Goal: Task Accomplishment & Management: Manage account settings

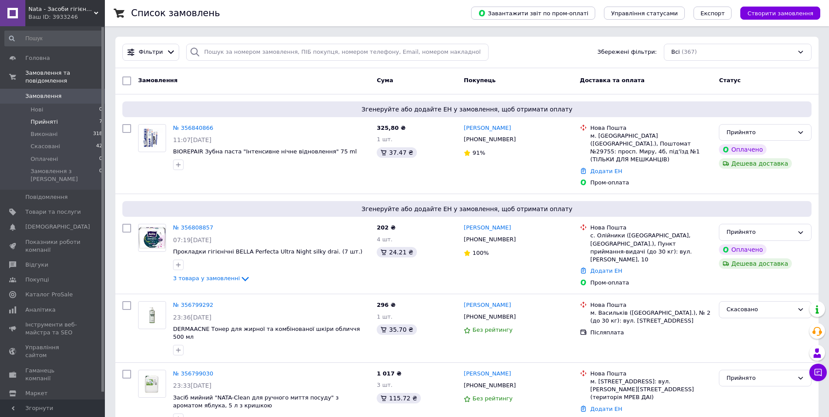
click at [52, 118] on span "Прийняті" at bounding box center [44, 122] width 27 height 8
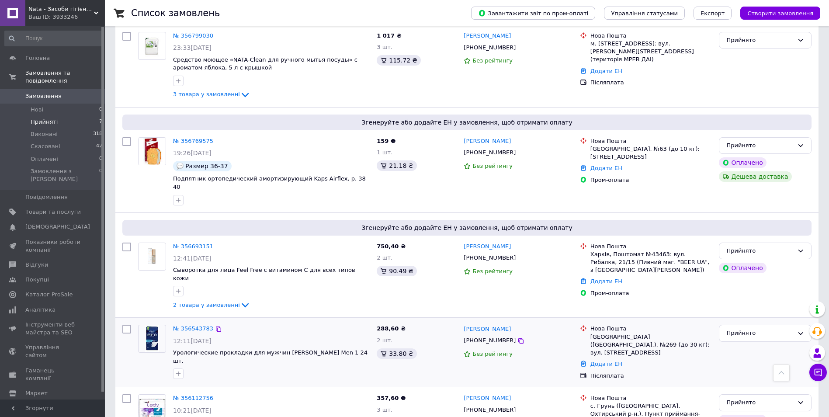
scroll to position [327, 0]
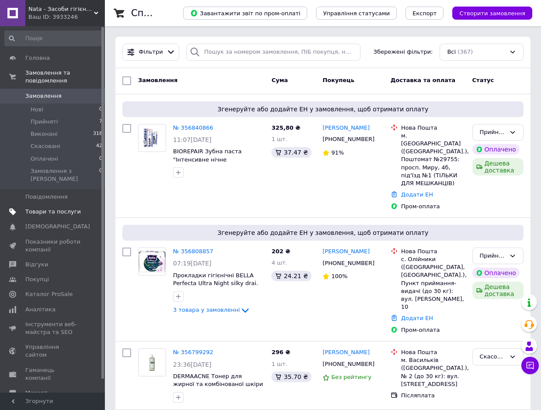
click at [55, 208] on span "Товари та послуги" at bounding box center [52, 212] width 55 height 8
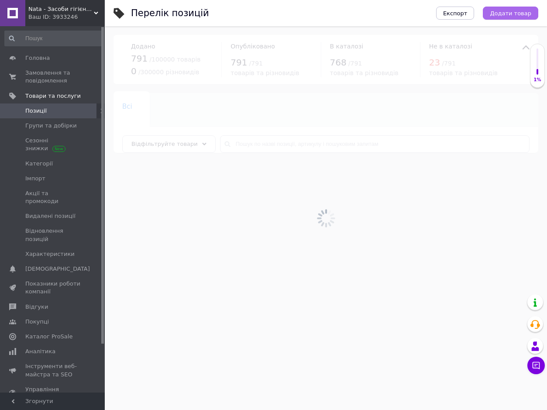
click at [514, 13] on span "Додати товар" at bounding box center [510, 13] width 41 height 7
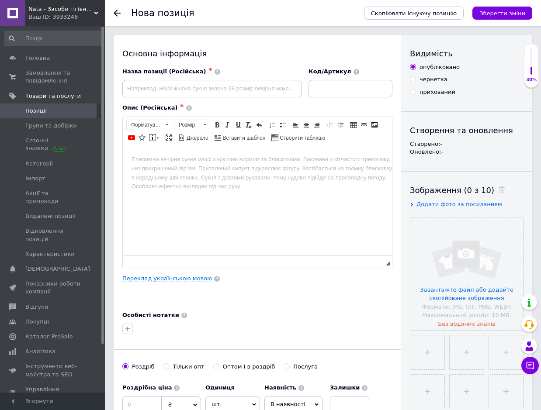
click at [187, 280] on link "Переклад українською мовою" at bounding box center [167, 278] width 90 height 7
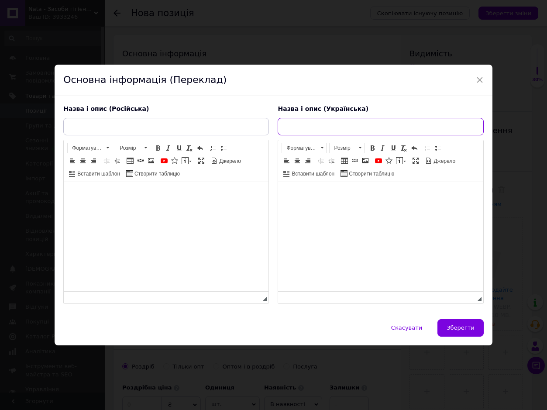
click at [289, 121] on input "text" at bounding box center [381, 126] width 206 height 17
paste input "Устілки ортопедичні Kaps Relax Carbonex Limited, р.37"
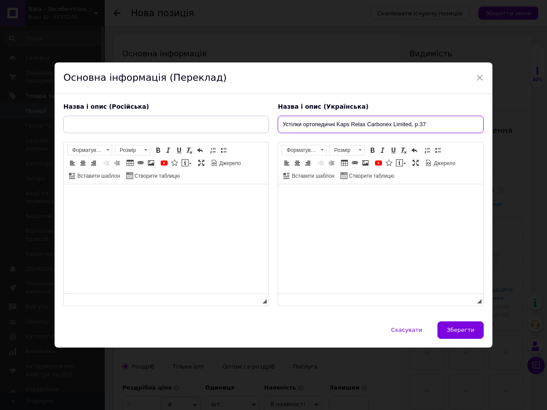
type input "Устілки ортопедичні Kaps Relax Carbonex Limited, р.37"
click at [312, 211] on html at bounding box center [380, 197] width 205 height 27
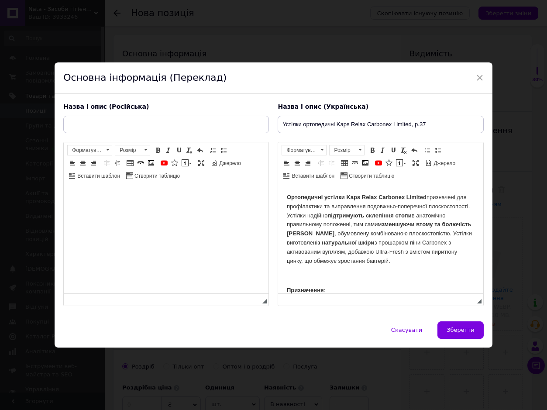
scroll to position [69, 0]
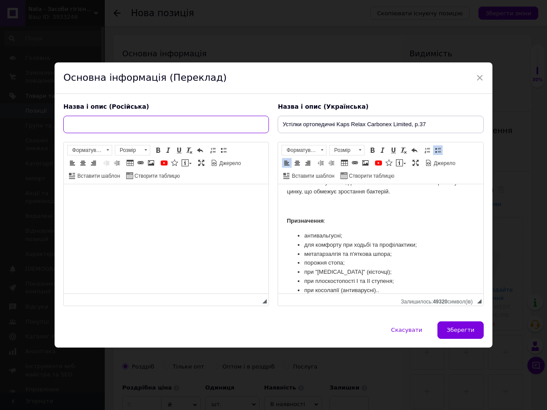
click at [80, 123] on input "text" at bounding box center [166, 124] width 206 height 17
type input "Стельки ортопедические Kaps Relax Carbonex Limited, р.37"
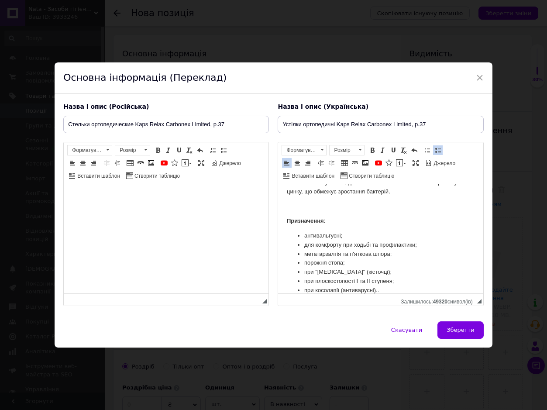
click at [116, 211] on html at bounding box center [166, 197] width 205 height 27
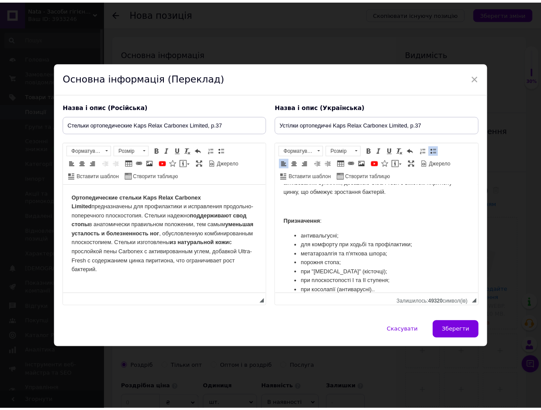
scroll to position [79, 0]
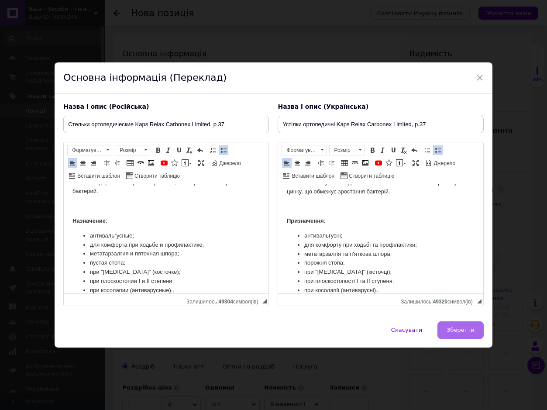
click at [465, 327] on span "Зберегти" at bounding box center [461, 330] width 28 height 7
type input "Стельки ортопедические Kaps Relax Carbonex Limited, р.37"
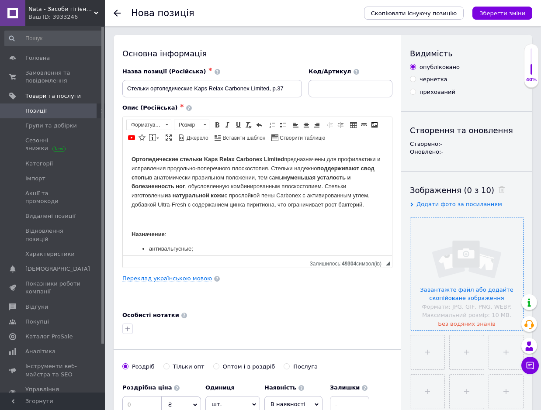
click at [475, 266] on input "file" at bounding box center [466, 274] width 113 height 113
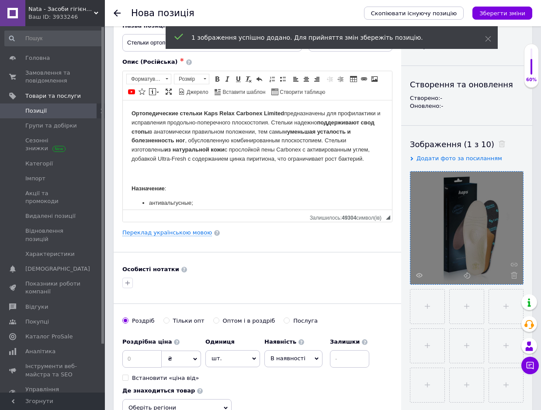
scroll to position [131, 0]
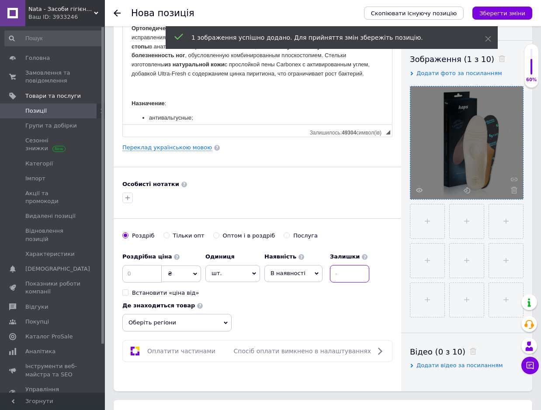
click at [354, 276] on input at bounding box center [349, 273] width 39 height 17
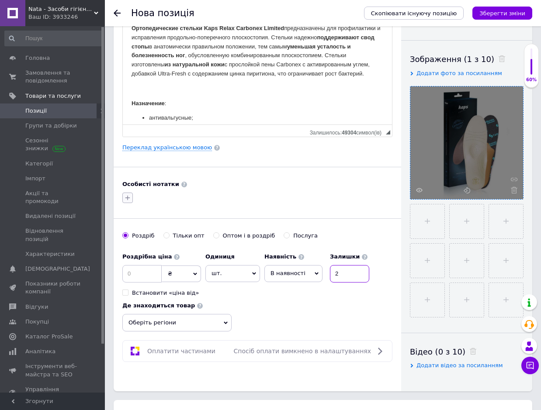
type input "2"
click at [126, 197] on icon "button" at bounding box center [127, 197] width 7 height 7
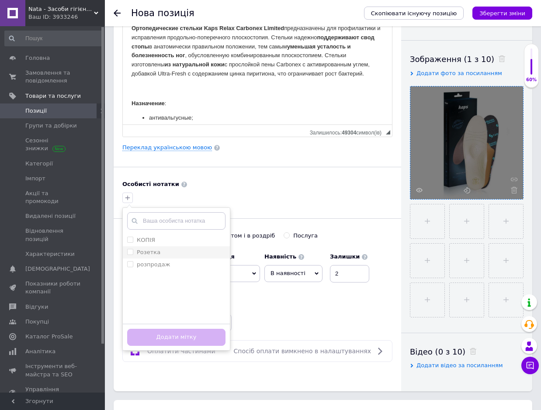
click at [131, 250] on input "Розетка" at bounding box center [130, 252] width 6 height 6
checkbox input "true"
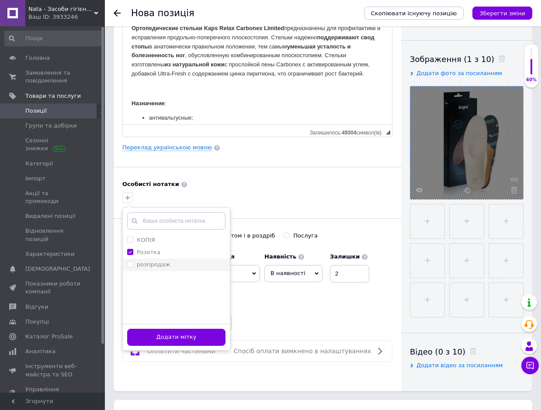
click at [130, 265] on input "розпродаж" at bounding box center [130, 264] width 6 height 6
checkbox input "true"
click at [160, 331] on button "Додати мітку" at bounding box center [176, 337] width 98 height 17
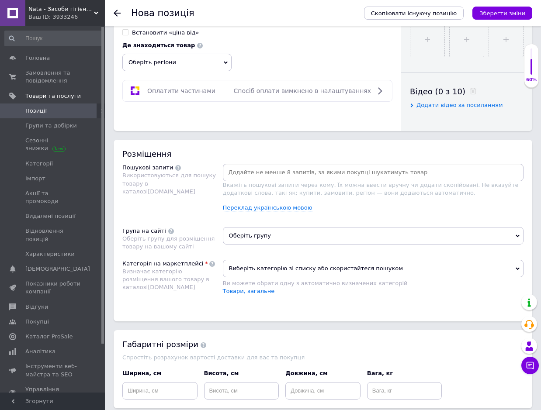
scroll to position [393, 0]
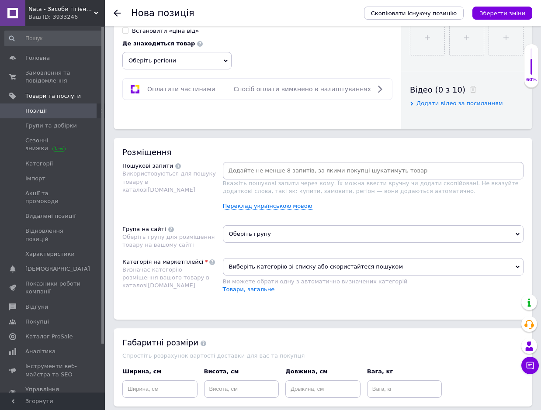
click at [244, 169] on input at bounding box center [373, 170] width 297 height 13
paste input "Ортопедичні устілки"
type input "Ортопедичні устілки"
click at [315, 166] on input at bounding box center [404, 170] width 218 height 13
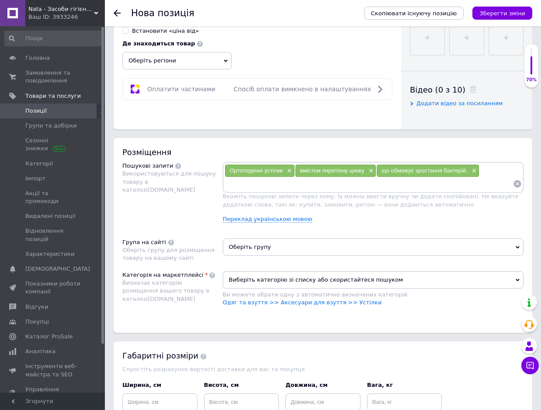
click at [240, 187] on input at bounding box center [369, 183] width 289 height 13
paste input "антивальгусні; для комфорту при ходьбі та профілактики;"
type input "антивальгусні; для комфорту при ходьбі та профілактики;"
click at [265, 183] on input "антивальгусні; для комфорту при ходьбі та профілактики;" at bounding box center [369, 183] width 289 height 13
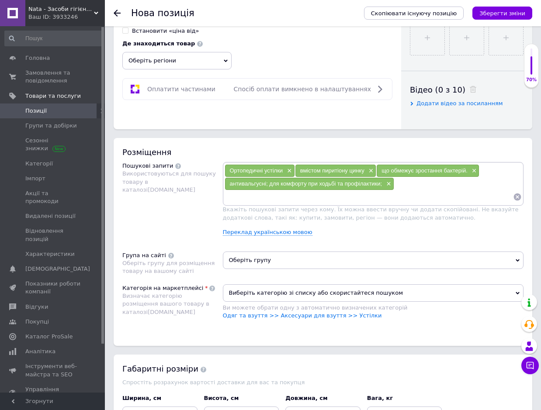
click at [265, 180] on span "антивальгусні; для комфорту при ходьбі та профілактики;" at bounding box center [306, 183] width 152 height 7
click at [264, 180] on div "антивальгусні; для комфорту при ходьбі та профілактики; ×" at bounding box center [309, 184] width 169 height 12
drag, startPoint x: 264, startPoint y: 180, endPoint x: 239, endPoint y: 182, distance: 25.4
drag, startPoint x: 239, startPoint y: 182, endPoint x: 223, endPoint y: 203, distance: 26.5
click at [206, 200] on div "Пошукові запити Використовуються для пошуку товару в каталозі [DOMAIN_NAME]" at bounding box center [172, 202] width 100 height 81
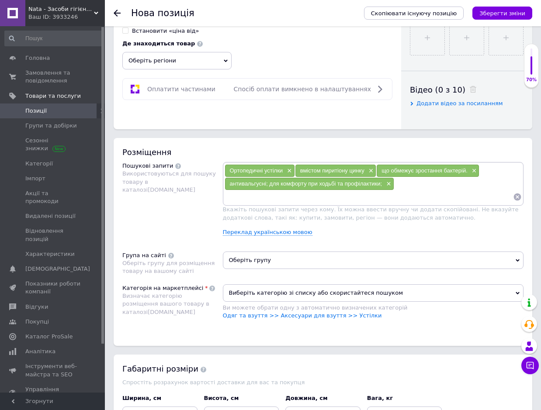
click at [392, 183] on div "антивальгусні; для комфорту при ходьбі та профілактики; ×" at bounding box center [309, 184] width 169 height 12
click at [389, 185] on span "×" at bounding box center [387, 183] width 7 height 7
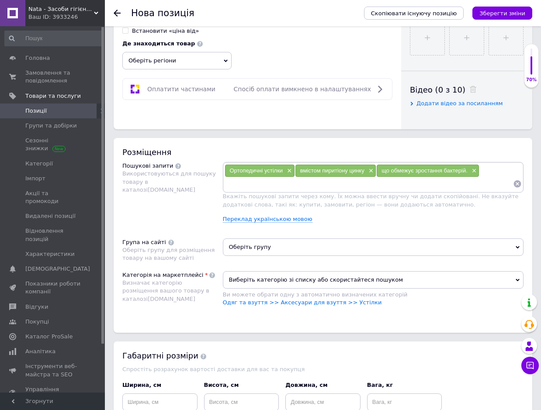
click at [232, 186] on input at bounding box center [369, 183] width 289 height 13
paste input "антивальгусні;"
type input "антивальгусні;"
click at [297, 187] on input at bounding box center [396, 183] width 233 height 13
paste input "ля комфорту при ходьбі та профілактики;"
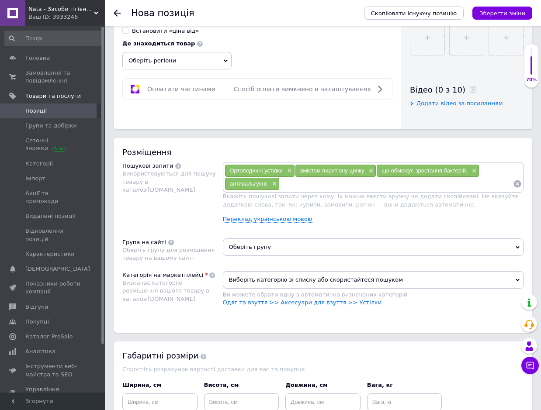
type input "ля комфорту при ходьбі та профілактики;"
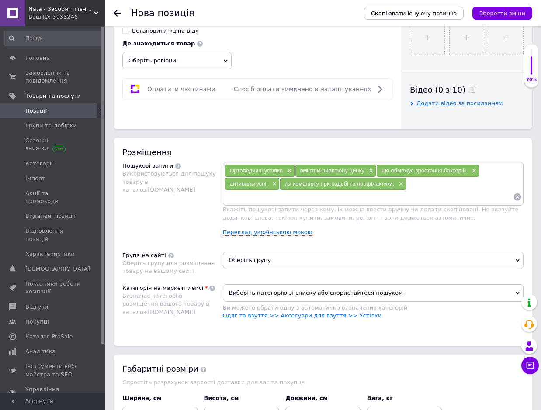
click at [231, 195] on input at bounding box center [369, 196] width 289 height 13
paste input "метатарзалгія та п'яткова шпора"
type input "метатарзалгія та п'яткова шпора"
click at [244, 201] on input at bounding box center [369, 196] width 289 height 13
paste input "порожня стопа;"
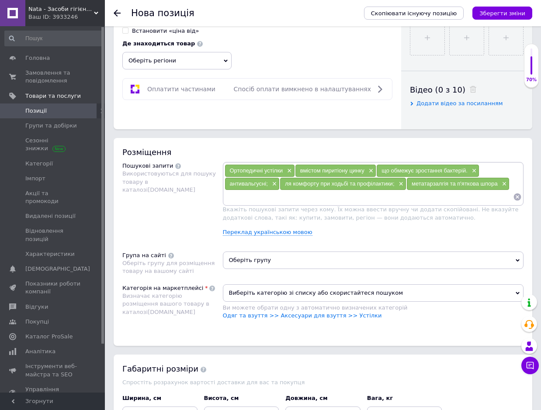
type input "порожня стопа;"
click at [296, 195] on input at bounding box center [397, 196] width 231 height 13
paste input "при "[MEDICAL_DATA]" (кісточці);"
type input "при "[MEDICAL_DATA]" (кісточці);"
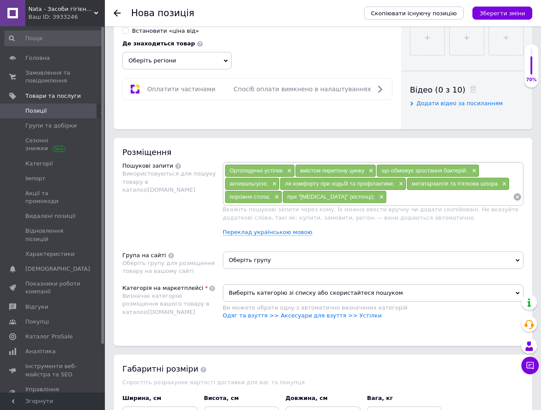
click at [387, 195] on input at bounding box center [450, 196] width 126 height 13
paste input "при плоскостопості I та II ступеня;"
type input "при плоскостопості I та II ступеня;"
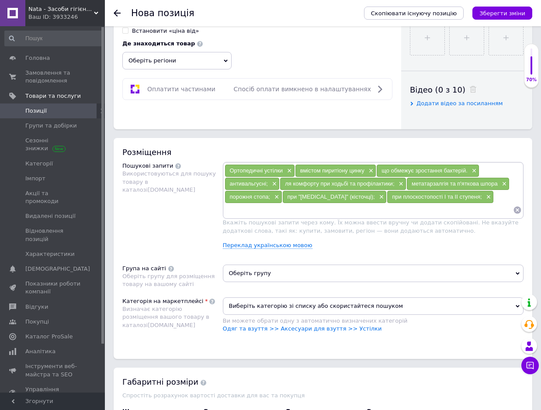
click at [250, 213] on input at bounding box center [369, 210] width 289 height 13
paste input "при косолапії (антиварусні)"
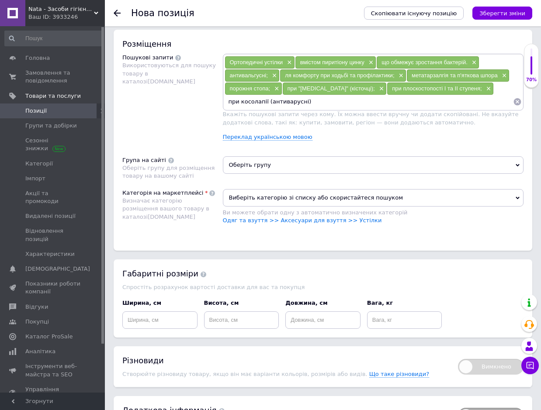
scroll to position [568, 0]
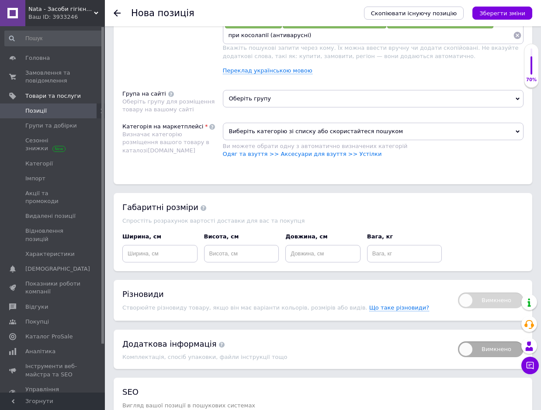
type input "при косолапії (антиварусні)"
click at [260, 104] on span "Оберіть групу" at bounding box center [373, 98] width 301 height 17
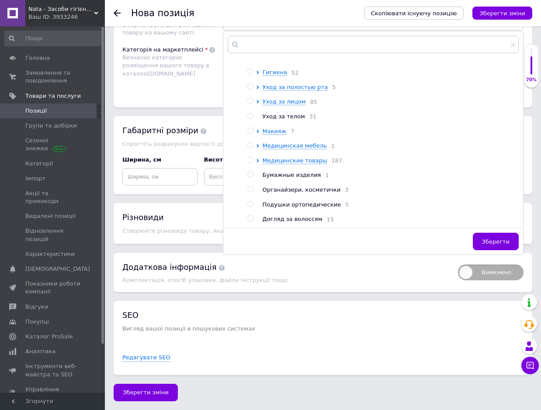
scroll to position [74, 0]
click at [257, 157] on div at bounding box center [259, 161] width 7 height 8
click at [252, 157] on input "radio" at bounding box center [250, 160] width 6 height 6
radio input "true"
click at [491, 235] on button "Зберегти" at bounding box center [496, 241] width 46 height 17
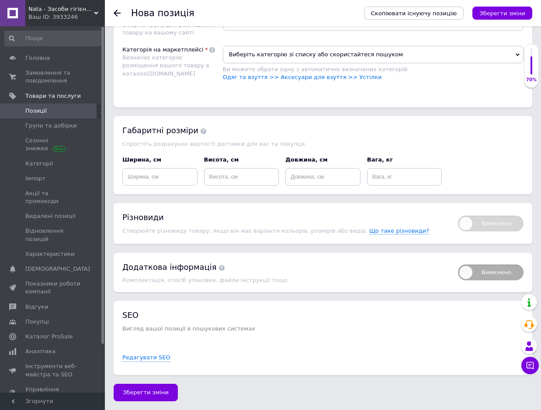
click at [238, 49] on span "Виберіть категорію зі списку або скористайтеся пошуком" at bounding box center [373, 54] width 301 height 17
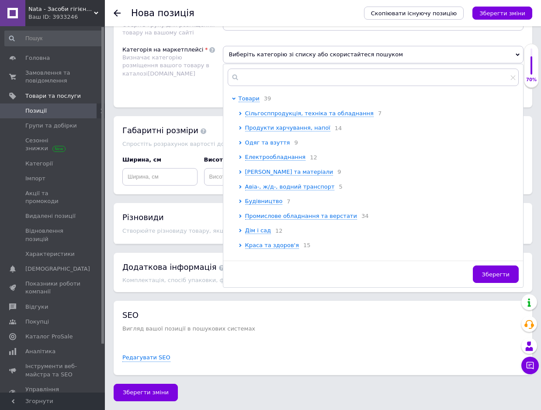
click at [252, 140] on span "Одяг та взуття" at bounding box center [267, 142] width 45 height 7
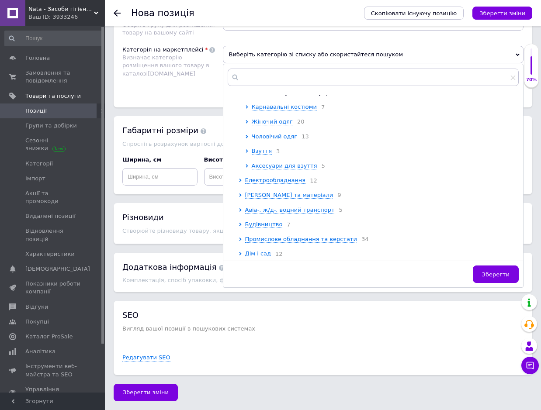
scroll to position [131, 0]
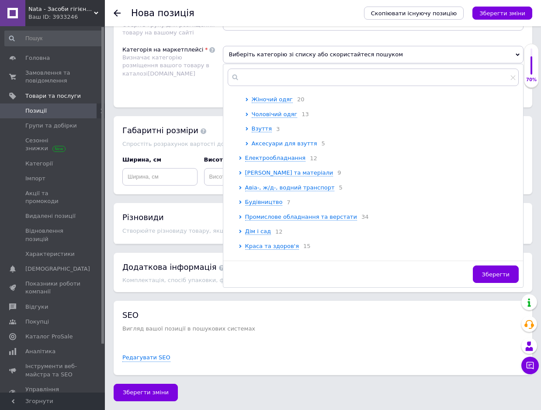
click at [262, 144] on span "Аксесуари для взуття" at bounding box center [285, 143] width 66 height 7
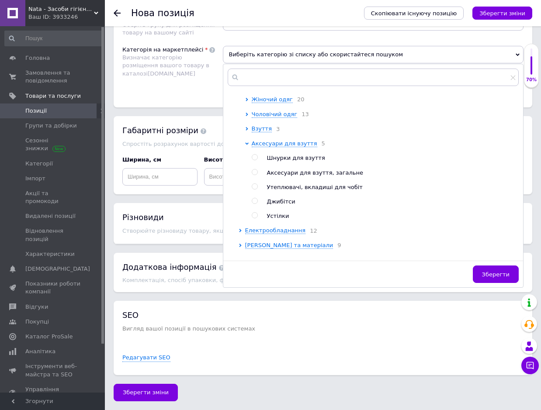
click at [254, 217] on input "radio" at bounding box center [255, 216] width 6 height 6
radio input "true"
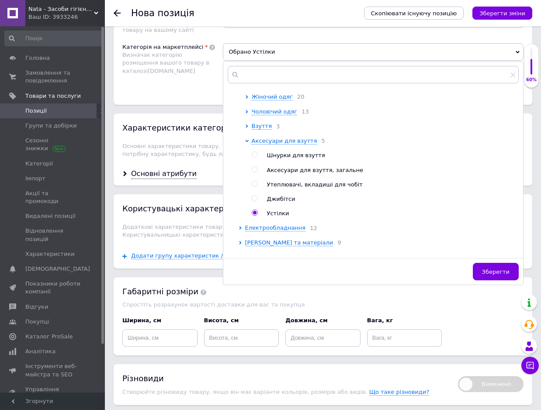
click at [488, 267] on button "Зберегти" at bounding box center [496, 271] width 46 height 17
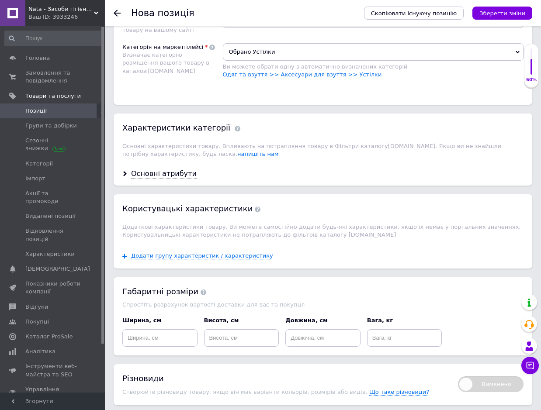
click at [490, 20] on div "Скопіювати існуючу позицію Зберегти зміни" at bounding box center [443, 13] width 177 height 26
click at [491, 12] on icon "Зберегти зміни" at bounding box center [502, 13] width 46 height 7
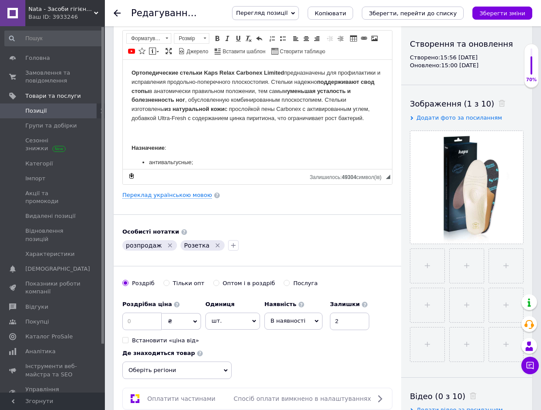
scroll to position [87, 0]
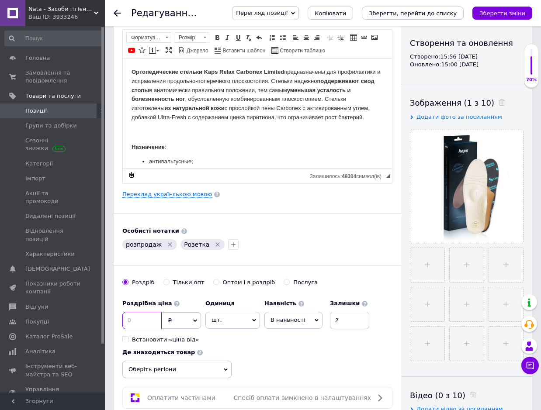
click at [143, 316] on input at bounding box center [141, 320] width 39 height 17
type input "686.75"
click at [503, 14] on icon "Зберегти зміни" at bounding box center [502, 13] width 46 height 7
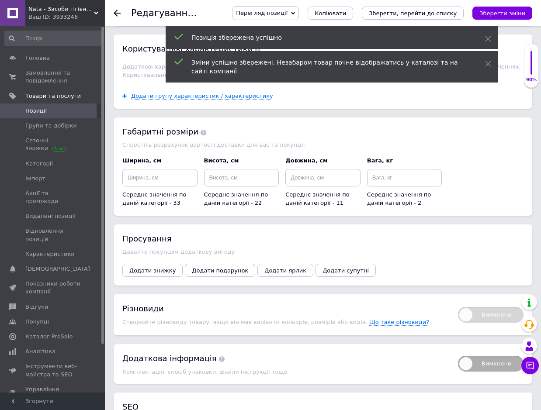
scroll to position [919, 0]
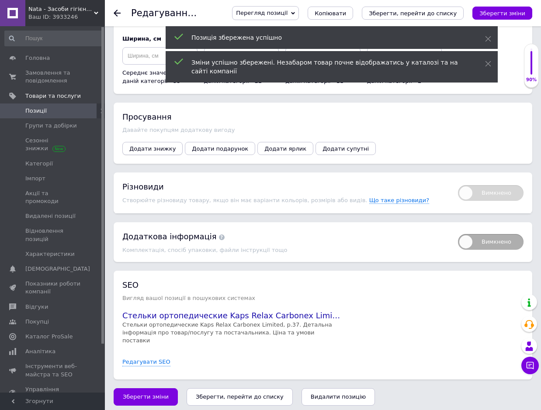
click at [167, 152] on span "Додати знижку" at bounding box center [152, 148] width 46 height 7
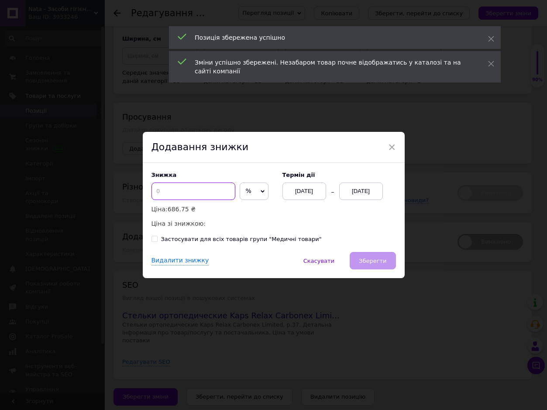
click at [187, 196] on input at bounding box center [194, 191] width 84 height 17
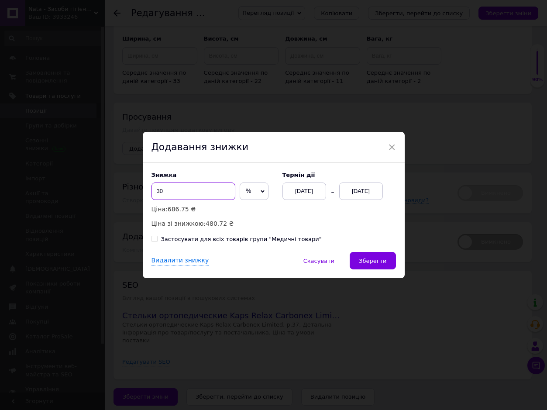
type input "30"
click at [368, 192] on div "[DATE]" at bounding box center [361, 191] width 44 height 17
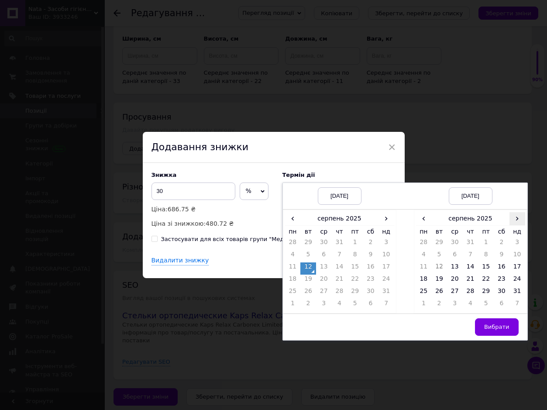
click at [514, 220] on span "›" at bounding box center [518, 218] width 16 height 13
drag, startPoint x: 487, startPoint y: 291, endPoint x: 491, endPoint y: 303, distance: 12.6
click at [487, 292] on td "26" at bounding box center [486, 293] width 16 height 12
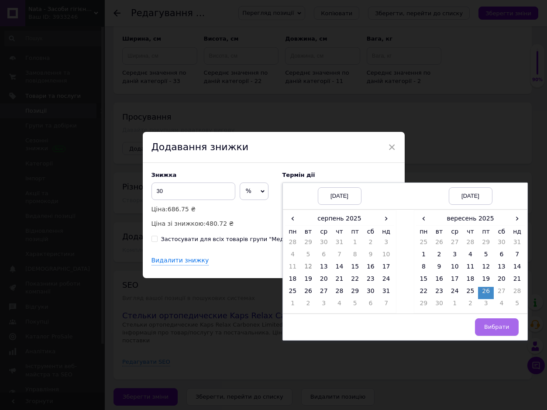
drag, startPoint x: 499, startPoint y: 317, endPoint x: 500, endPoint y: 321, distance: 4.5
click at [500, 321] on td "Вибрати" at bounding box center [471, 327] width 114 height 27
click at [505, 322] on button "Вибрати" at bounding box center [497, 326] width 44 height 17
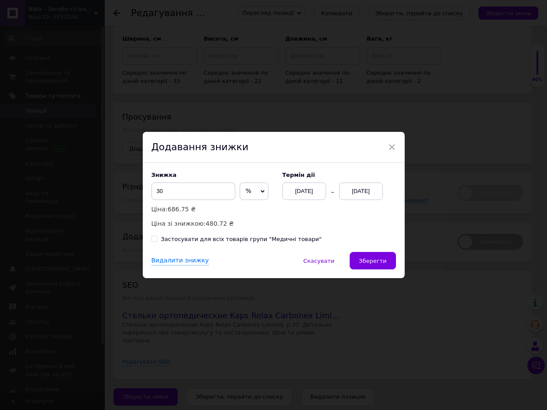
click at [365, 249] on div "Знижка 30 % ₴ Ціна: 686.75 ₴ Ціна зі знижкою: 480.72 ₴ Термін дії [DATE] [DATE]…" at bounding box center [274, 207] width 262 height 89
click at [382, 258] on span "Зберегти" at bounding box center [373, 261] width 28 height 7
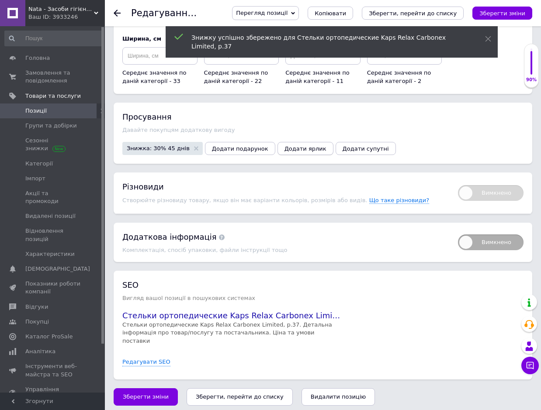
click at [284, 148] on span "Додати ярлик" at bounding box center [305, 148] width 42 height 7
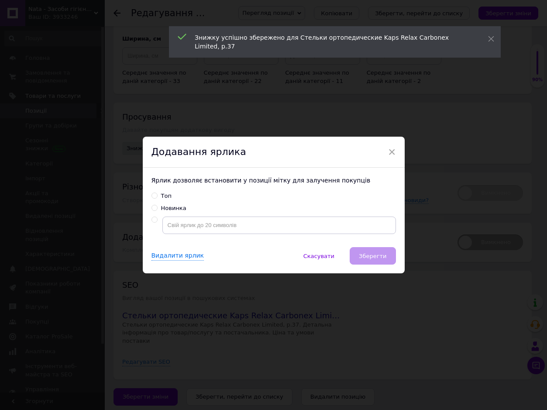
click at [153, 218] on input "radio" at bounding box center [155, 220] width 6 height 6
radio input "true"
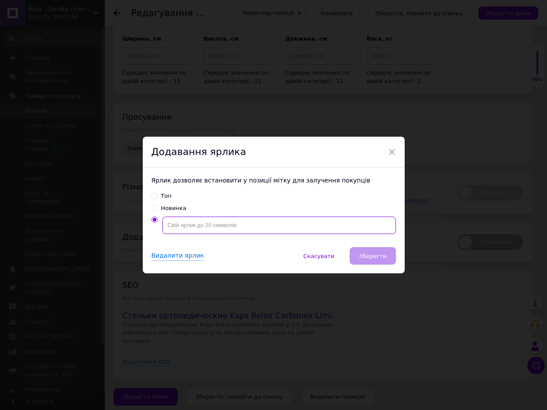
click at [170, 228] on input "text" at bounding box center [279, 225] width 234 height 17
type input "g"
type input "розпродаж"
click at [377, 253] on span "Зберегти" at bounding box center [373, 256] width 28 height 7
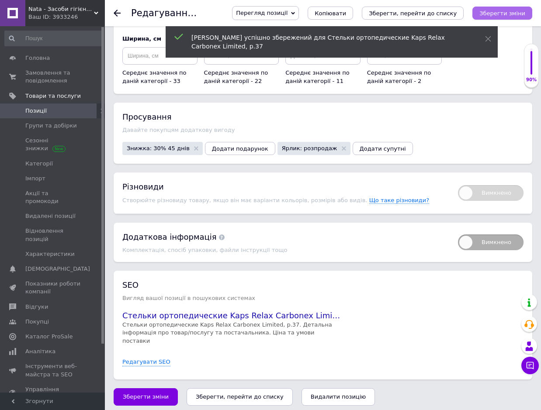
click at [528, 7] on button "Зберегти зміни" at bounding box center [502, 13] width 60 height 13
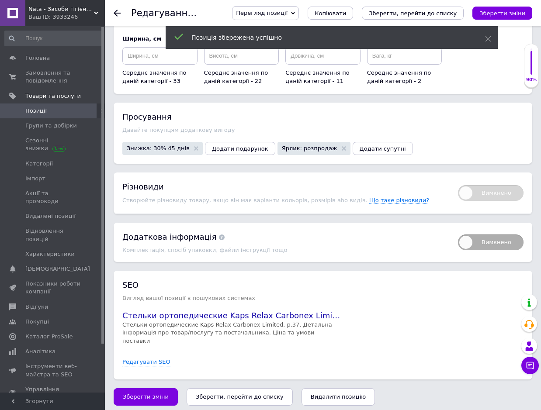
click at [120, 13] on div at bounding box center [122, 13] width 17 height 26
click at [118, 12] on icon at bounding box center [117, 13] width 7 height 7
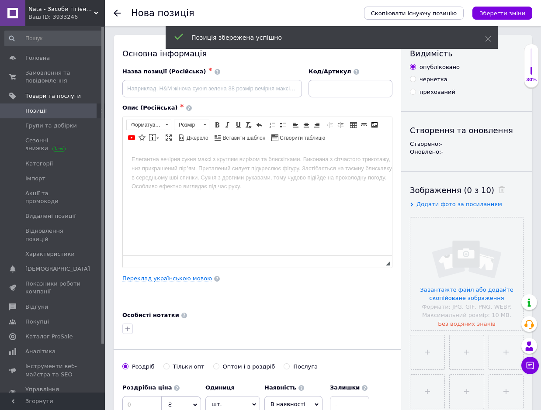
click at [118, 14] on icon at bounding box center [117, 13] width 7 height 7
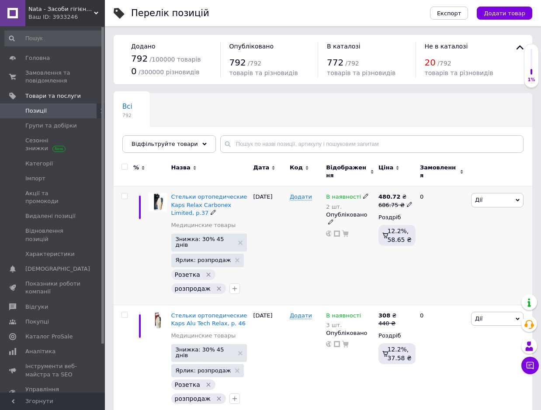
click at [390, 201] on div "686.75 ₴" at bounding box center [395, 205] width 34 height 8
type input "686.25"
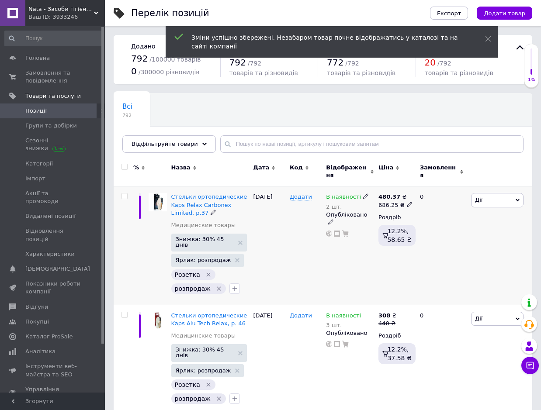
click at [386, 194] on b "480.37" at bounding box center [389, 197] width 22 height 7
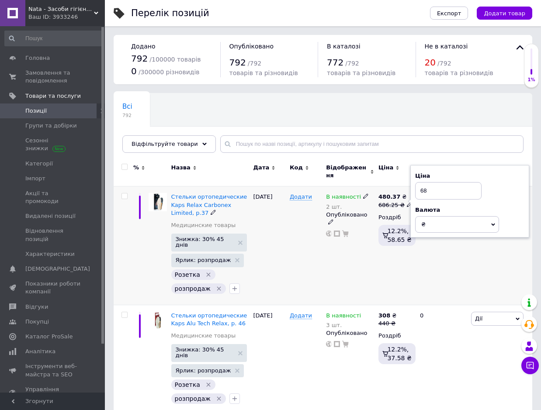
type input "685"
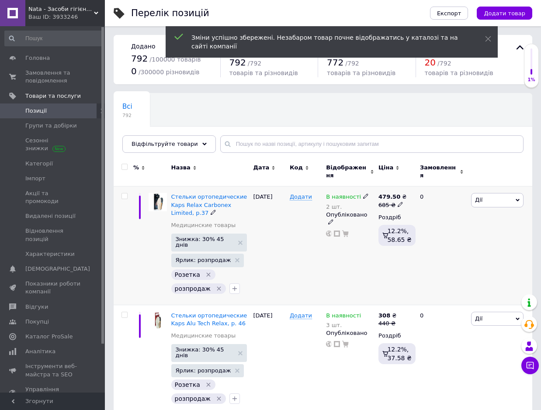
click at [397, 193] on div "479.50 ₴" at bounding box center [392, 197] width 28 height 8
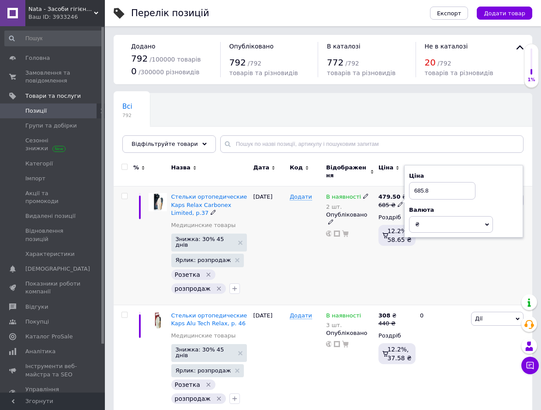
type input "685.85"
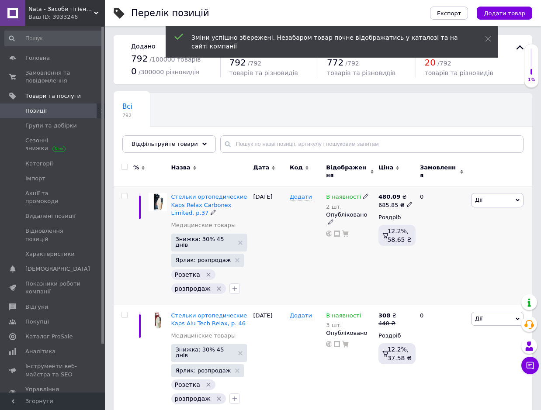
click at [397, 193] on div "480.09 ₴" at bounding box center [395, 197] width 34 height 8
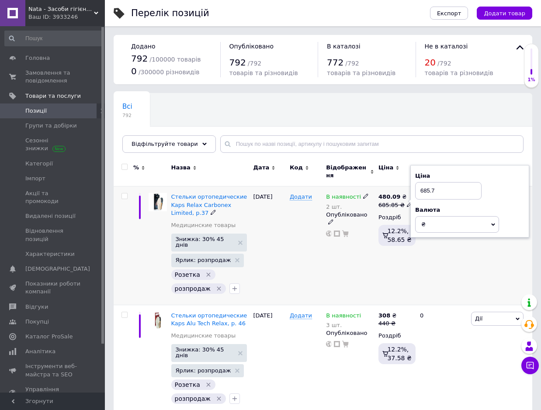
type input "685.75"
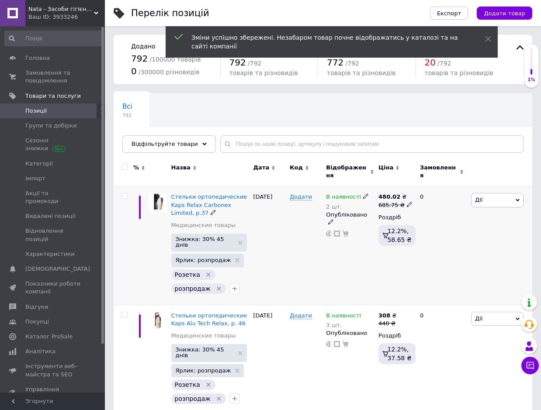
click at [397, 193] on div "480.02 ₴" at bounding box center [395, 197] width 34 height 8
type input "685.7"
click at [397, 193] on div "479.99 ₴" at bounding box center [395, 197] width 34 height 8
type input "685.72"
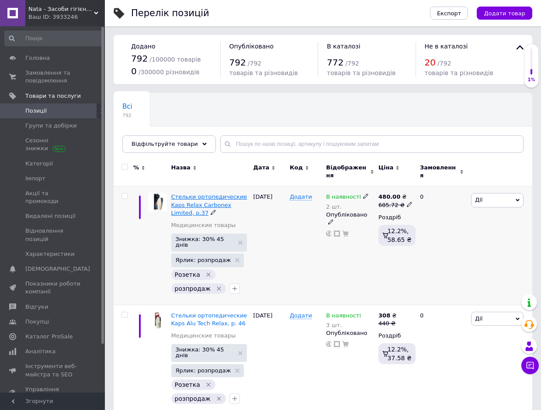
click at [199, 198] on span "Стельки ортопедические Kaps Relax Carbonex Limited, р.37" at bounding box center [209, 205] width 76 height 22
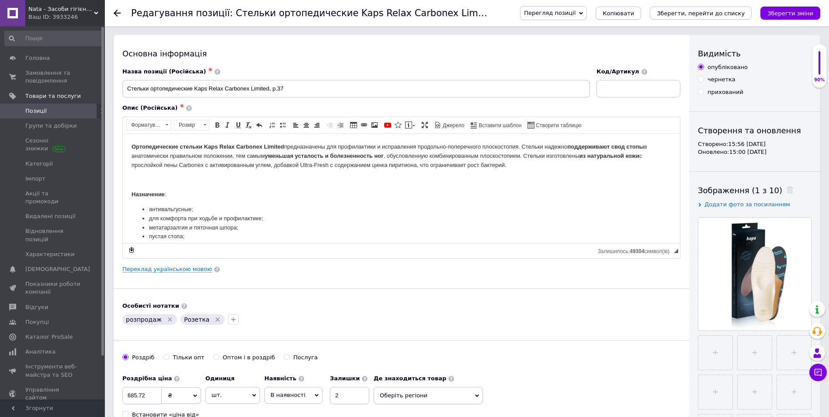
click at [634, 13] on span "Копіювати" at bounding box center [617, 13] width 31 height 7
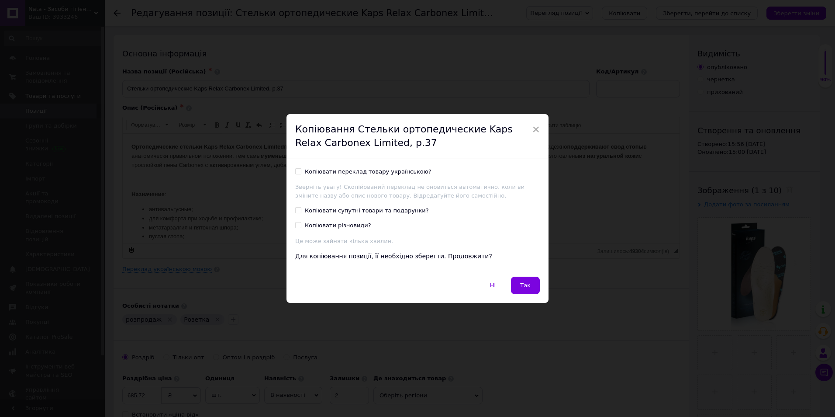
click at [301, 170] on label "Копіювати переклад товару українською?" at bounding box center [363, 172] width 136 height 8
click at [301, 170] on input "Копіювати переклад товару українською?" at bounding box center [298, 171] width 6 height 6
checkbox input "true"
click at [530, 283] on button "Так" at bounding box center [525, 284] width 29 height 17
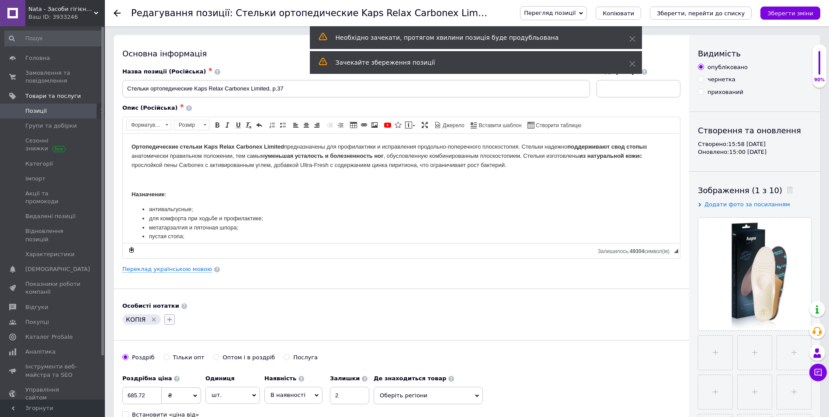
click at [169, 319] on icon "button" at bounding box center [169, 319] width 5 height 5
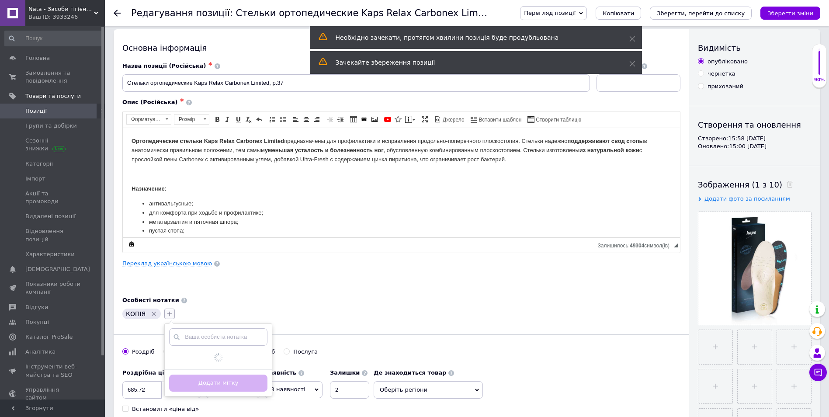
scroll to position [175, 0]
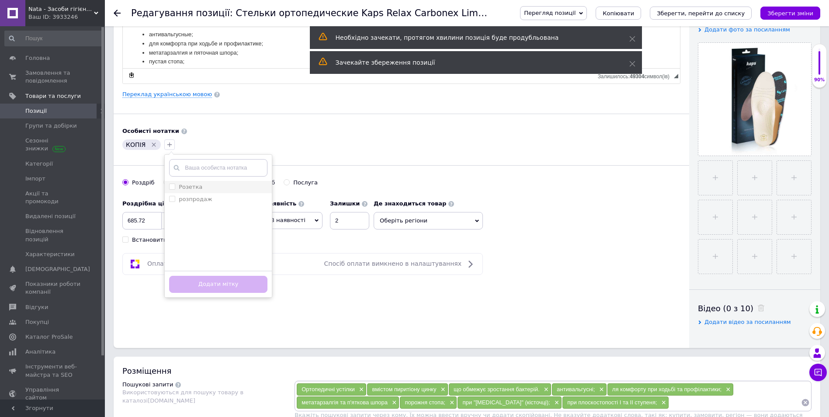
click at [166, 184] on li "Розетка" at bounding box center [218, 187] width 107 height 12
checkbox input "true"
click at [169, 201] on input "розпродаж" at bounding box center [172, 199] width 6 height 6
checkbox input "true"
click at [208, 287] on button "Додати мітку" at bounding box center [218, 284] width 98 height 17
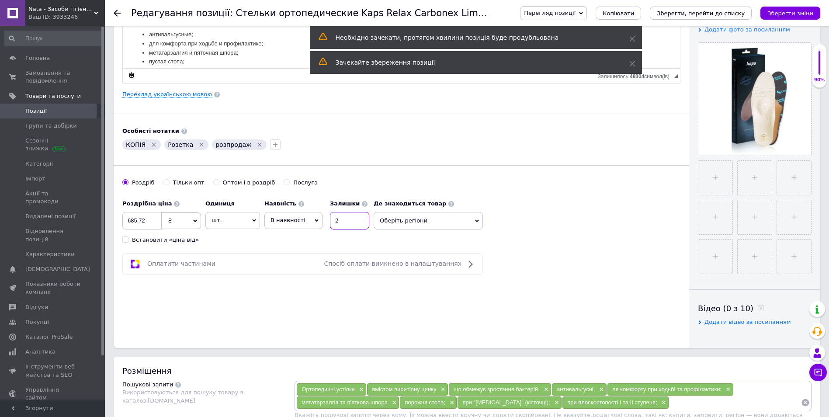
click at [353, 219] on input "2" at bounding box center [349, 220] width 39 height 17
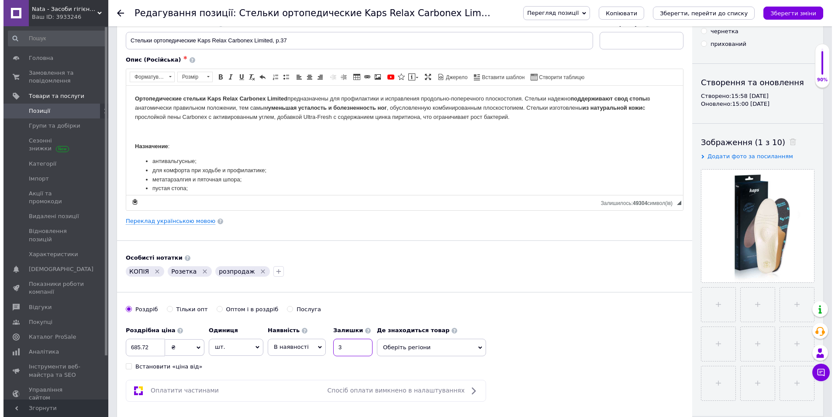
scroll to position [44, 0]
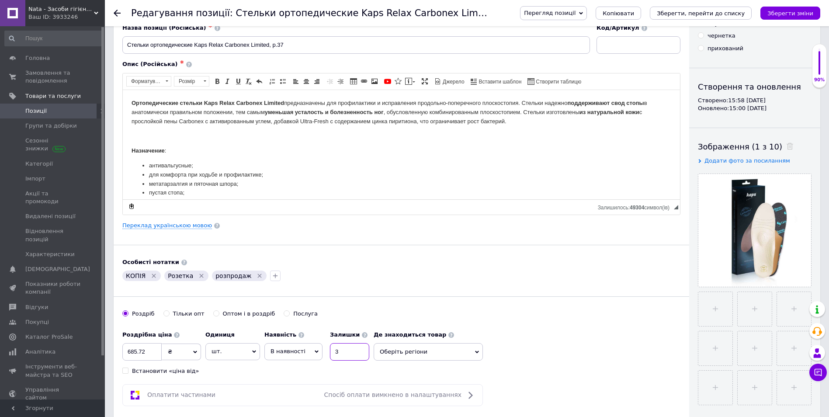
type input "3"
drag, startPoint x: 152, startPoint y: 276, endPoint x: 159, endPoint y: 253, distance: 23.5
click at [151, 276] on icon "Видалити мітку" at bounding box center [153, 275] width 7 height 7
click at [167, 227] on link "Переклад українською мовою" at bounding box center [167, 225] width 90 height 7
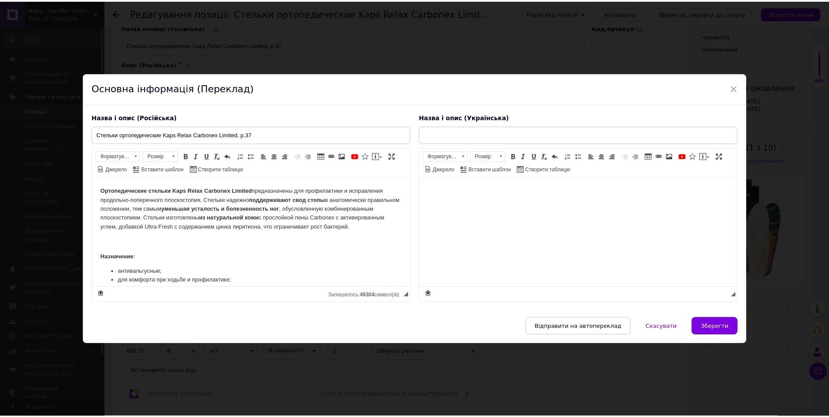
scroll to position [0, 0]
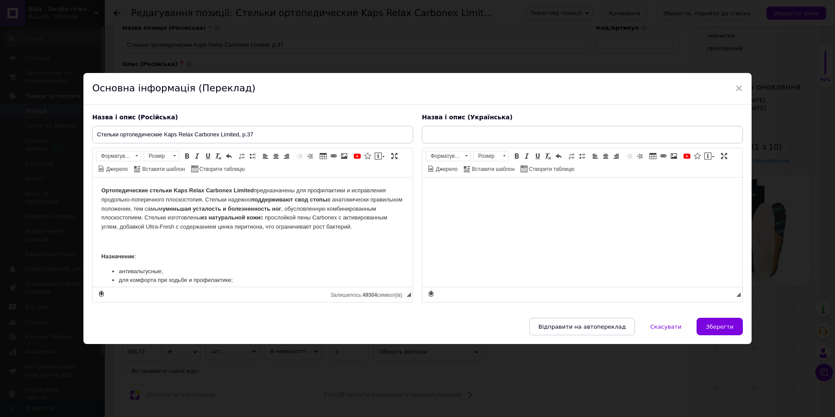
type input "Устілки ортопедичні Kaps Relax Carbonex Limited, р.37"
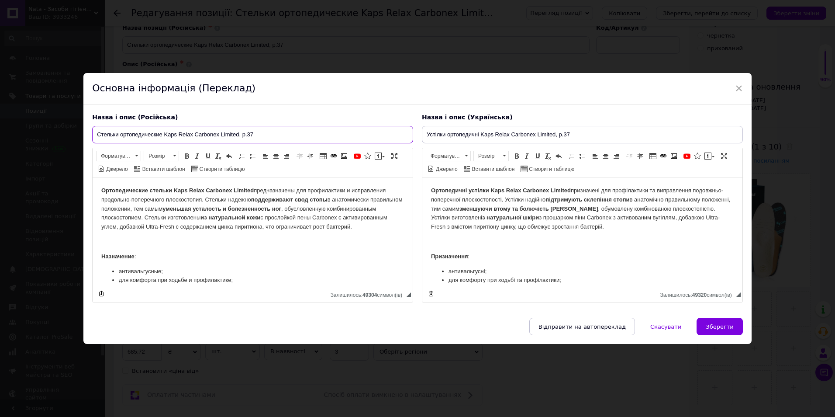
click at [254, 130] on input "Стельки ортопедические Kaps Relax Carbonex Limited, р.37" at bounding box center [252, 134] width 321 height 17
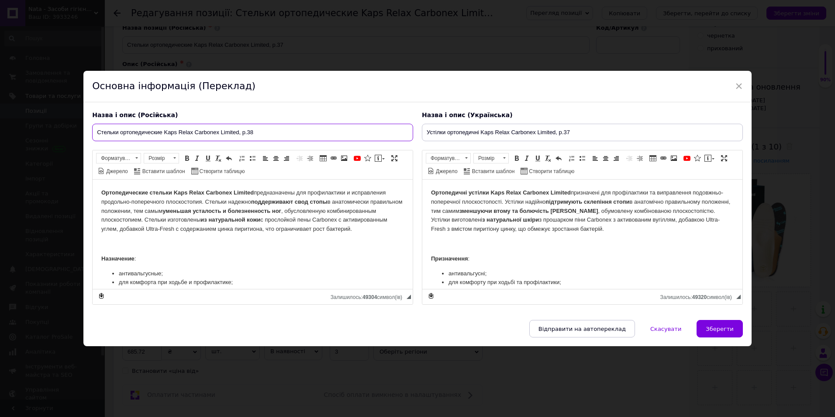
type input "Стельки ортопедические Kaps Relax Carbonex Limited, р.38"
click at [572, 129] on input "Устілки ортопедичні Kaps Relax Carbonex Limited, р.37" at bounding box center [582, 132] width 321 height 17
type input "Устілки ортопедичні Kaps Relax Carbonex Limited, р.38"
click at [725, 324] on button "Зберегти" at bounding box center [720, 328] width 46 height 17
type input "Стельки ортопедические Kaps Relax Carbonex Limited, р.38"
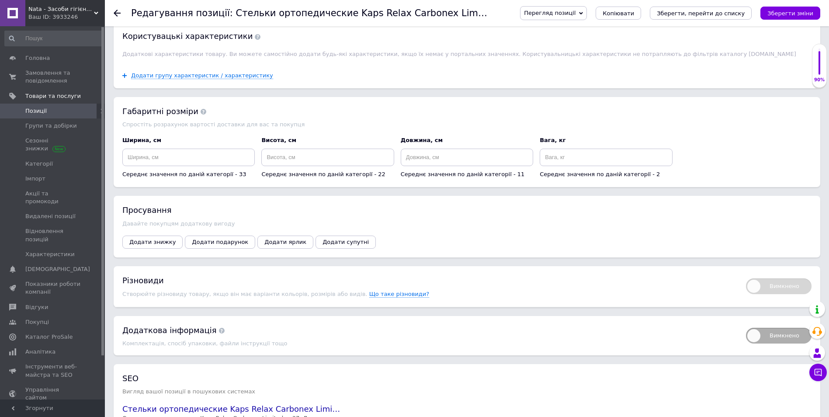
scroll to position [786, 0]
click at [159, 238] on span "Додати знижку" at bounding box center [152, 241] width 46 height 7
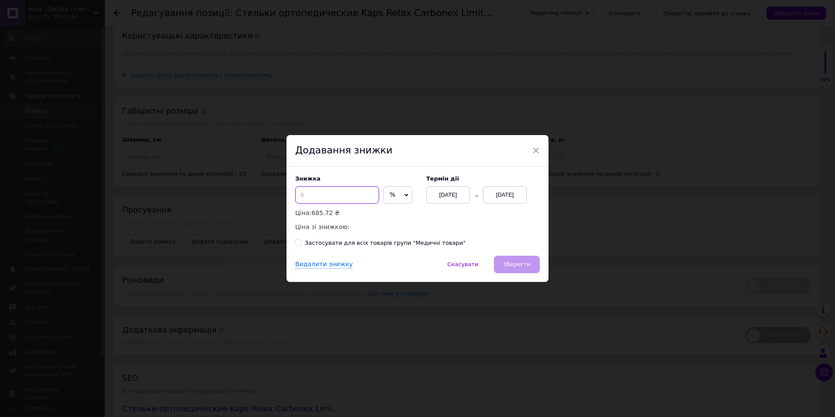
click at [341, 197] on input at bounding box center [337, 194] width 84 height 17
type input "30"
click at [520, 193] on div "[DATE]" at bounding box center [505, 194] width 44 height 17
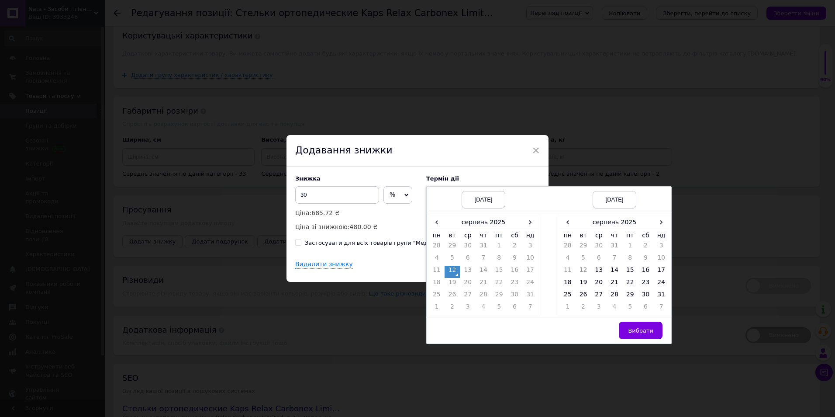
drag, startPoint x: 663, startPoint y: 222, endPoint x: 664, endPoint y: 229, distance: 6.7
click at [663, 222] on span "›" at bounding box center [661, 222] width 16 height 13
click at [628, 295] on td "26" at bounding box center [630, 296] width 16 height 12
click at [646, 333] on span "Вибрати" at bounding box center [640, 330] width 25 height 7
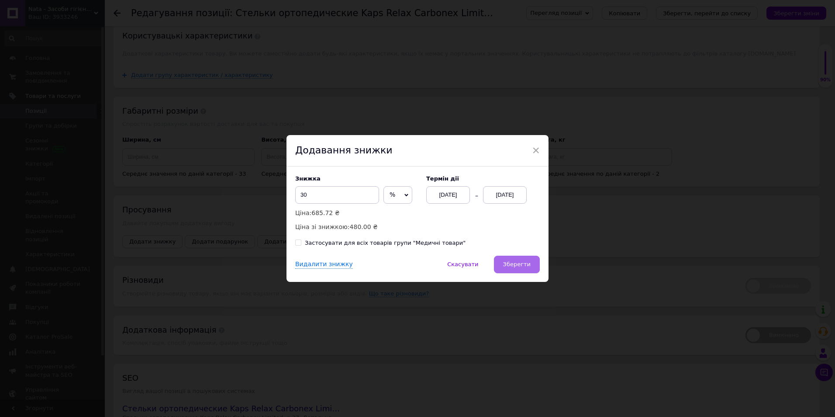
click at [523, 264] on span "Зберегти" at bounding box center [517, 264] width 28 height 7
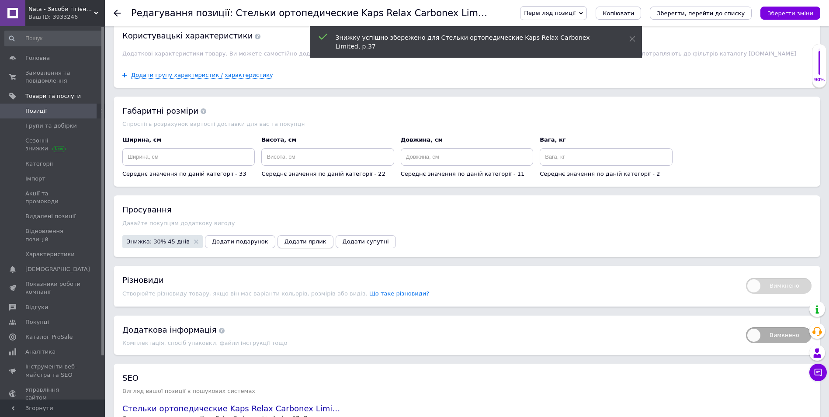
click at [290, 238] on span "Додати ярлик" at bounding box center [305, 241] width 42 height 7
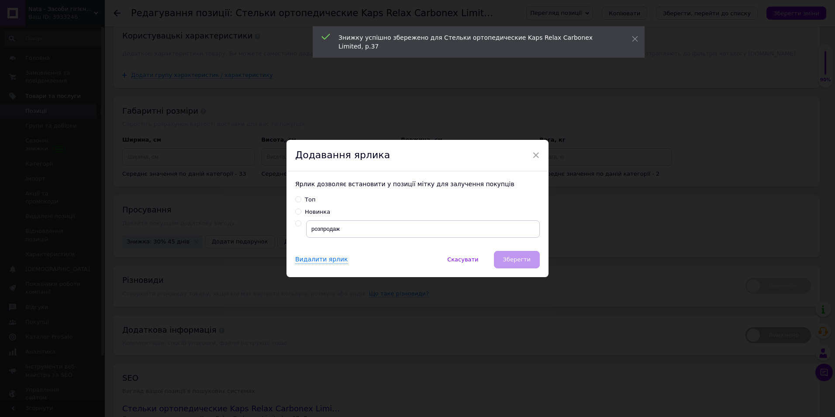
drag, startPoint x: 300, startPoint y: 220, endPoint x: 297, endPoint y: 227, distance: 7.5
click at [298, 222] on div at bounding box center [300, 223] width 11 height 6
click at [299, 225] on input "radio" at bounding box center [298, 224] width 6 height 6
radio input "true"
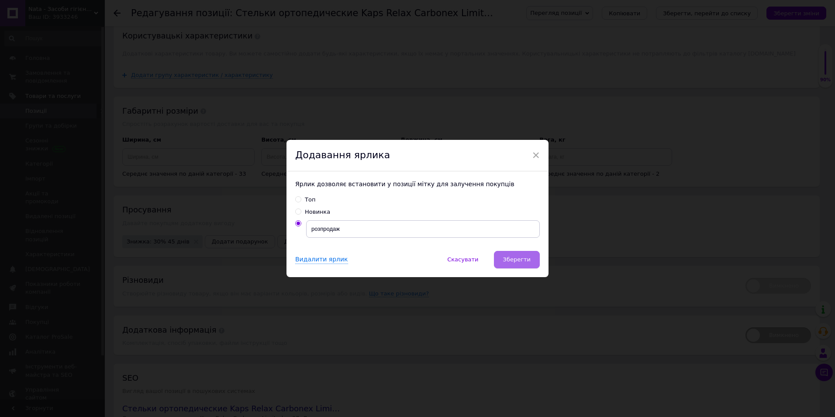
click at [515, 261] on span "Зберегти" at bounding box center [517, 259] width 28 height 7
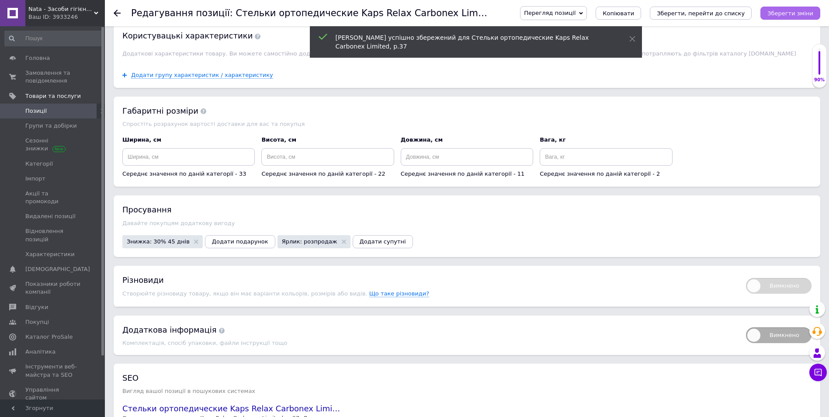
click at [789, 7] on button "Зберегти зміни" at bounding box center [790, 13] width 60 height 13
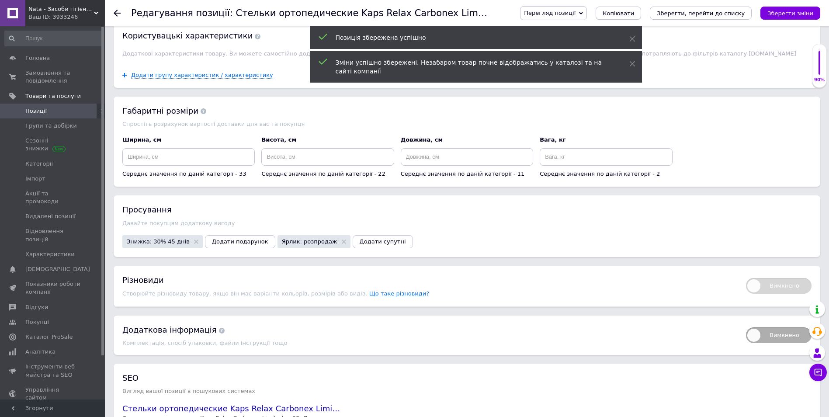
click at [634, 13] on span "Копіювати" at bounding box center [617, 13] width 31 height 7
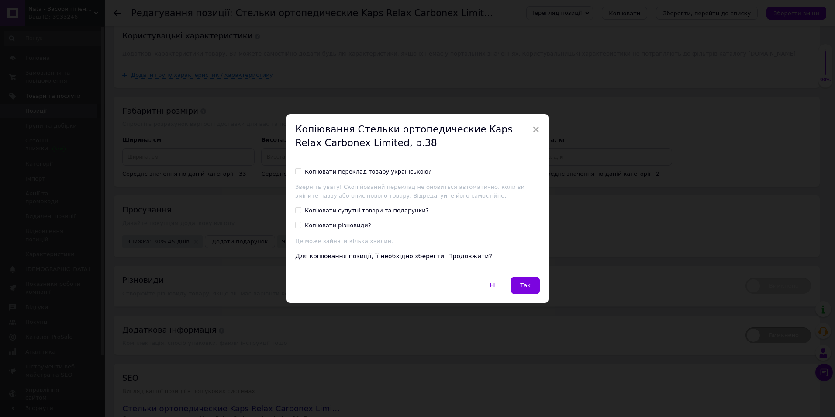
click at [293, 171] on div "Копіювати переклад товару українською? Зверніть увагу! Скопійований переклад не…" at bounding box center [418, 217] width 262 height 117
click at [297, 171] on input "Копіювати переклад товару українською?" at bounding box center [298, 171] width 6 height 6
checkbox input "true"
click at [509, 283] on div "Ні   Так" at bounding box center [418, 289] width 262 height 26
click at [523, 286] on span "Так" at bounding box center [525, 285] width 10 height 7
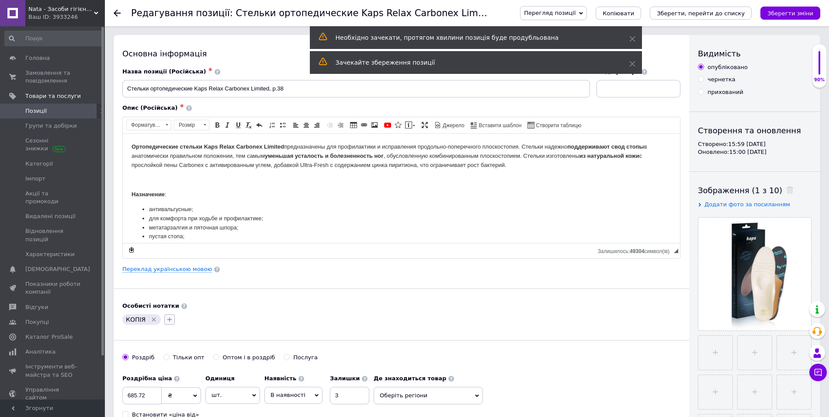
click at [168, 321] on icon "button" at bounding box center [169, 319] width 5 height 5
click at [169, 363] on input "Розетка" at bounding box center [172, 361] width 6 height 6
checkbox input "true"
click at [169, 370] on label "розпродаж" at bounding box center [190, 374] width 43 height 8
click at [169, 370] on input "розпродаж" at bounding box center [172, 373] width 6 height 6
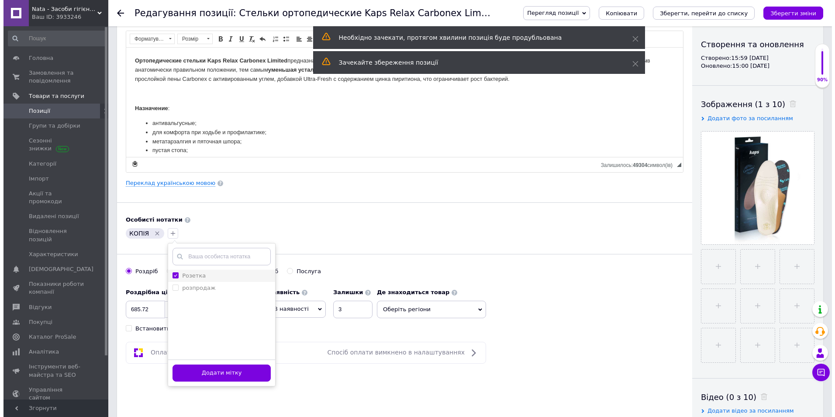
scroll to position [87, 0]
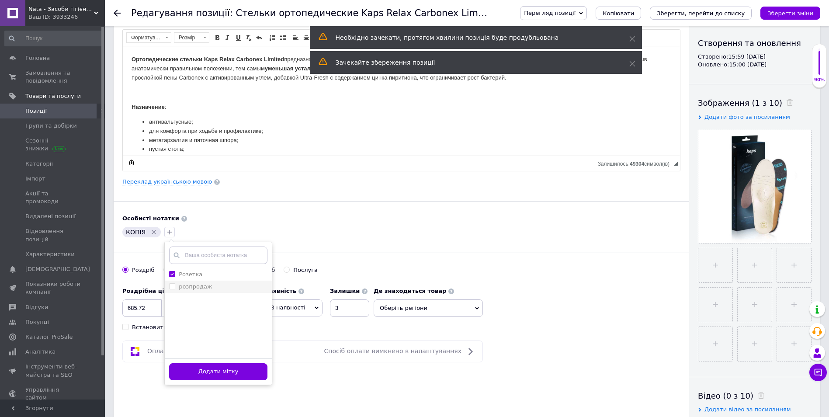
click at [170, 285] on input "розпродаж" at bounding box center [172, 286] width 6 height 6
checkbox input "true"
click at [204, 375] on button "Додати мітку" at bounding box center [218, 371] width 98 height 17
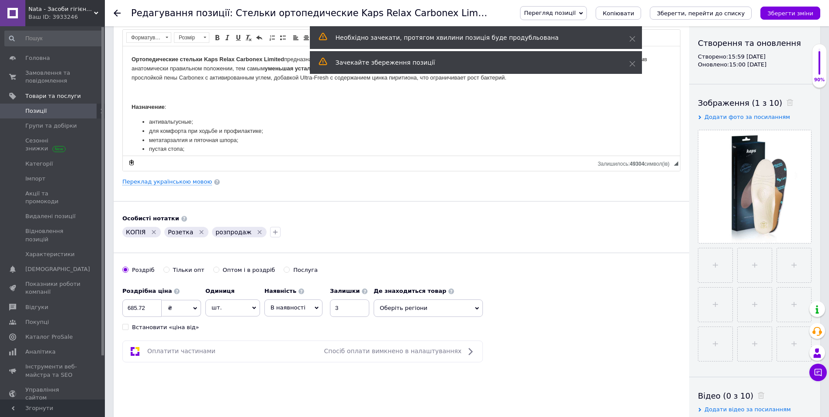
click at [151, 232] on icon "Видалити мітку" at bounding box center [153, 231] width 7 height 7
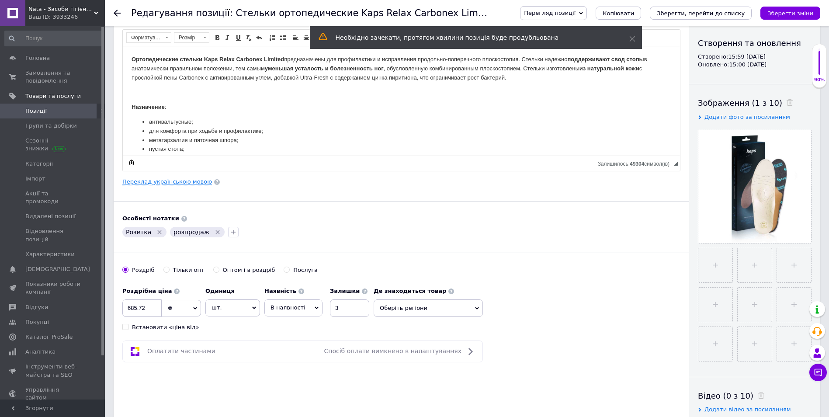
click at [173, 184] on link "Переклад українською мовою" at bounding box center [167, 181] width 90 height 7
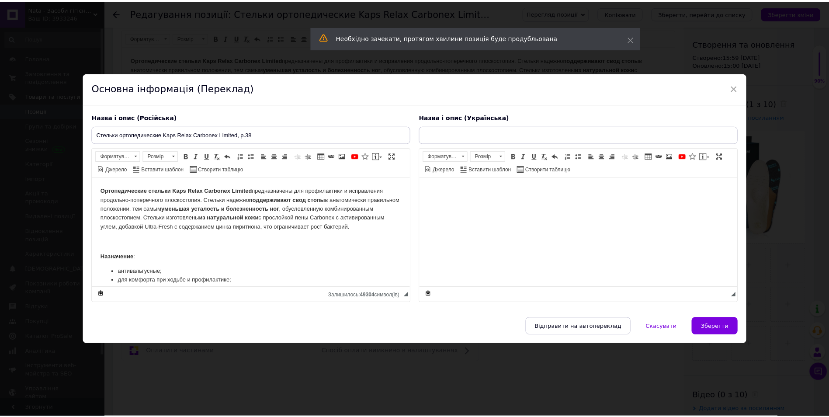
scroll to position [0, 0]
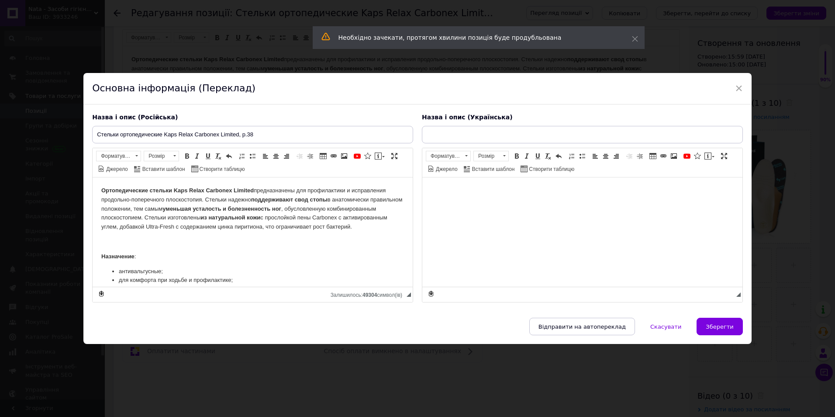
type input "Устілки ортопедичні Kaps Relax Carbonex Limited, р.38"
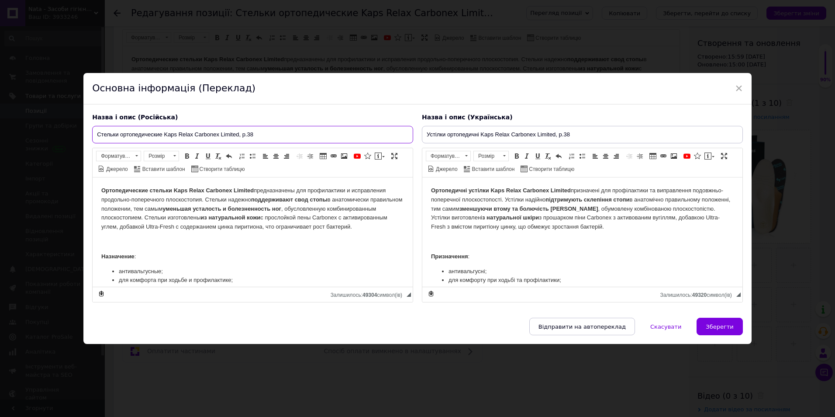
click at [258, 133] on input "Стельки ортопедические Kaps Relax Carbonex Limited, р.38" at bounding box center [252, 134] width 321 height 17
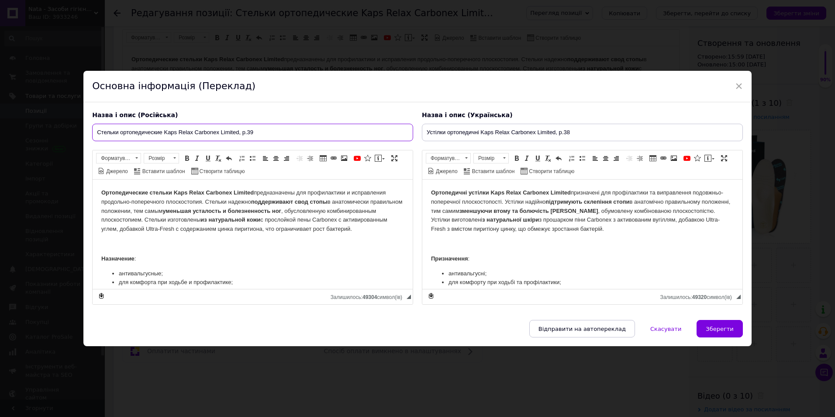
type input "Стельки ортопедические Kaps Relax Carbonex Limited, р.39"
click at [571, 129] on input "Устілки ортопедичні Kaps Relax Carbonex Limited, р.38" at bounding box center [582, 132] width 321 height 17
type input "Устілки ортопедичні Kaps Relax Carbonex Limited, р.39"
click at [722, 325] on span "Зберегти" at bounding box center [720, 328] width 28 height 7
type input "Стельки ортопедические Kaps Relax Carbonex Limited, р.39"
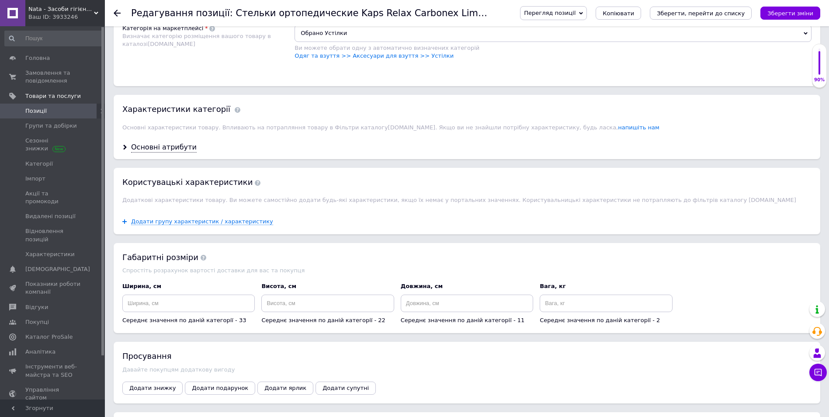
scroll to position [655, 0]
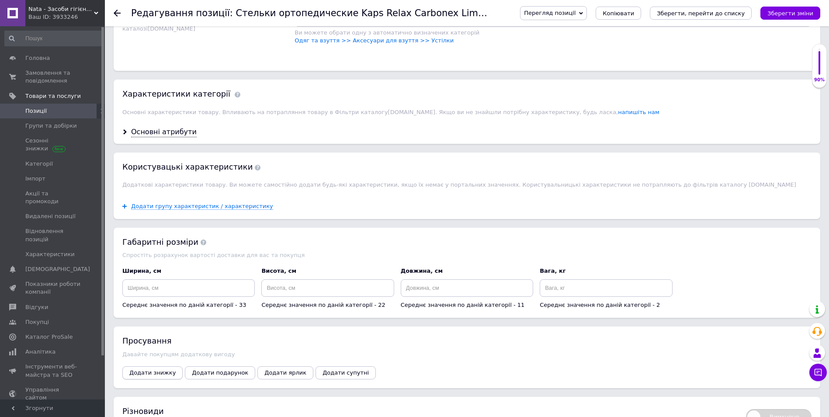
click at [157, 369] on span "Додати знижку" at bounding box center [152, 372] width 46 height 7
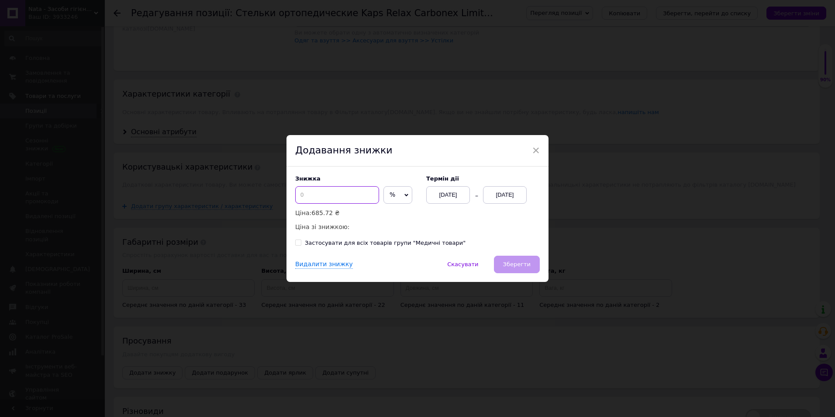
click at [308, 200] on input at bounding box center [337, 194] width 84 height 17
type input "30"
click at [515, 195] on div "[DATE]" at bounding box center [505, 194] width 44 height 17
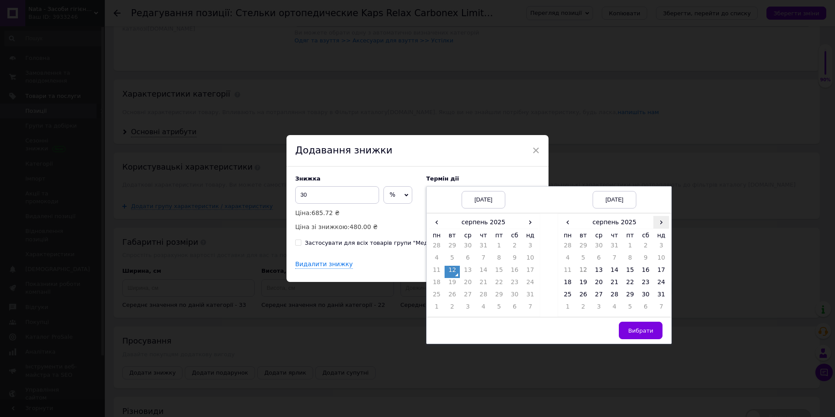
drag, startPoint x: 658, startPoint y: 220, endPoint x: 661, endPoint y: 227, distance: 7.1
click at [659, 221] on span "›" at bounding box center [661, 222] width 16 height 13
click at [634, 291] on tbody "25 26 27 28 29 30 31 1 2 3 4 5 6 7 8 9 10 11 12 13 14 15 16 17 18 19 20 21 22 2…" at bounding box center [614, 277] width 109 height 73
drag, startPoint x: 633, startPoint y: 293, endPoint x: 648, endPoint y: 332, distance: 42.2
click at [648, 332] on span "Вибрати" at bounding box center [640, 330] width 25 height 7
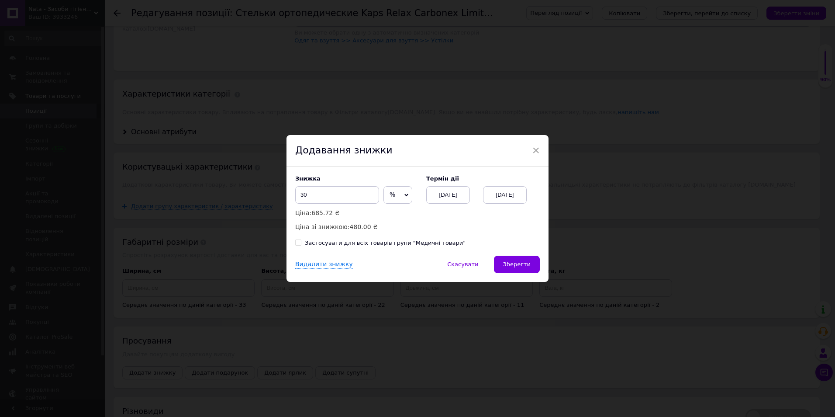
click at [513, 192] on div "[DATE]" at bounding box center [505, 194] width 44 height 17
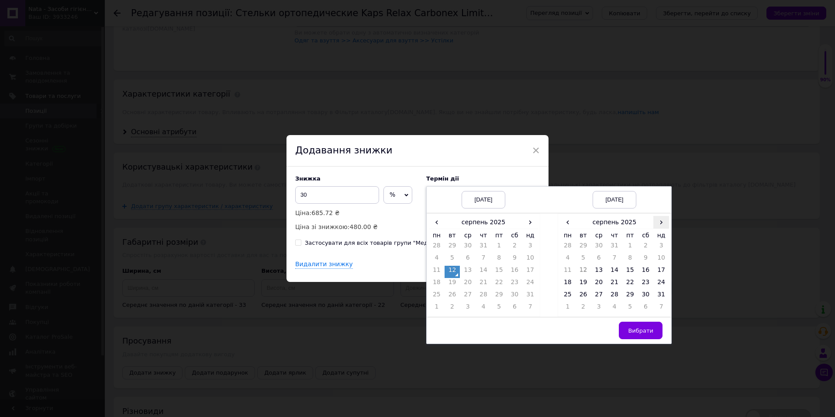
click at [660, 222] on span "›" at bounding box center [661, 222] width 16 height 13
drag, startPoint x: 627, startPoint y: 295, endPoint x: 637, endPoint y: 312, distance: 19.9
click at [627, 294] on td "26" at bounding box center [630, 296] width 16 height 12
click at [645, 329] on span "Вибрати" at bounding box center [640, 330] width 25 height 7
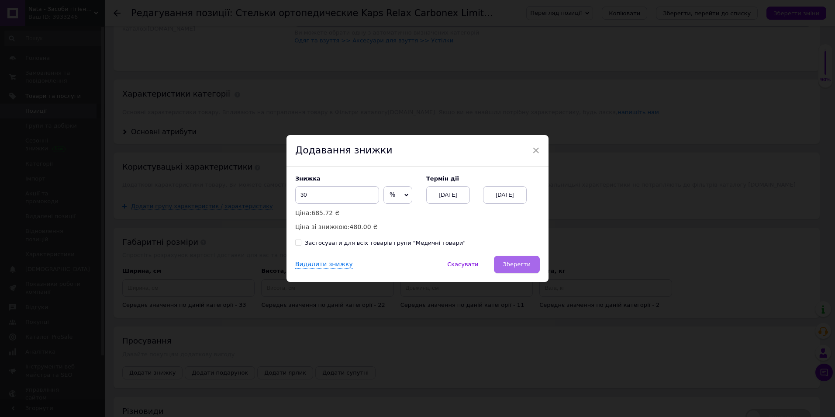
click at [517, 262] on span "Зберегти" at bounding box center [517, 264] width 28 height 7
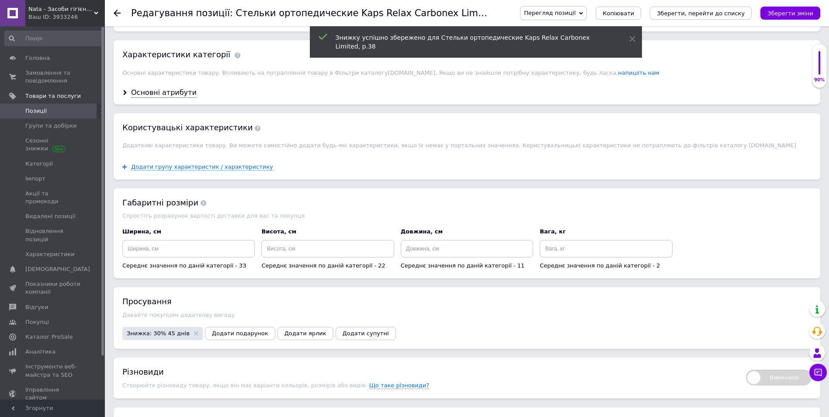
scroll to position [786, 0]
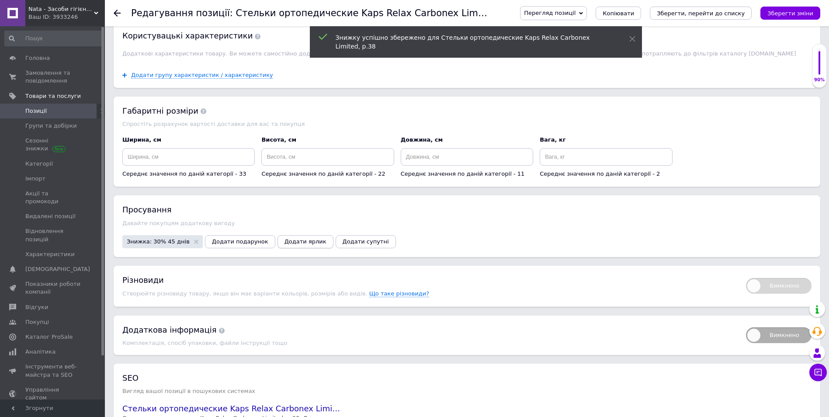
click at [297, 238] on span "Додати ярлик" at bounding box center [305, 241] width 42 height 7
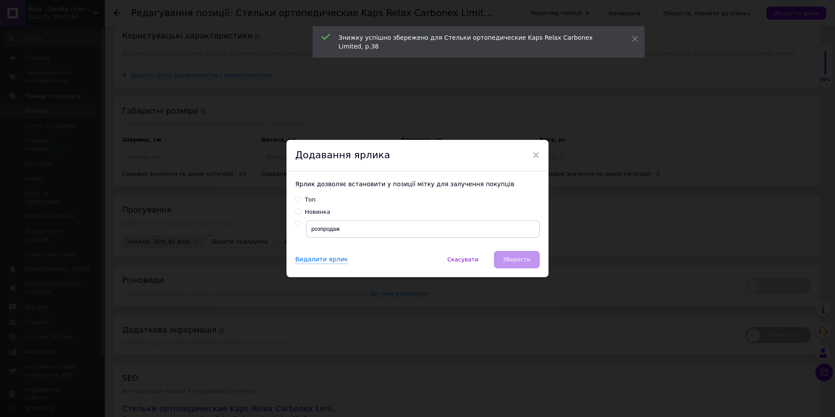
click at [296, 223] on input "radio" at bounding box center [298, 224] width 6 height 6
radio input "true"
click at [515, 254] on button "Зберегти" at bounding box center [517, 259] width 46 height 17
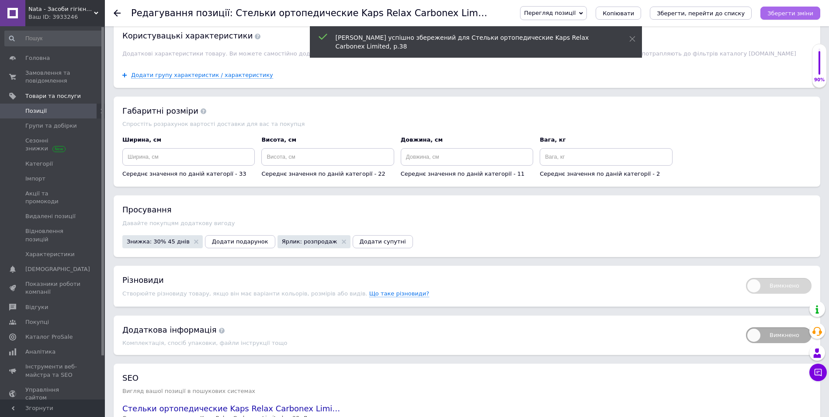
click at [799, 13] on icon "Зберегти зміни" at bounding box center [790, 13] width 46 height 7
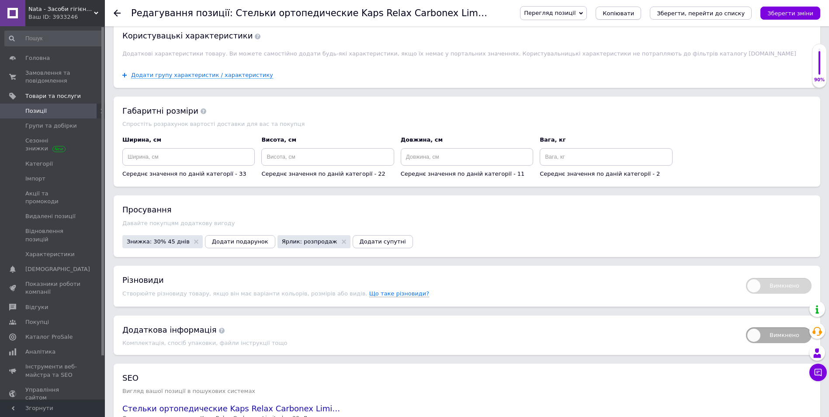
click at [634, 15] on span "Копіювати" at bounding box center [617, 13] width 31 height 7
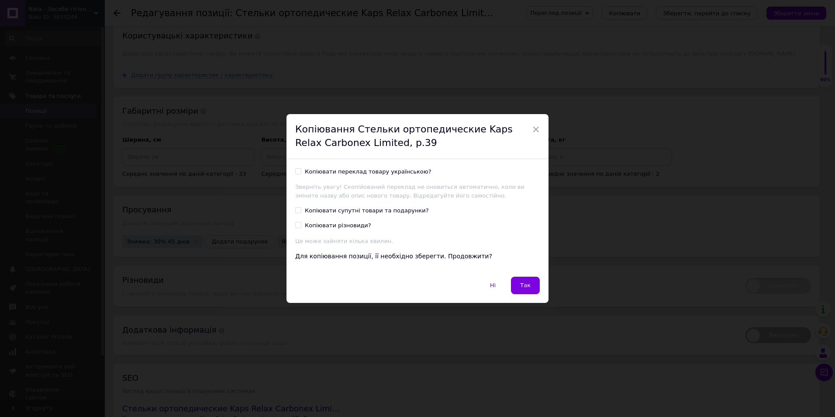
click at [296, 173] on input "Копіювати переклад товару українською?" at bounding box center [298, 171] width 6 height 6
checkbox input "true"
click at [528, 288] on span "Так" at bounding box center [525, 285] width 10 height 7
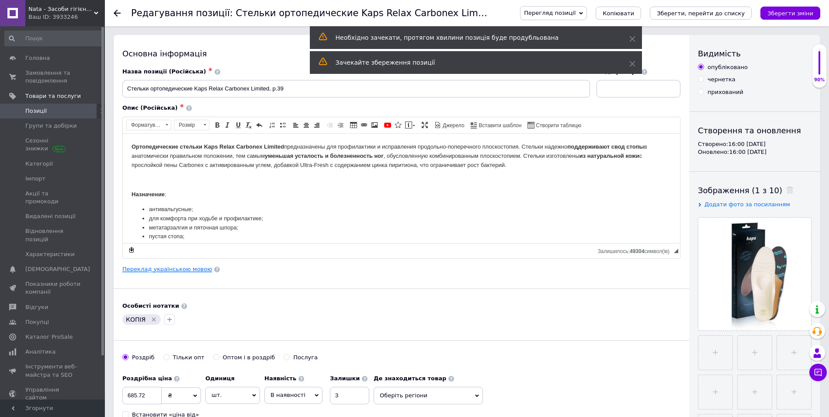
click at [166, 272] on link "Переклад українською мовою" at bounding box center [167, 269] width 90 height 7
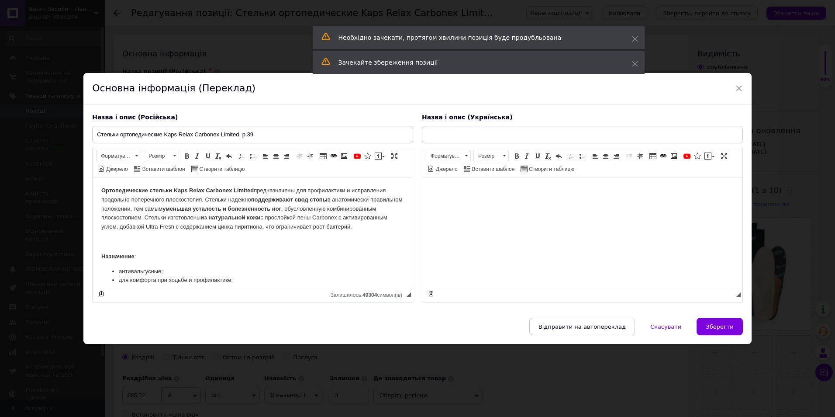
type input "Устілки ортопедичні Kaps Relax Carbonex Limited, р.39"
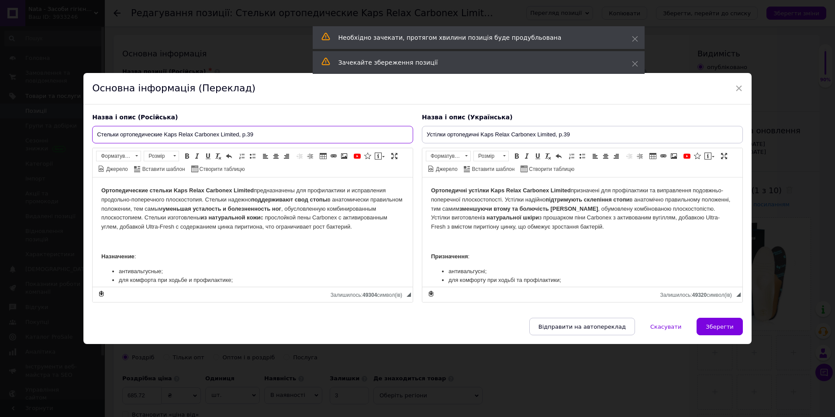
click at [253, 135] on input "Стельки ортопедические Kaps Relax Carbonex Limited, р.39" at bounding box center [252, 134] width 321 height 17
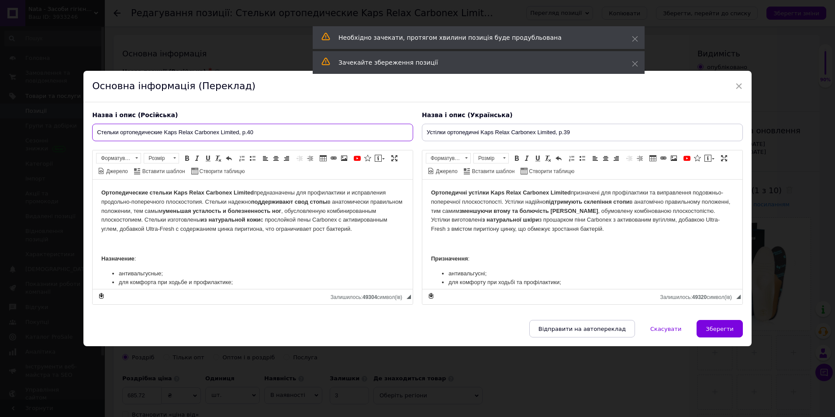
type input "Стельки ортопедические Kaps Relax Carbonex Limited, р.40"
click at [574, 133] on input "Устілки ортопедичні Kaps Relax Carbonex Limited, р.39" at bounding box center [582, 132] width 321 height 17
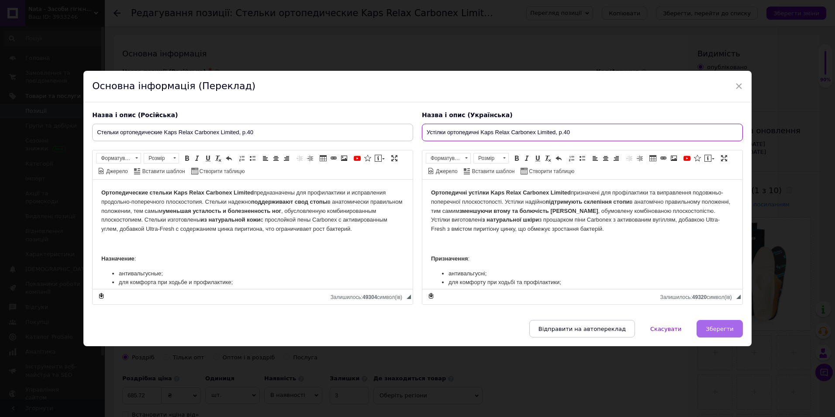
type input "Устілки ортопедичні Kaps Relax Carbonex Limited, р.40"
drag, startPoint x: 719, startPoint y: 327, endPoint x: 693, endPoint y: 311, distance: 30.9
click at [718, 327] on span "Зберегти" at bounding box center [720, 328] width 28 height 7
type input "Стельки ортопедические Kaps Relax Carbonex Limited, р.40"
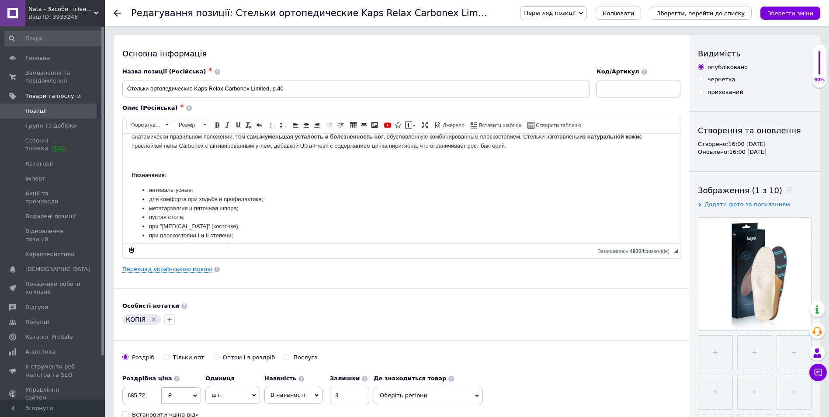
scroll to position [35, 0]
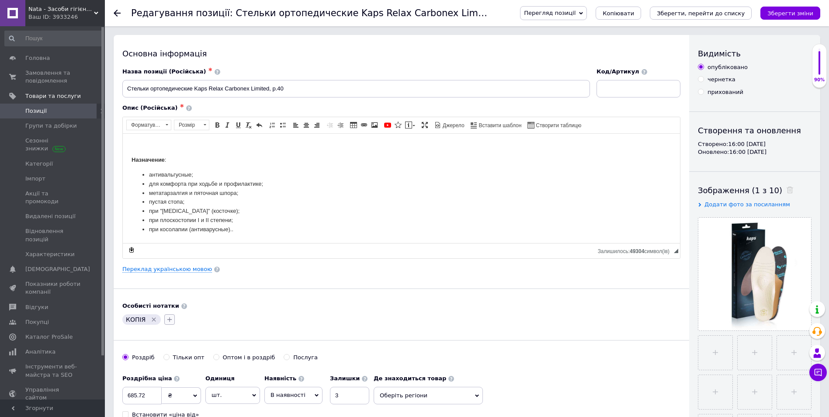
click at [167, 321] on icon "button" at bounding box center [169, 319] width 7 height 7
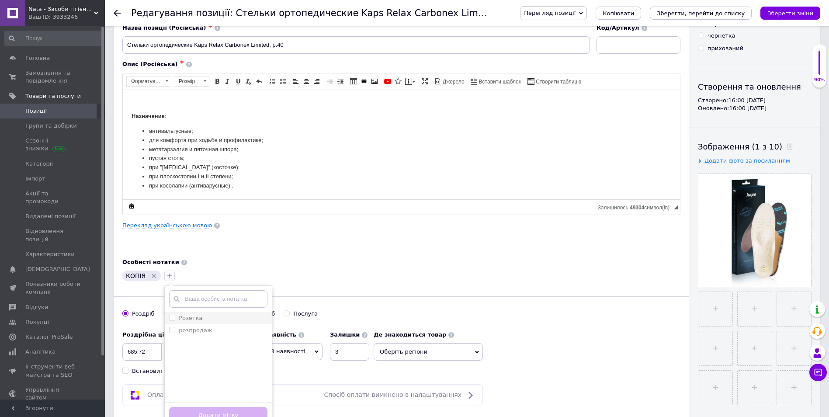
drag, startPoint x: 171, startPoint y: 314, endPoint x: 169, endPoint y: 323, distance: 9.1
click at [170, 314] on input "Розетка" at bounding box center [172, 317] width 6 height 6
checkbox input "true"
click at [169, 327] on label "розпродаж" at bounding box center [190, 330] width 43 height 8
click at [169, 327] on input "розпродаж" at bounding box center [172, 330] width 6 height 6
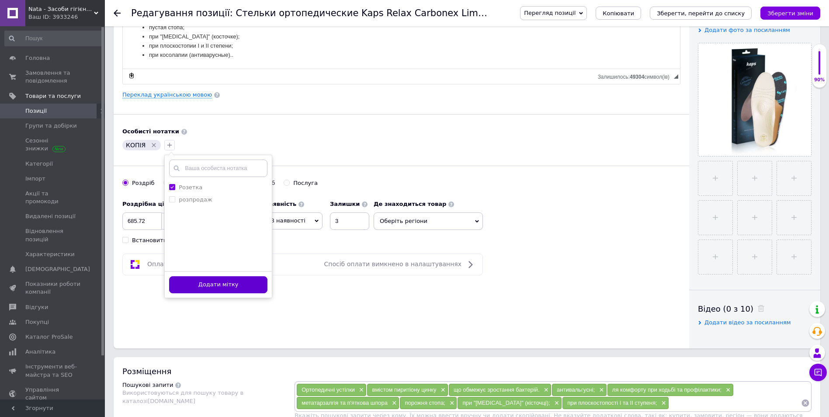
scroll to position [175, 0]
drag, startPoint x: 169, startPoint y: 196, endPoint x: 168, endPoint y: 204, distance: 7.9
click at [169, 196] on input "розпродаж" at bounding box center [172, 199] width 6 height 6
checkbox input "true"
drag, startPoint x: 201, startPoint y: 283, endPoint x: 179, endPoint y: 254, distance: 36.7
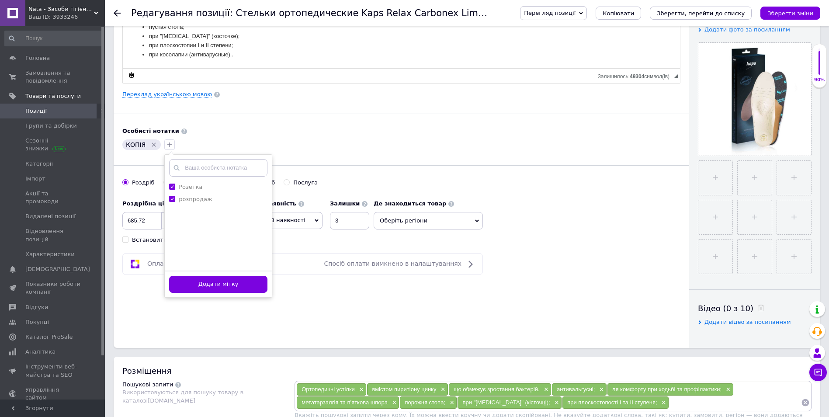
click at [199, 282] on button "Додати мітку" at bounding box center [218, 284] width 98 height 17
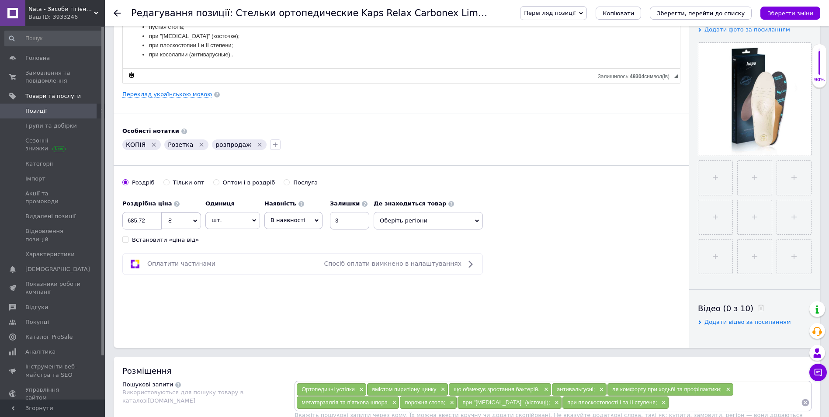
click at [151, 143] on icon "Видалити мітку" at bounding box center [153, 144] width 7 height 7
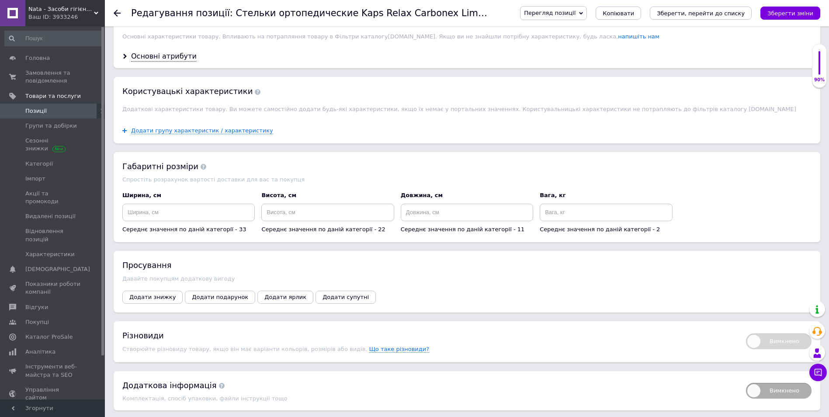
scroll to position [786, 0]
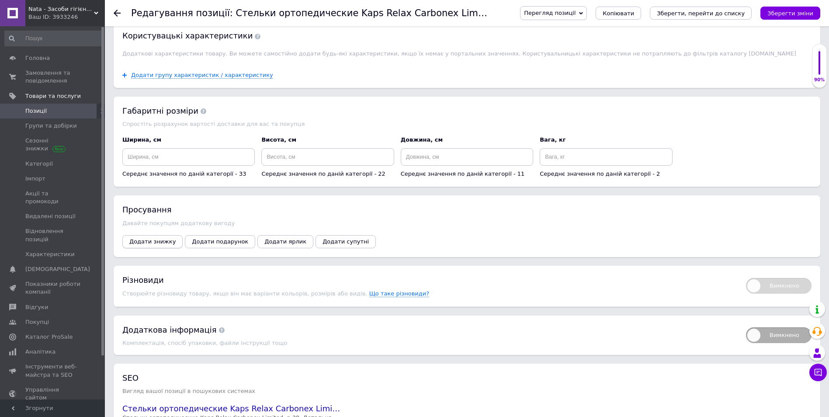
click at [156, 238] on span "Додати знижку" at bounding box center [152, 241] width 46 height 7
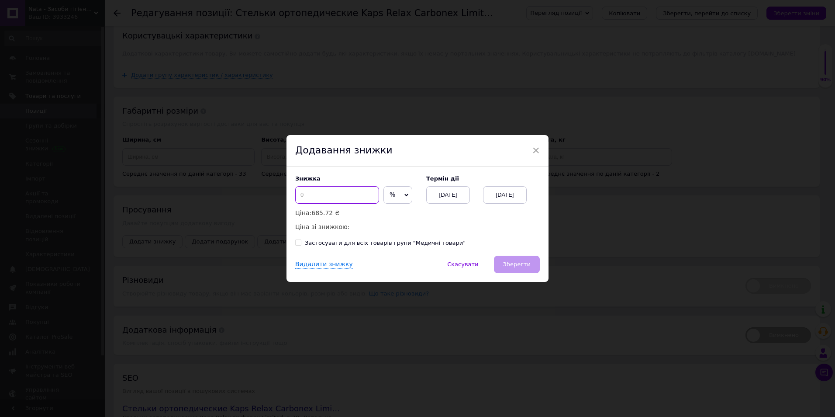
click at [311, 195] on input at bounding box center [337, 194] width 84 height 17
type input "30"
click at [523, 192] on div "[DATE]" at bounding box center [505, 194] width 44 height 17
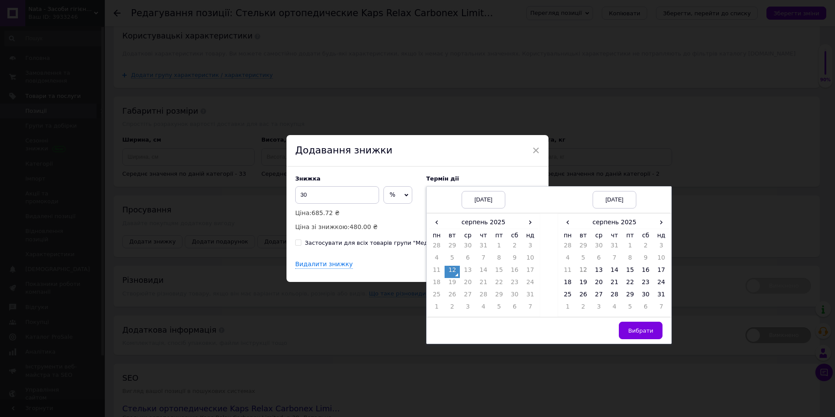
click at [668, 221] on div "‹ серпень 2025 › пн вт ср чт пт сб нд 28 29 30 31 1 2 3 4 5 6 7 8 9 10 11 12 13…" at bounding box center [615, 265] width 114 height 103
drag, startPoint x: 668, startPoint y: 221, endPoint x: 681, endPoint y: 220, distance: 13.2
click at [683, 219] on div "× Додавання знижки Знижка 30 % ₴ Ціна: 685.72 ₴ Ціна зі знижкою: 480.00 ₴ Термі…" at bounding box center [417, 208] width 835 height 417
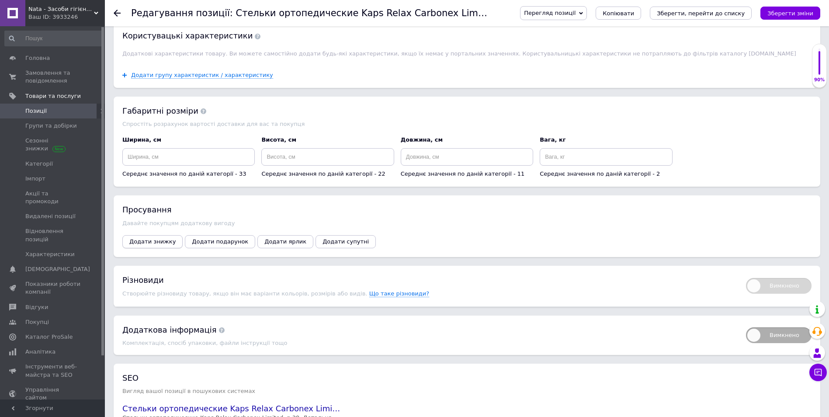
click at [142, 238] on span "Додати знижку" at bounding box center [152, 241] width 46 height 7
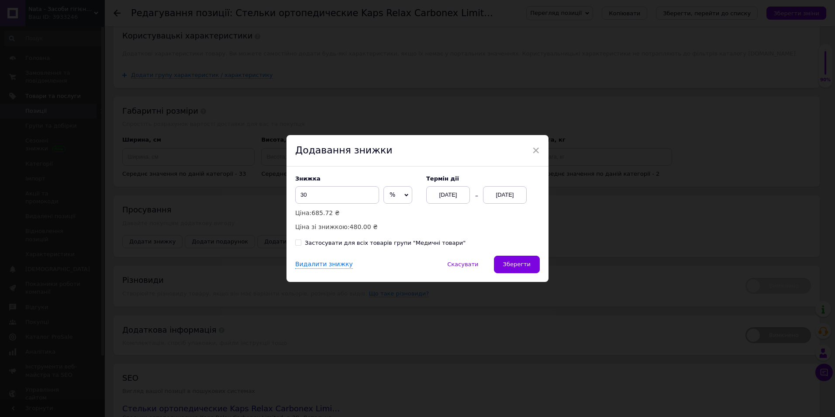
click at [520, 192] on div "[DATE]" at bounding box center [505, 194] width 44 height 17
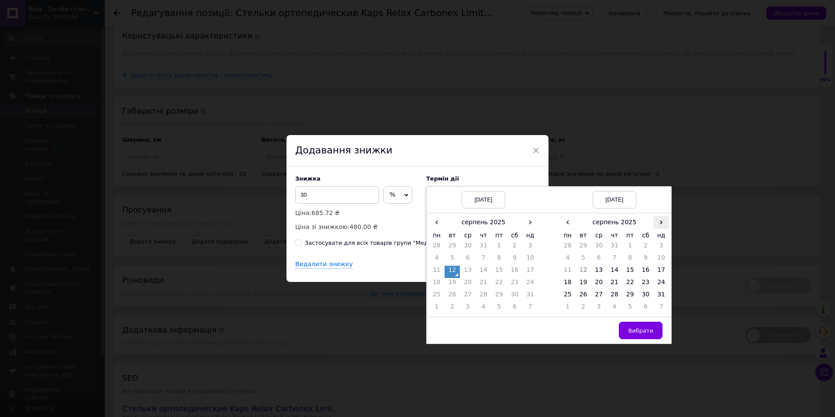
click at [658, 223] on span "›" at bounding box center [661, 222] width 16 height 13
click at [625, 296] on td "26" at bounding box center [630, 296] width 16 height 12
click at [632, 330] on span "Вибрати" at bounding box center [640, 330] width 25 height 7
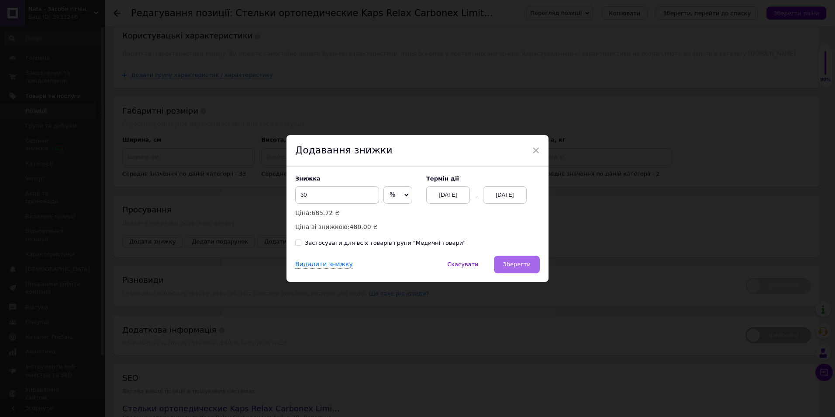
click at [515, 263] on span "Зберегти" at bounding box center [517, 264] width 28 height 7
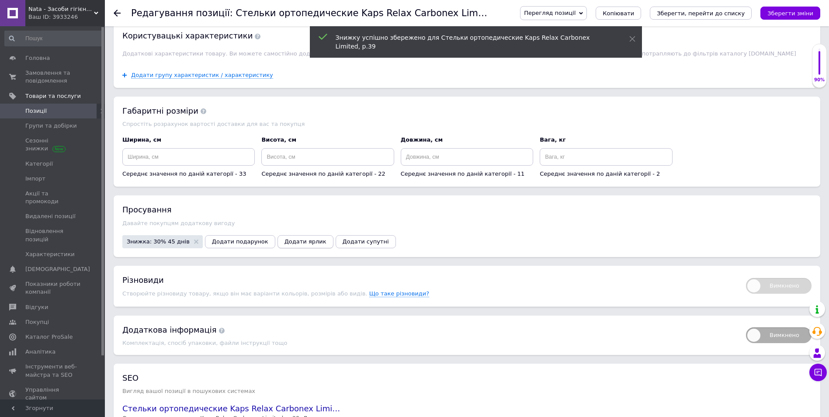
click at [297, 238] on span "Додати ярлик" at bounding box center [305, 241] width 42 height 7
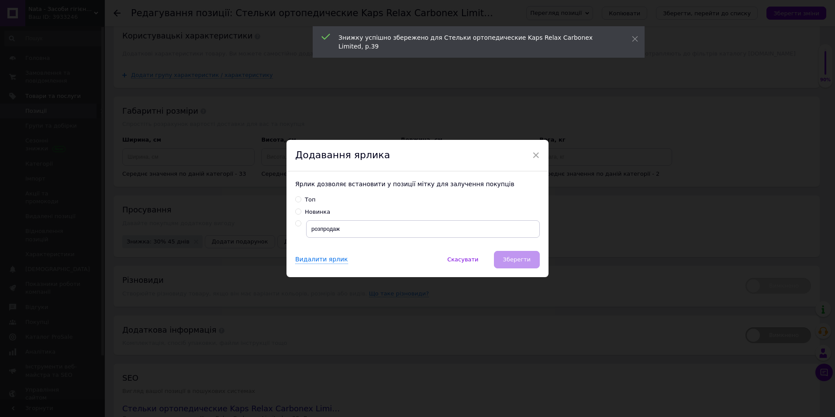
drag, startPoint x: 299, startPoint y: 221, endPoint x: 329, endPoint y: 240, distance: 35.5
click at [298, 221] on input "radio" at bounding box center [298, 224] width 6 height 6
radio input "true"
click at [519, 267] on button "Зберегти" at bounding box center [517, 259] width 46 height 17
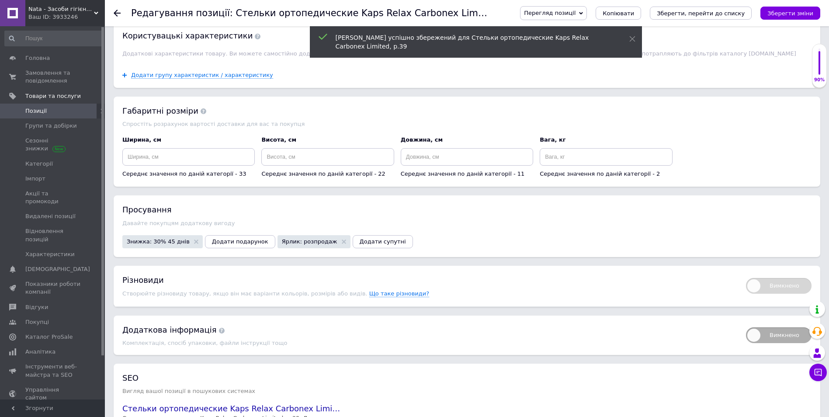
click at [789, 2] on div "Перегляд позиції Зберегти та переглянути на сайті Зберегти та переглянути на ма…" at bounding box center [661, 13] width 318 height 26
click at [792, 10] on icon "Зберегти зміни" at bounding box center [790, 13] width 46 height 7
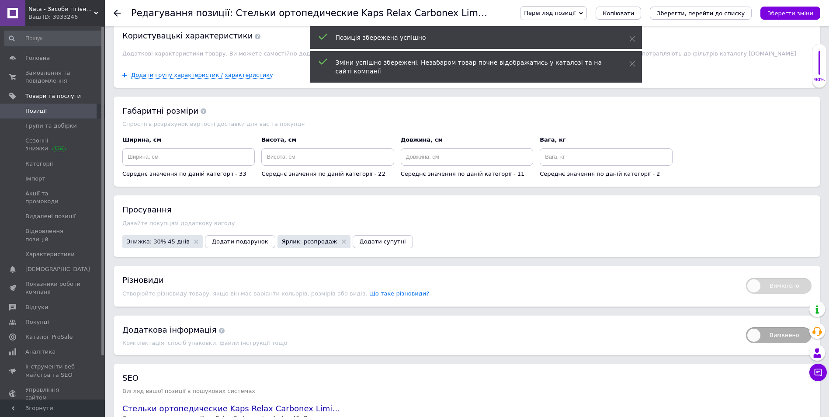
click at [634, 13] on span "Копіювати" at bounding box center [617, 13] width 31 height 7
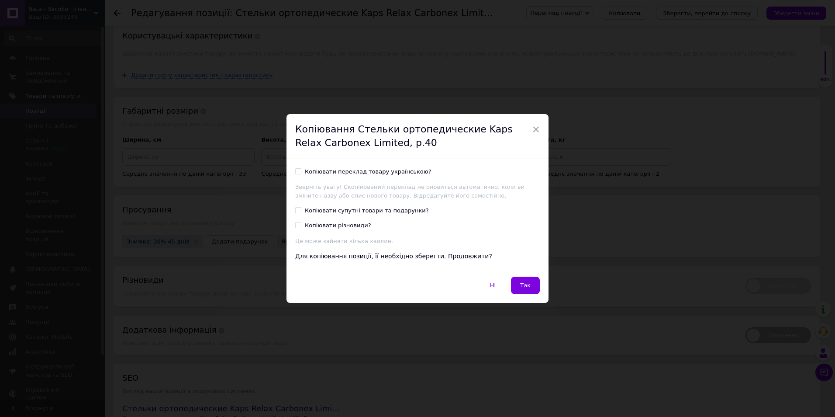
click at [297, 173] on input "Копіювати переклад товару українською?" at bounding box center [298, 171] width 6 height 6
checkbox input "true"
drag, startPoint x: 532, startPoint y: 283, endPoint x: 561, endPoint y: 295, distance: 31.6
click at [530, 283] on button "Так" at bounding box center [525, 284] width 29 height 17
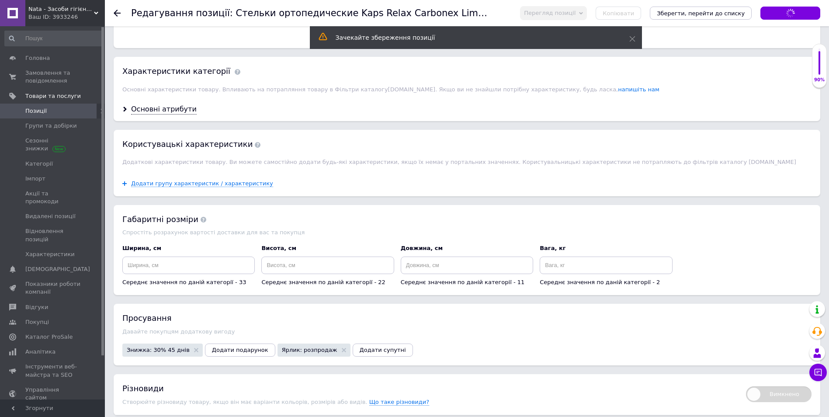
scroll to position [655, 0]
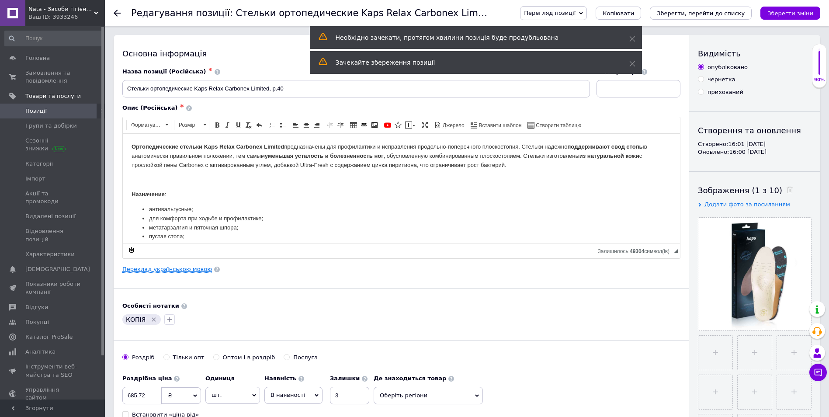
click at [151, 268] on link "Переклад українською мовою" at bounding box center [167, 269] width 90 height 7
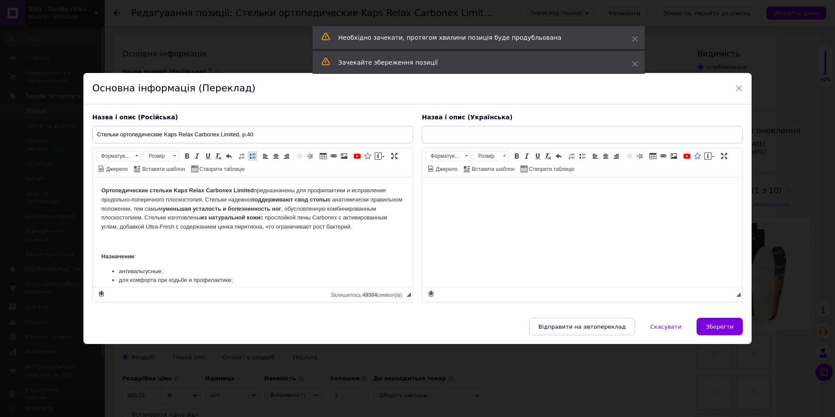
type input "Устілки ортопедичні Kaps Relax Carbonex Limited, р.40"
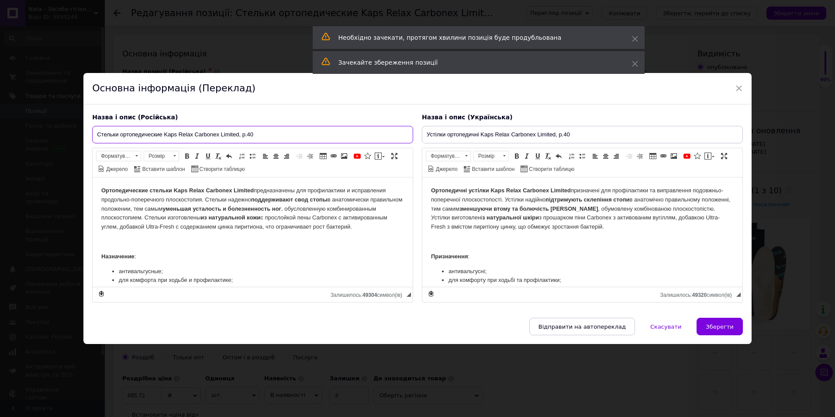
click at [258, 133] on input "Стельки ортопедические Kaps Relax Carbonex Limited, р.40" at bounding box center [252, 134] width 321 height 17
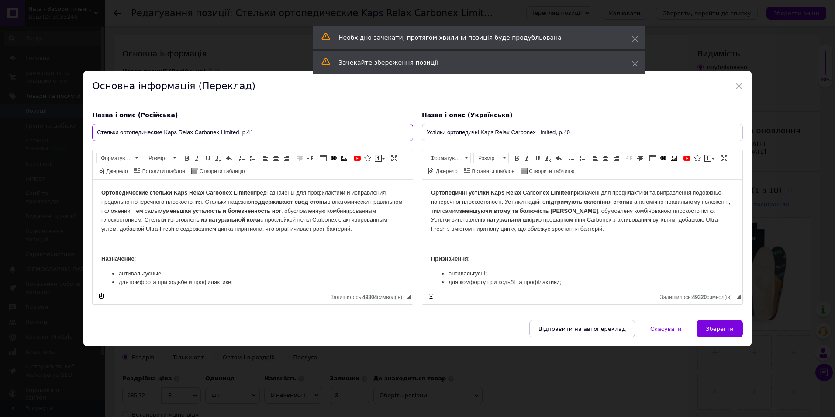
type input "Стельки ортопедические Kaps Relax Carbonex Limited, р.41"
click at [570, 131] on input "Устілки ортопедичні Kaps Relax Carbonex Limited, р.40" at bounding box center [582, 132] width 321 height 17
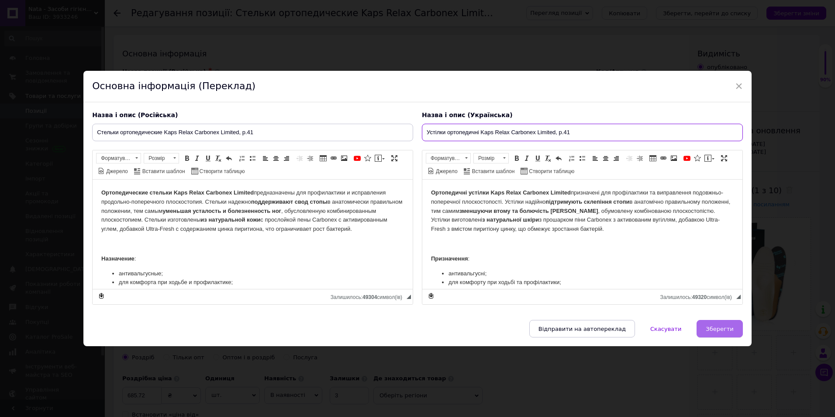
type input "Устілки ортопедичні Kaps Relax Carbonex Limited, р.41"
click at [725, 335] on button "Зберегти" at bounding box center [720, 328] width 46 height 17
type input "Стельки ортопедические Kaps Relax Carbonex Limited, р.41"
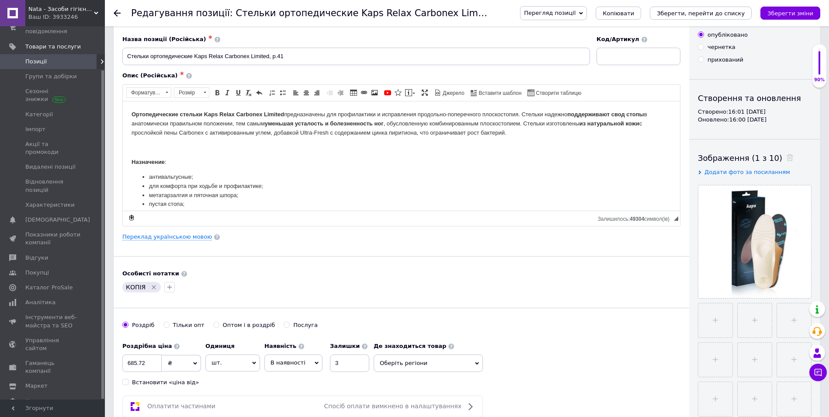
scroll to position [131, 0]
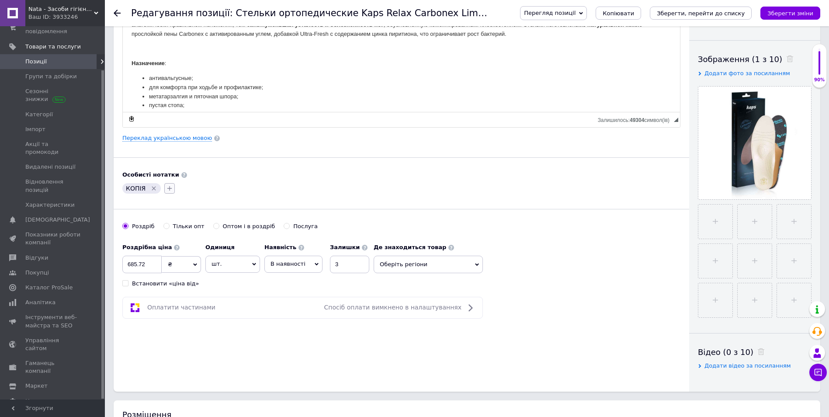
click at [168, 187] on icon "button" at bounding box center [169, 188] width 5 height 5
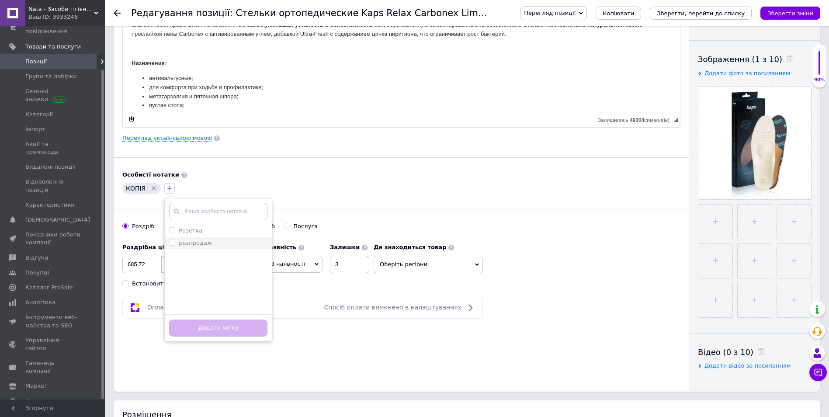
click at [169, 242] on input "розпродаж" at bounding box center [172, 242] width 6 height 6
checkbox input "true"
click at [171, 230] on input "Розетка" at bounding box center [172, 230] width 6 height 6
checkbox input "true"
drag, startPoint x: 204, startPoint y: 327, endPoint x: 180, endPoint y: 287, distance: 46.3
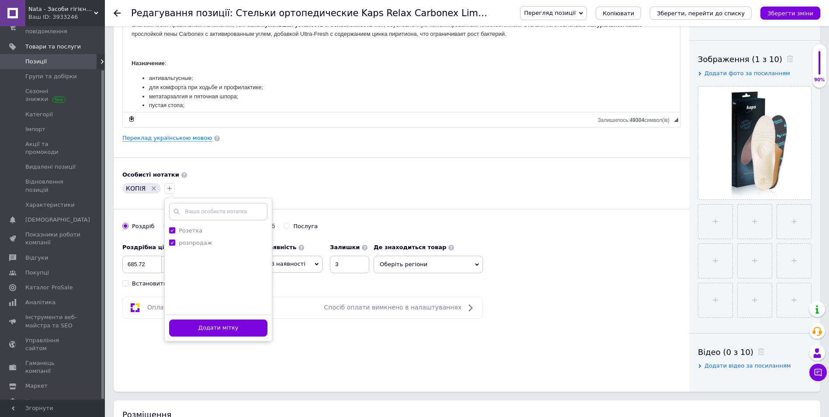
click at [203, 327] on button "Додати мітку" at bounding box center [218, 327] width 98 height 17
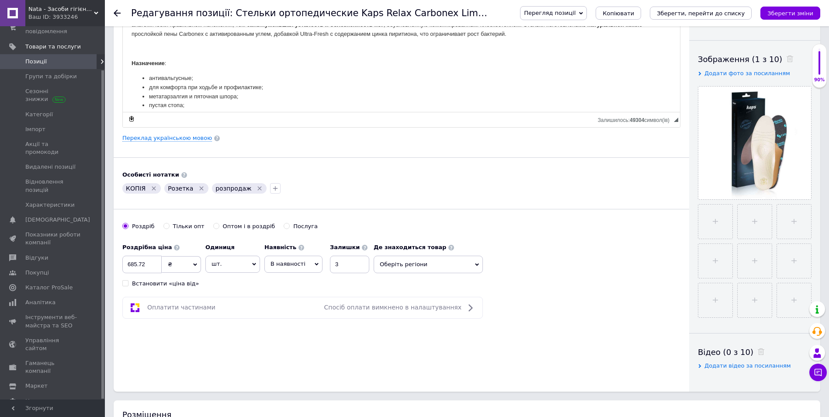
click at [152, 188] on icon "Видалити мітку" at bounding box center [154, 189] width 4 height 4
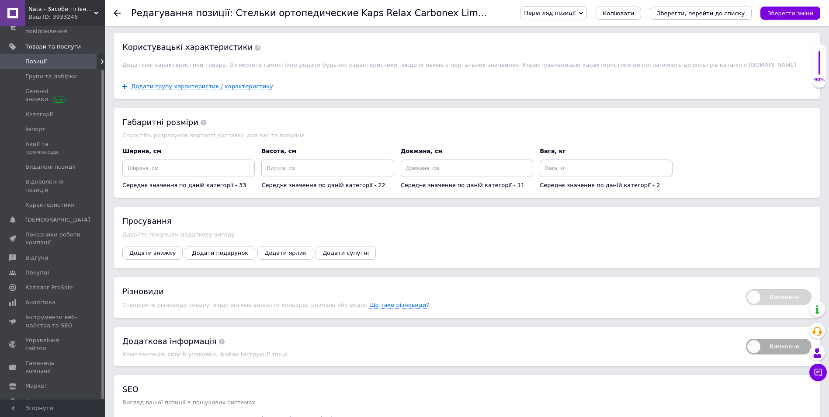
scroll to position [786, 0]
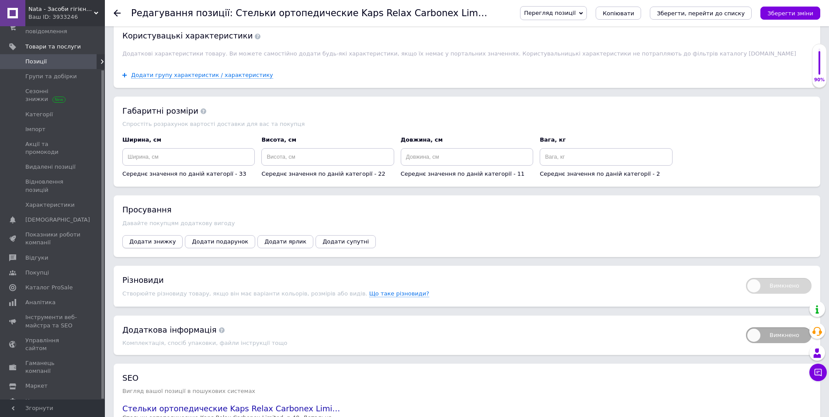
click at [152, 238] on span "Додати знижку" at bounding box center [152, 241] width 46 height 7
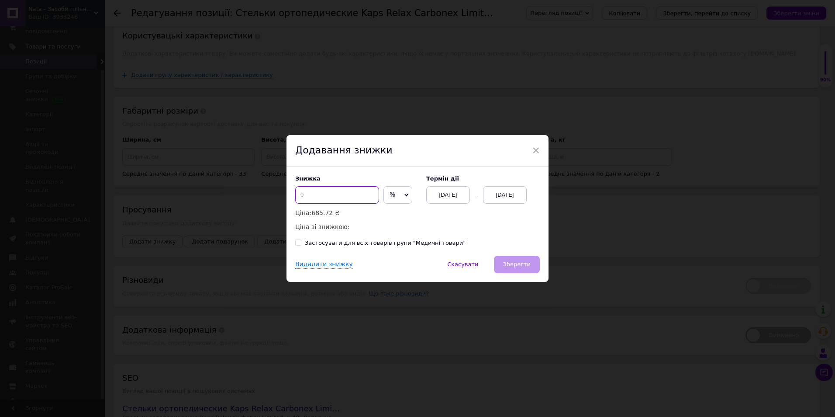
click at [318, 190] on input at bounding box center [337, 194] width 84 height 17
type input "30"
click at [508, 191] on div "[DATE]" at bounding box center [505, 194] width 44 height 17
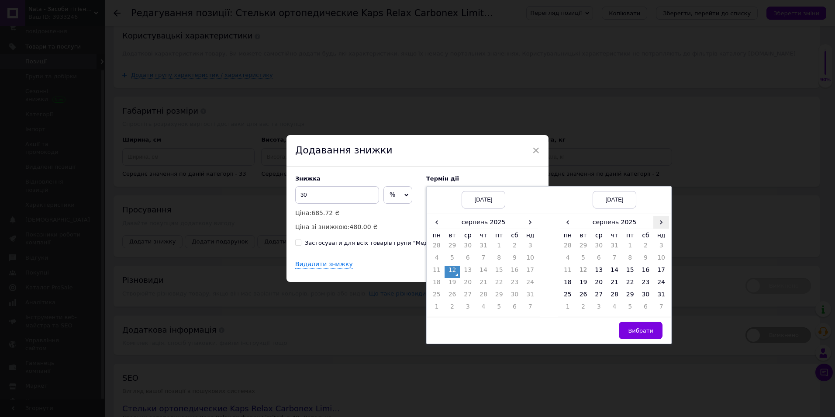
click at [656, 225] on span "›" at bounding box center [661, 222] width 16 height 13
click at [626, 292] on td "26" at bounding box center [630, 296] width 16 height 12
click at [645, 326] on button "Вибрати" at bounding box center [641, 329] width 44 height 17
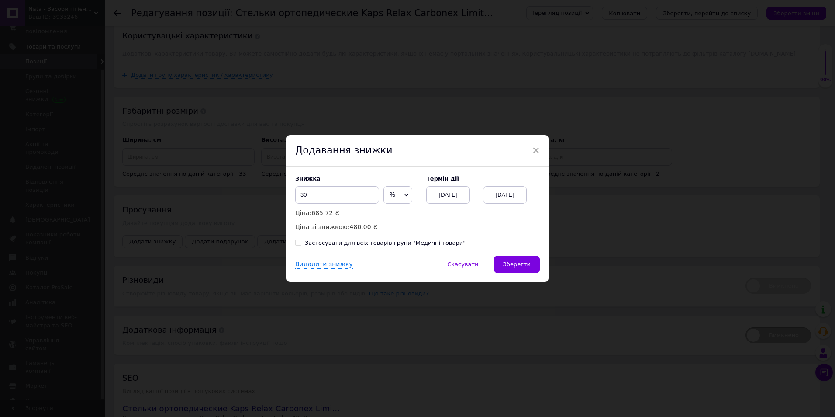
drag, startPoint x: 520, startPoint y: 263, endPoint x: 518, endPoint y: 269, distance: 5.9
click at [520, 263] on span "Зберегти" at bounding box center [517, 264] width 28 height 7
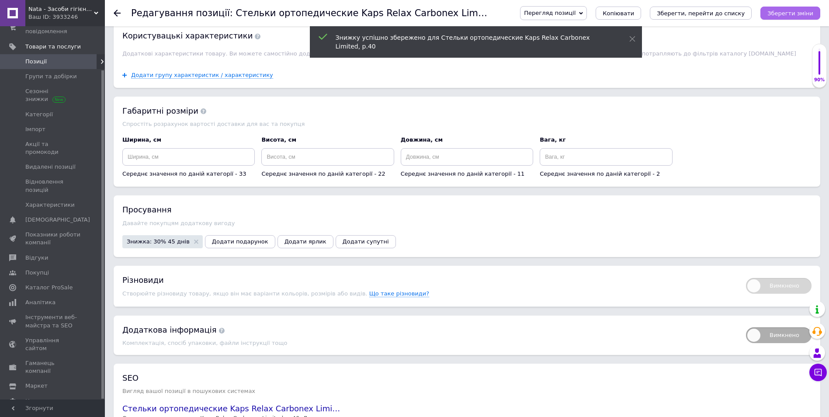
click at [804, 14] on icon "Зберегти зміни" at bounding box center [790, 13] width 46 height 7
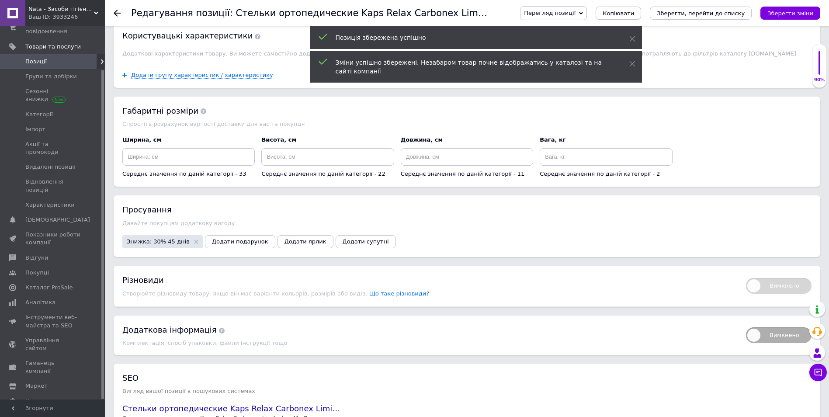
click at [634, 14] on span "Копіювати" at bounding box center [617, 13] width 31 height 7
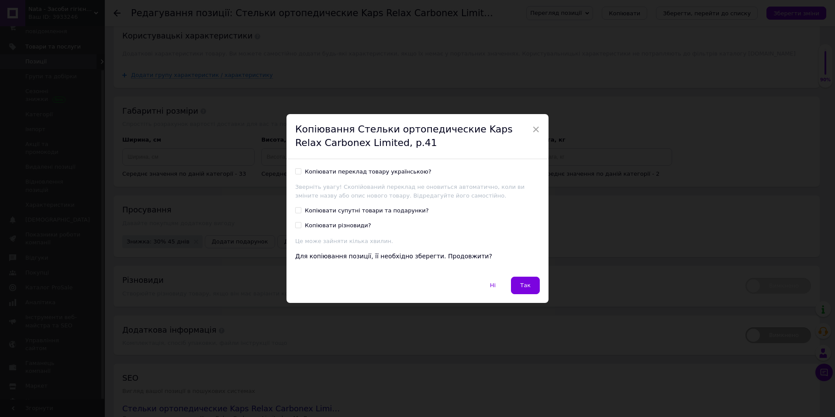
drag, startPoint x: 300, startPoint y: 171, endPoint x: 295, endPoint y: 170, distance: 4.8
click at [298, 171] on label "Копіювати переклад товару українською?" at bounding box center [363, 172] width 136 height 8
click at [298, 171] on input "Копіювати переклад товару українською?" at bounding box center [298, 171] width 6 height 6
checkbox input "true"
click at [528, 287] on span "Так" at bounding box center [525, 285] width 10 height 7
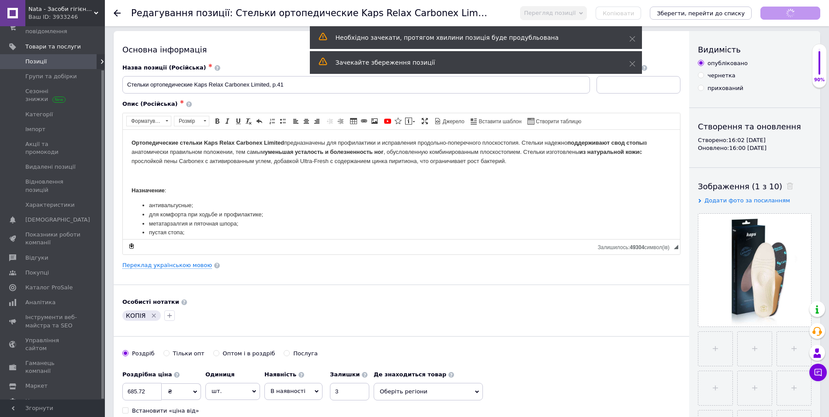
scroll to position [44, 0]
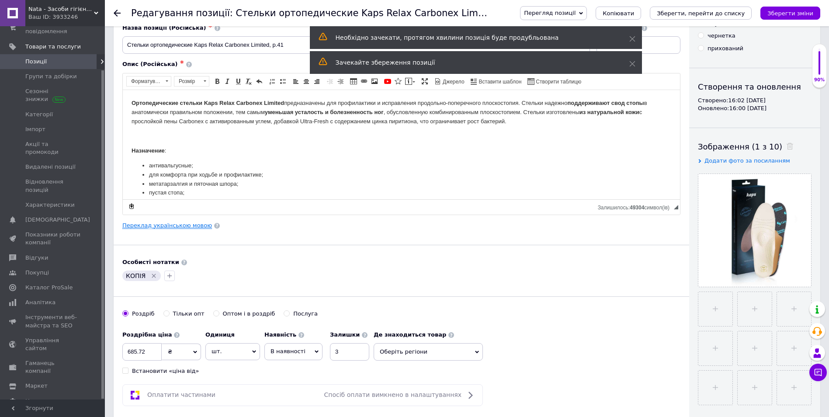
click at [169, 225] on link "Переклад українською мовою" at bounding box center [167, 225] width 90 height 7
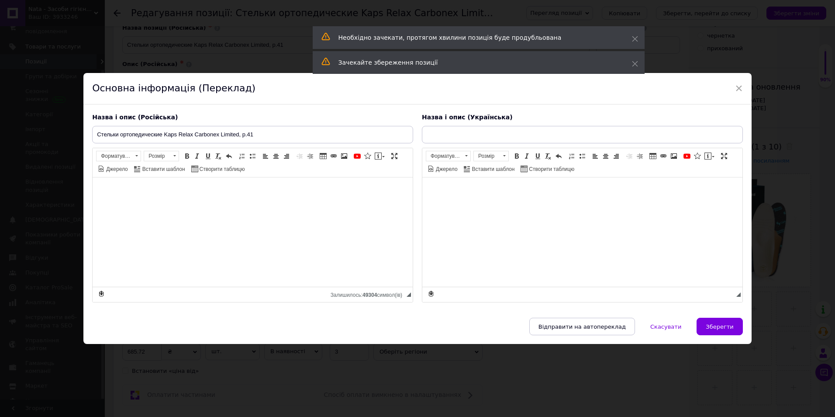
type input "Устілки ортопедичні Kaps Relax Carbonex Limited, р.41"
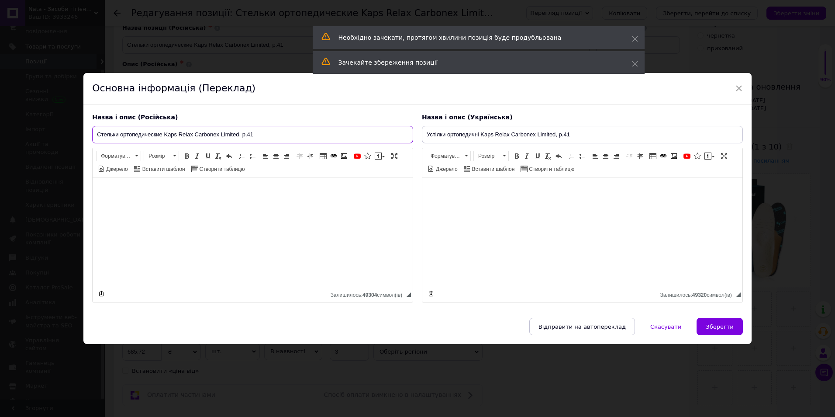
click at [258, 130] on input "Стельки ортопедические Kaps Relax Carbonex Limited, р.41" at bounding box center [252, 134] width 321 height 17
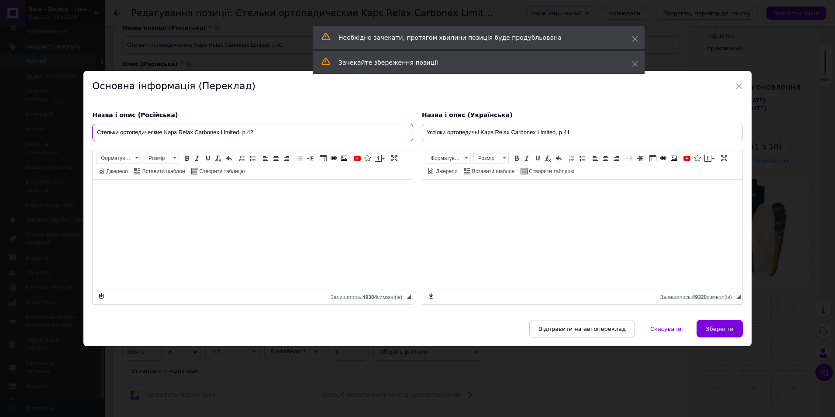
type input "Стельки ортопедические Kaps Relax Carbonex Limited, р.42"
click at [577, 131] on input "Устілки ортопедичні Kaps Relax Carbonex Limited, р.41" at bounding box center [582, 132] width 321 height 17
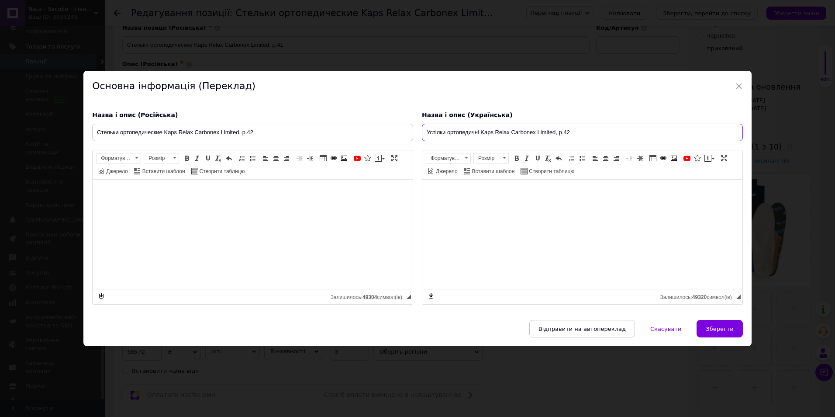
type input "Устілки ортопедичні Kaps Relax Carbonex Limited, р.42"
click at [717, 326] on span "Зберегти" at bounding box center [720, 328] width 28 height 7
type input "Стельки ортопедические Kaps Relax Carbonex Limited, р.42"
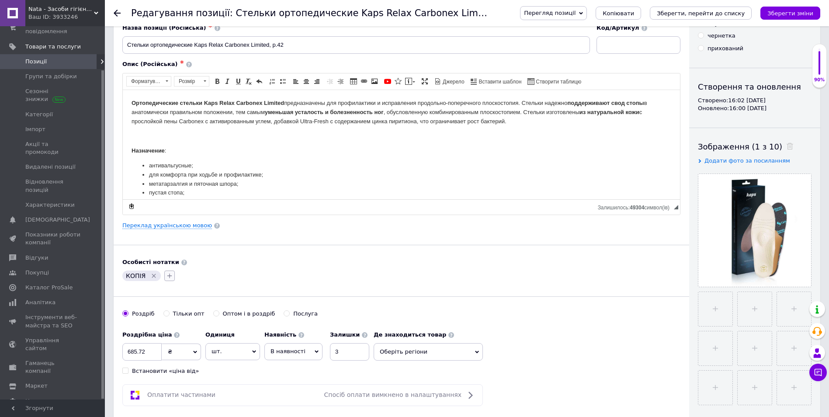
click at [167, 274] on icon "button" at bounding box center [169, 275] width 5 height 5
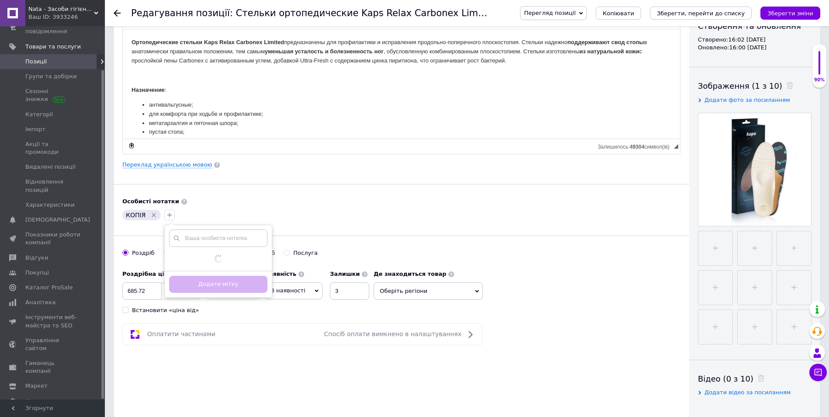
scroll to position [218, 0]
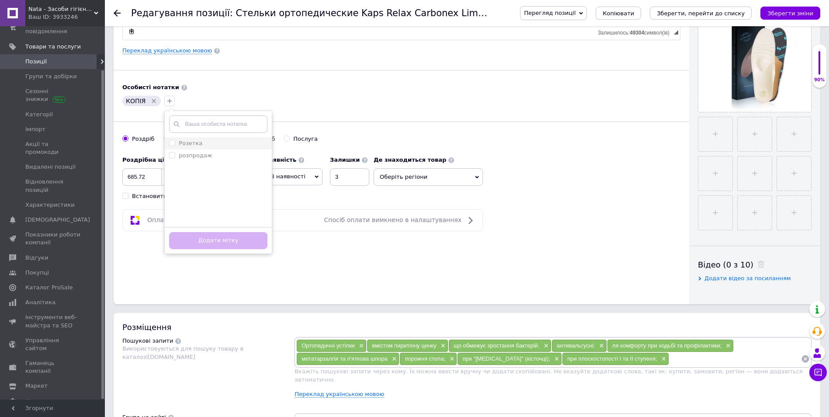
click at [167, 143] on li "Розетка" at bounding box center [218, 143] width 107 height 12
checkbox input "true"
click at [169, 155] on li "розпродаж" at bounding box center [218, 155] width 107 height 12
checkbox input "true"
click at [200, 238] on button "Додати мітку" at bounding box center [218, 240] width 98 height 17
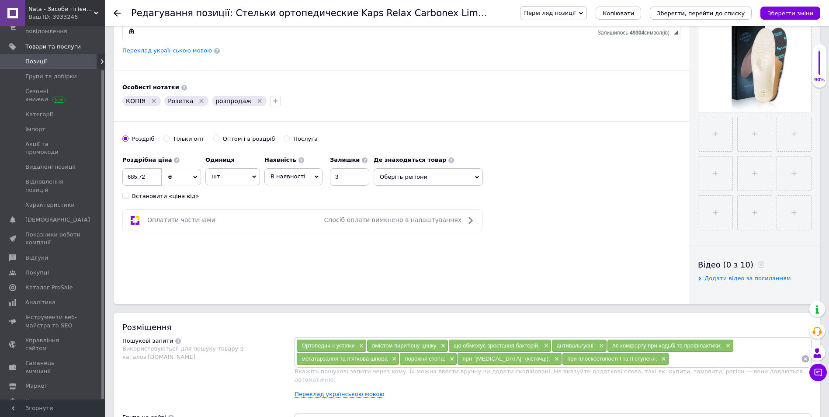
click at [152, 102] on icon "Видалити мітку" at bounding box center [153, 100] width 7 height 7
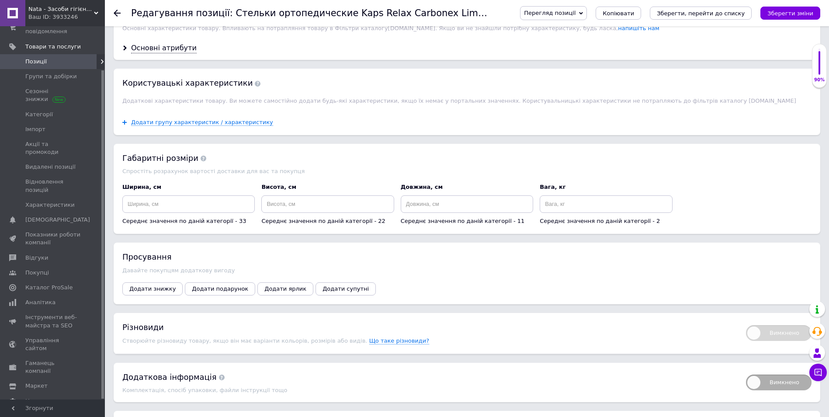
scroll to position [743, 0]
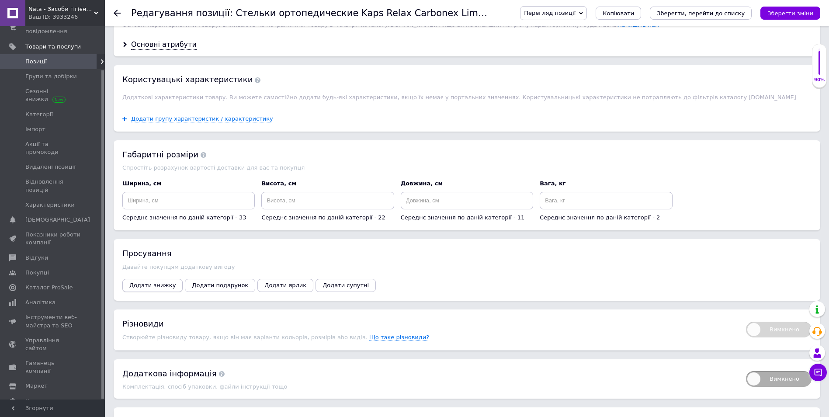
click at [157, 282] on span "Додати знижку" at bounding box center [152, 285] width 46 height 7
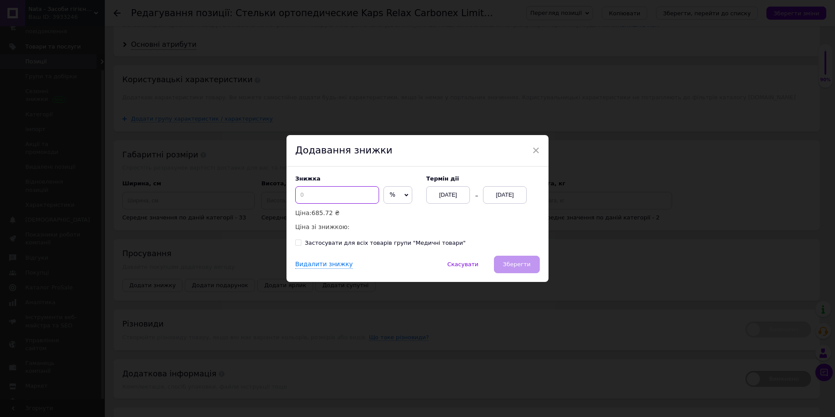
click at [322, 195] on input at bounding box center [337, 194] width 84 height 17
type input "30"
click at [519, 192] on div "[DATE]" at bounding box center [505, 194] width 44 height 17
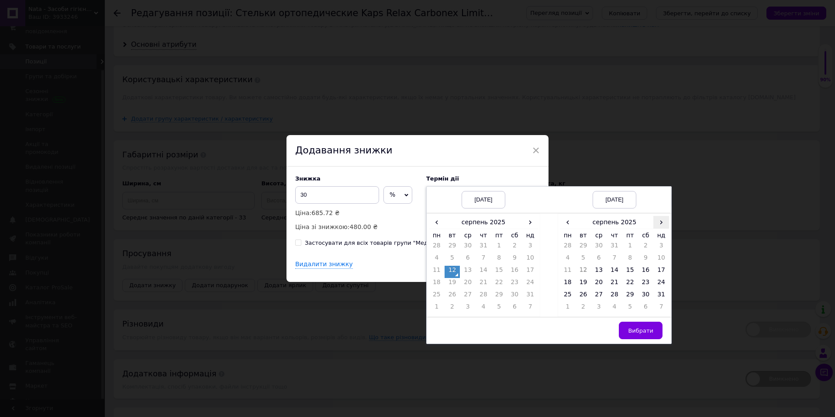
drag, startPoint x: 657, startPoint y: 220, endPoint x: 663, endPoint y: 229, distance: 10.8
click at [657, 221] on span "›" at bounding box center [661, 222] width 16 height 13
click at [626, 296] on td "26" at bounding box center [630, 296] width 16 height 12
click at [640, 327] on button "Вибрати" at bounding box center [641, 329] width 44 height 17
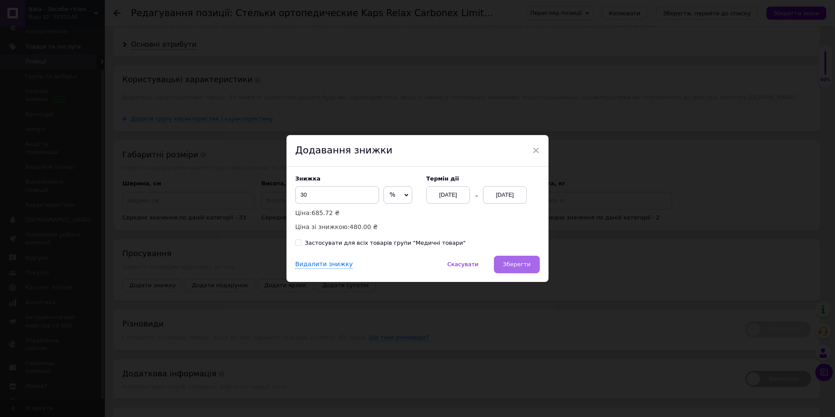
click at [516, 262] on span "Зберегти" at bounding box center [517, 264] width 28 height 7
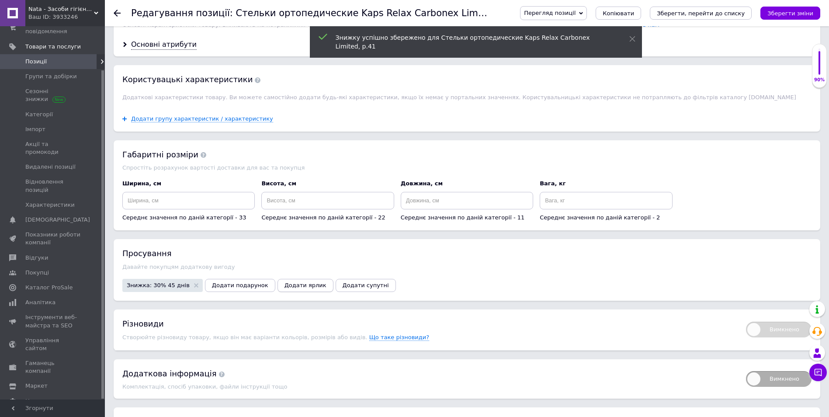
click at [284, 282] on span "Додати ярлик" at bounding box center [305, 285] width 42 height 7
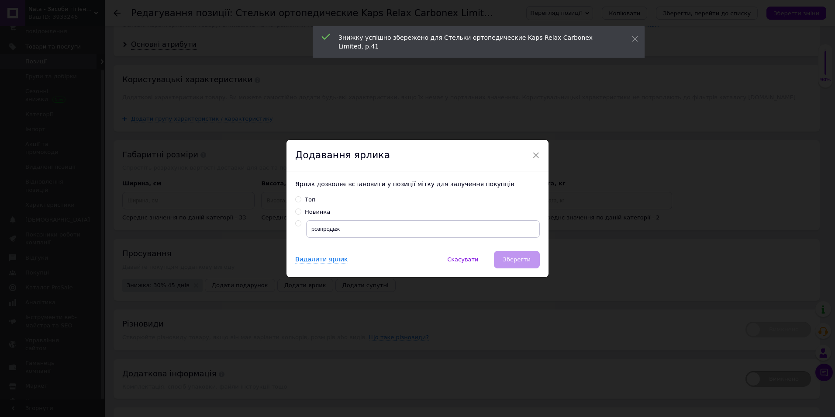
drag, startPoint x: 298, startPoint y: 221, endPoint x: 303, endPoint y: 225, distance: 6.1
click at [297, 221] on input "radio" at bounding box center [298, 224] width 6 height 6
radio input "true"
click at [509, 256] on span "Зберегти" at bounding box center [517, 259] width 28 height 7
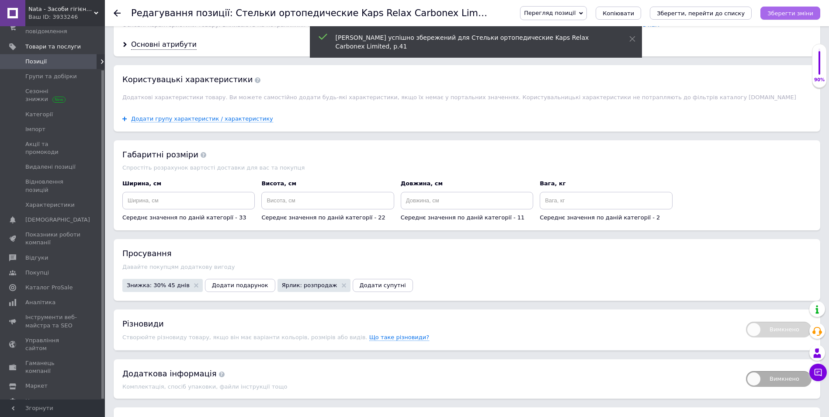
click at [810, 12] on icon "Зберегти зміни" at bounding box center [790, 13] width 46 height 7
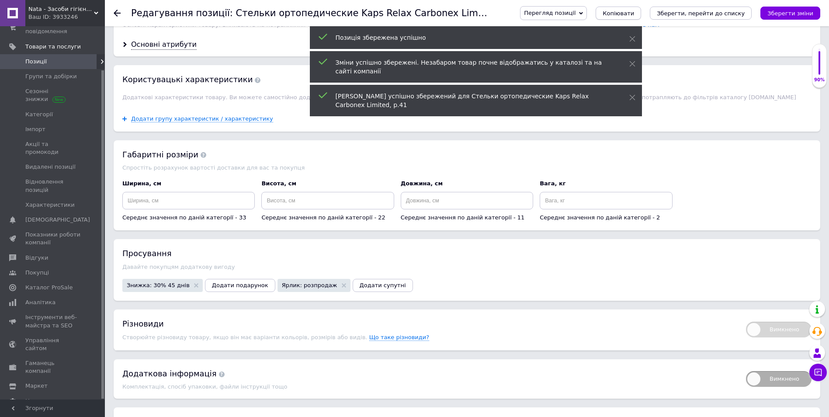
click at [634, 12] on span "Копіювати" at bounding box center [617, 13] width 31 height 7
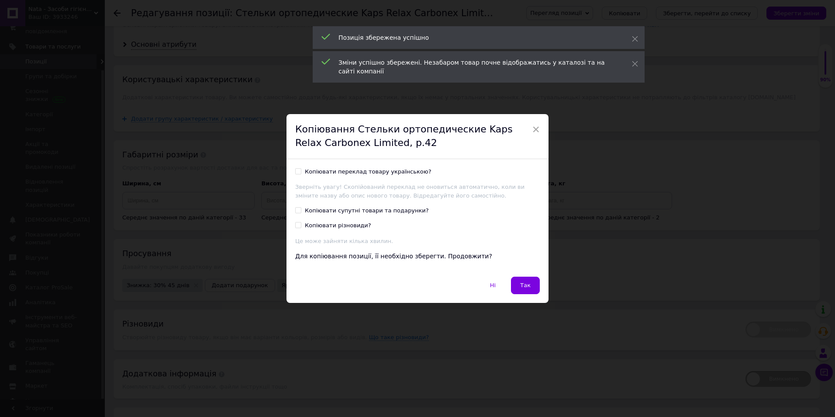
click at [297, 169] on input "Копіювати переклад товару українською?" at bounding box center [298, 171] width 6 height 6
checkbox input "true"
click at [521, 286] on span "Так" at bounding box center [525, 285] width 10 height 7
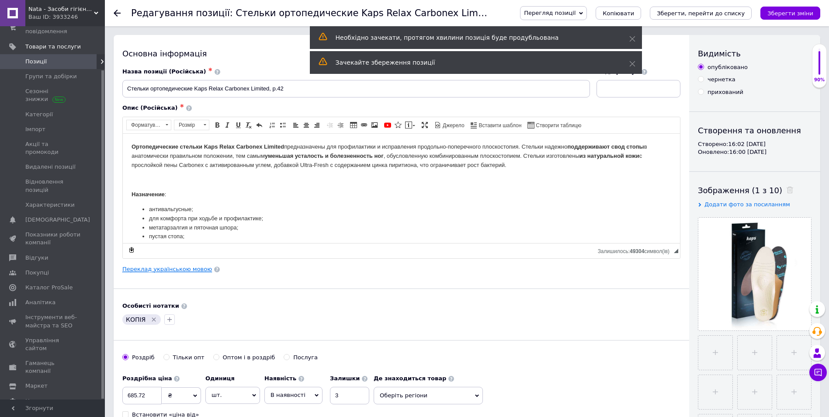
click at [186, 271] on link "Переклад українською мовою" at bounding box center [167, 269] width 90 height 7
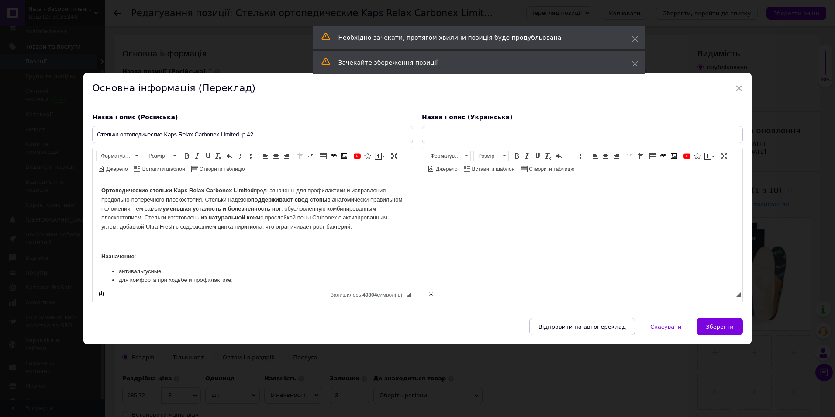
type input "Устілки ортопедичні Kaps Relax Carbonex Limited, р.42"
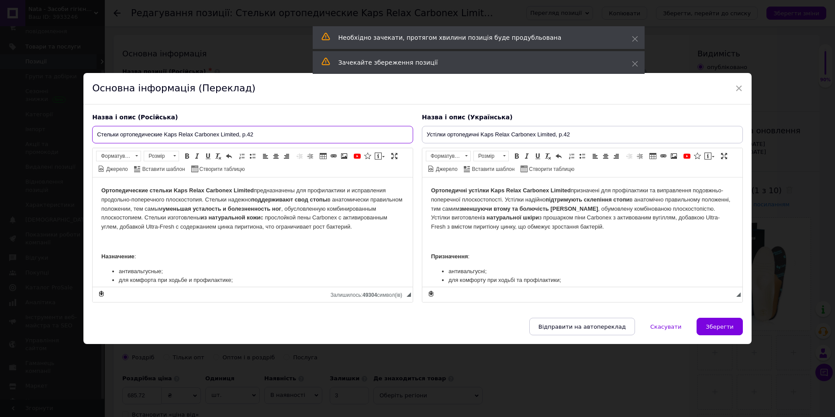
click at [259, 133] on input "Стельки ортопедические Kaps Relax Carbonex Limited, р.42" at bounding box center [252, 134] width 321 height 17
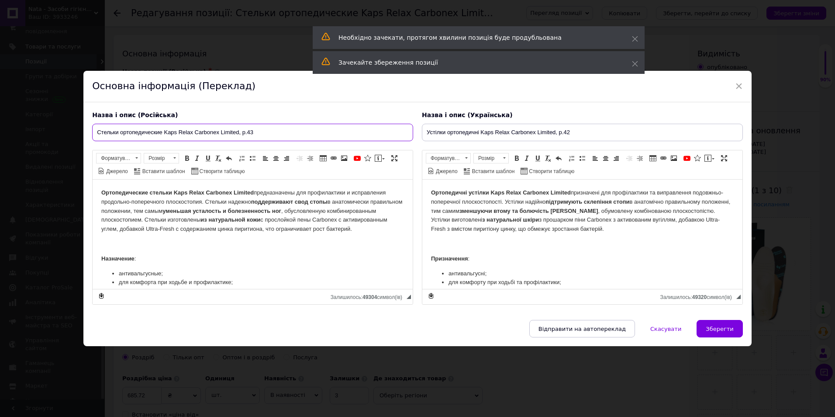
type input "Стельки ортопедические Kaps Relax Carbonex Limited, р.43"
click at [568, 132] on input "Устілки ортопедичні Kaps Relax Carbonex Limited, р.42" at bounding box center [582, 132] width 321 height 17
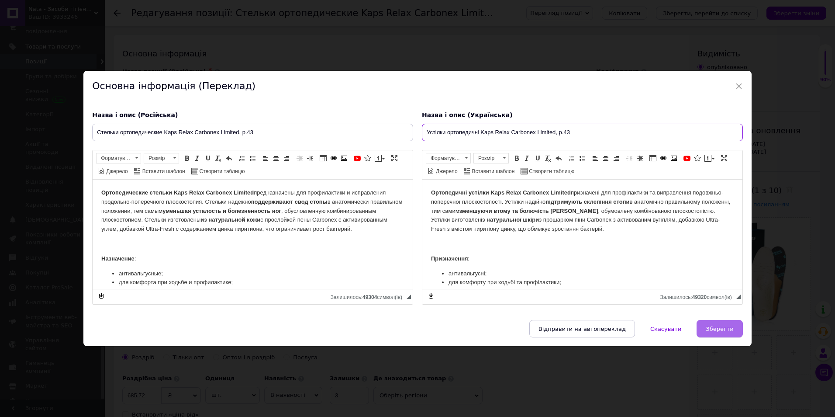
type input "Устілки ортопедичні Kaps Relax Carbonex Limited, р.43"
click at [733, 325] on button "Зберегти" at bounding box center [720, 328] width 46 height 17
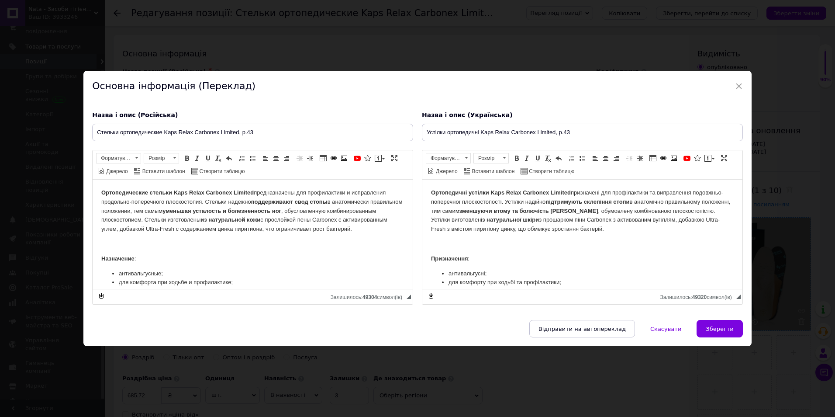
type input "Стельки ортопедические Kaps Relax Carbonex Limited, р.43"
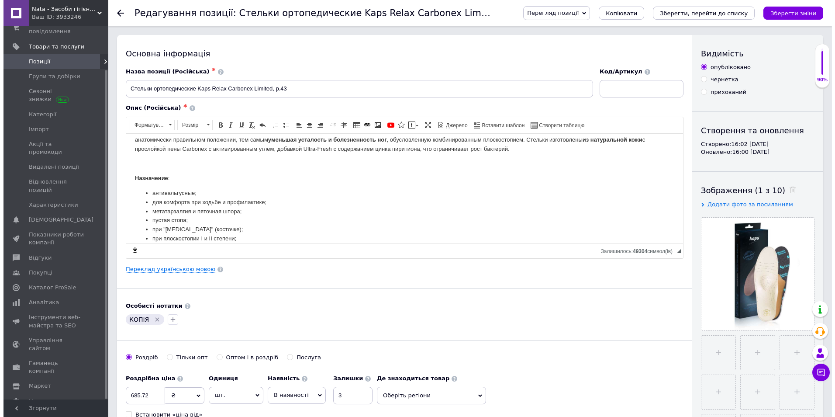
scroll to position [35, 0]
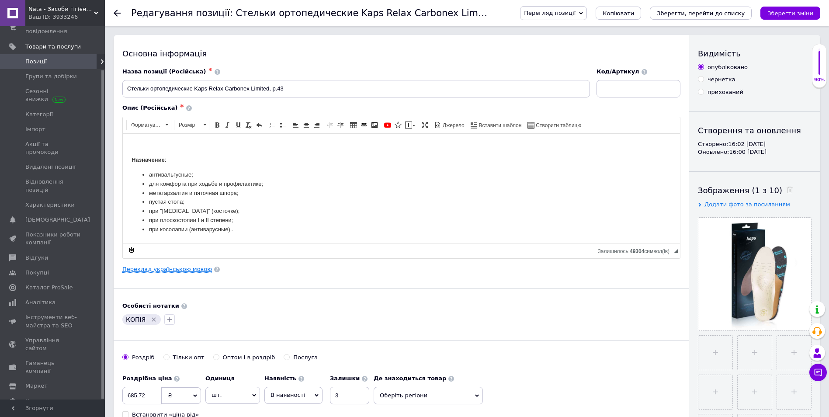
click at [154, 270] on link "Переклад українською мовою" at bounding box center [167, 269] width 90 height 7
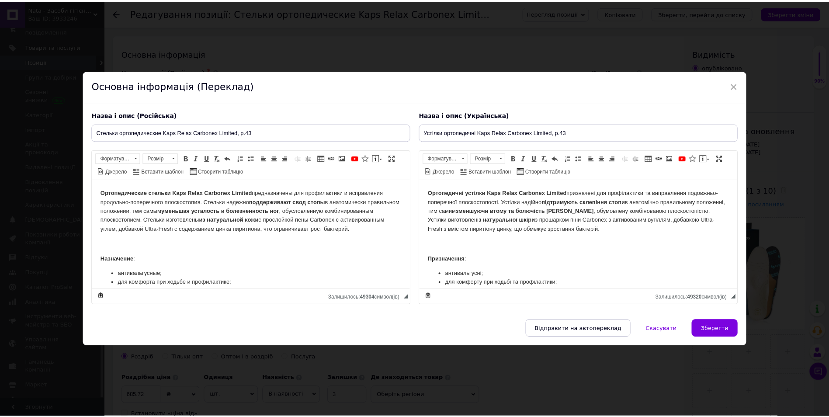
scroll to position [0, 0]
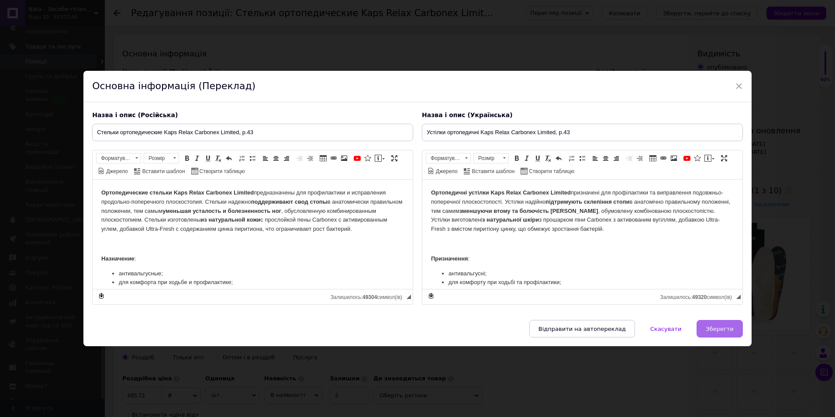
drag, startPoint x: 716, startPoint y: 328, endPoint x: 641, endPoint y: 323, distance: 75.3
click at [716, 328] on span "Зберегти" at bounding box center [720, 328] width 28 height 7
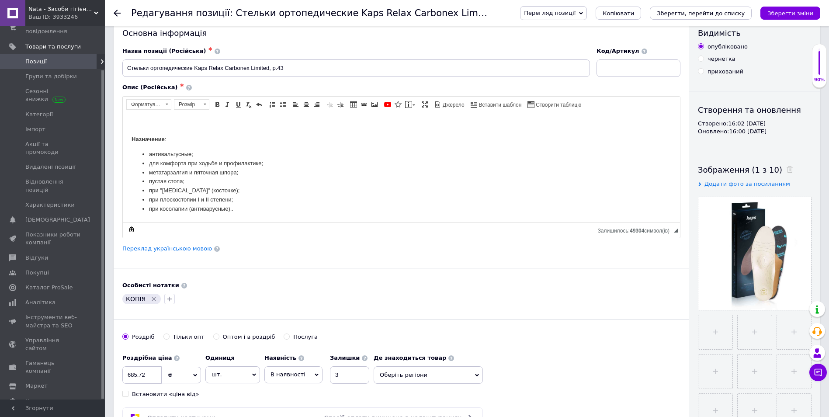
scroll to position [175, 0]
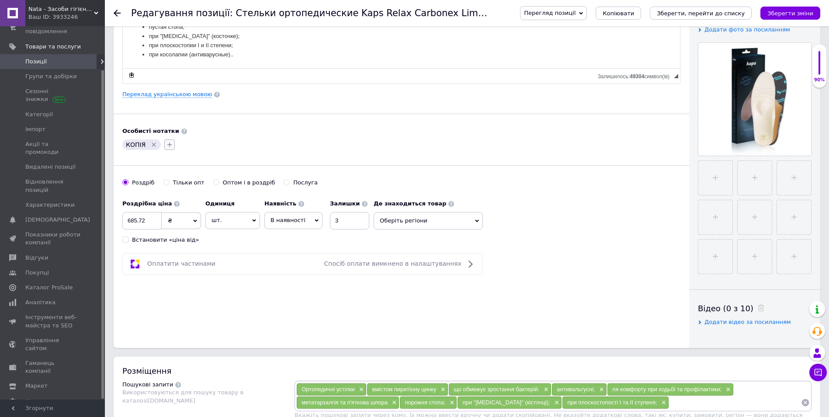
click at [167, 139] on button "button" at bounding box center [169, 144] width 10 height 10
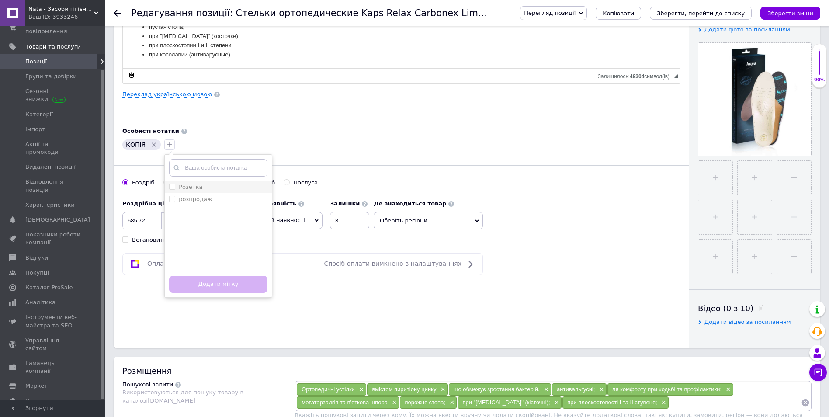
click at [170, 187] on input "Розетка" at bounding box center [172, 186] width 6 height 6
checkbox input "true"
click at [170, 200] on input "розпродаж" at bounding box center [172, 199] width 6 height 6
checkbox input "true"
drag, startPoint x: 206, startPoint y: 281, endPoint x: 203, endPoint y: 276, distance: 5.6
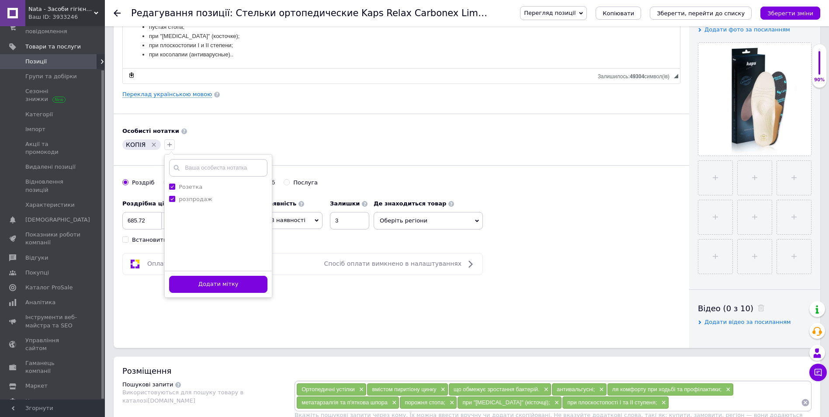
click at [207, 281] on button "Додати мітку" at bounding box center [218, 284] width 98 height 17
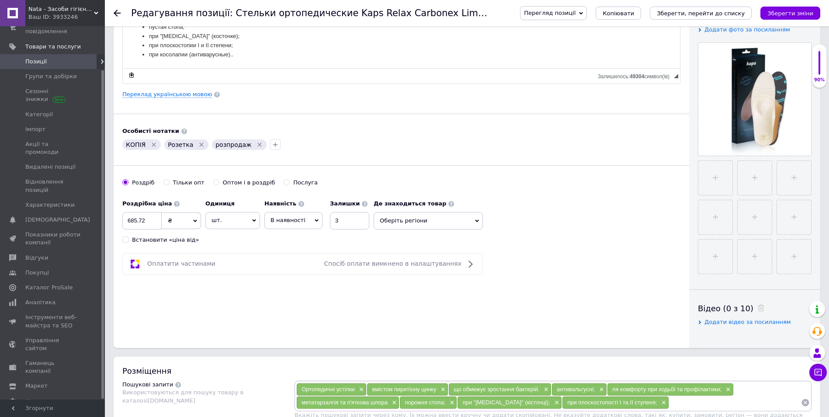
click at [152, 144] on icon "Видалити мітку" at bounding box center [154, 145] width 4 height 4
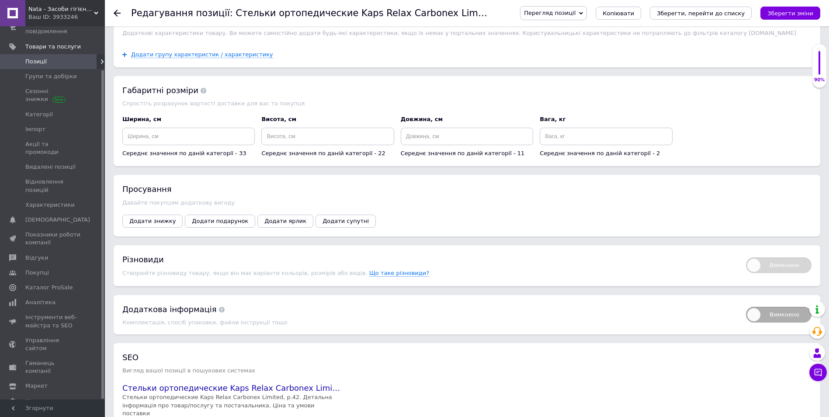
scroll to position [830, 0]
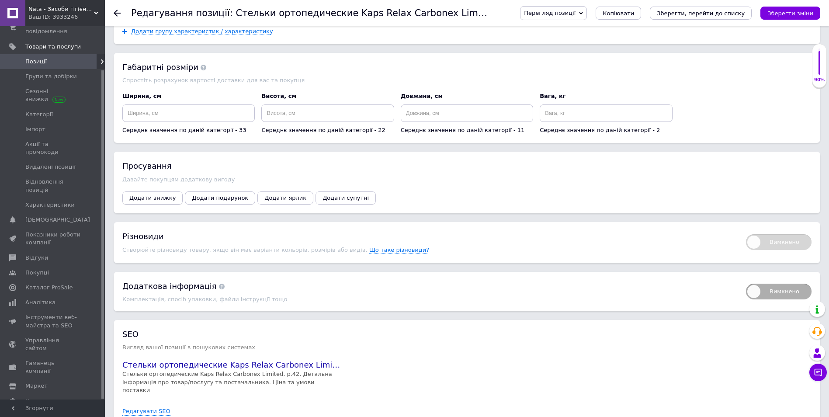
click at [157, 194] on span "Додати знижку" at bounding box center [152, 197] width 46 height 7
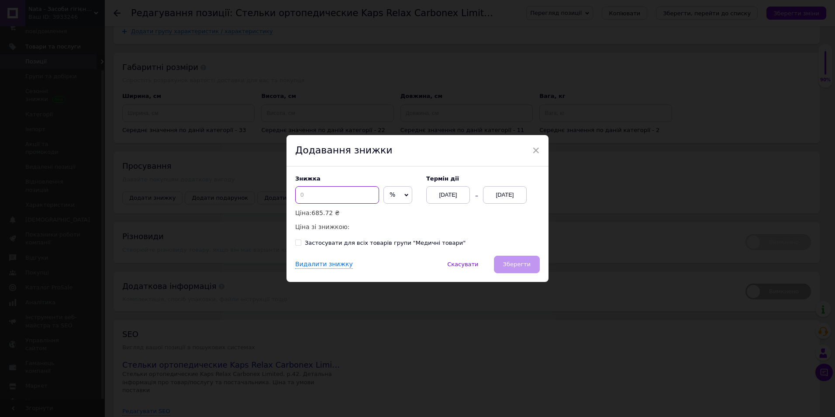
click at [319, 189] on input at bounding box center [337, 194] width 84 height 17
type input "30"
click at [517, 191] on div "[DATE]" at bounding box center [505, 194] width 44 height 17
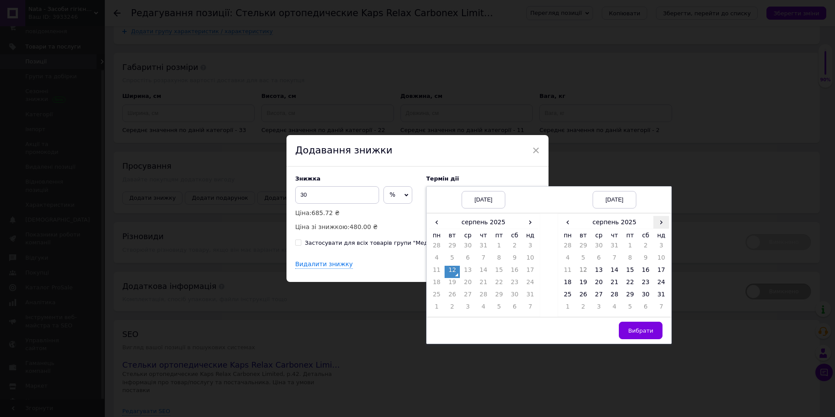
click at [657, 222] on span "›" at bounding box center [661, 222] width 16 height 13
click at [626, 295] on td "26" at bounding box center [630, 296] width 16 height 12
click at [644, 334] on span "Вибрати" at bounding box center [640, 330] width 25 height 7
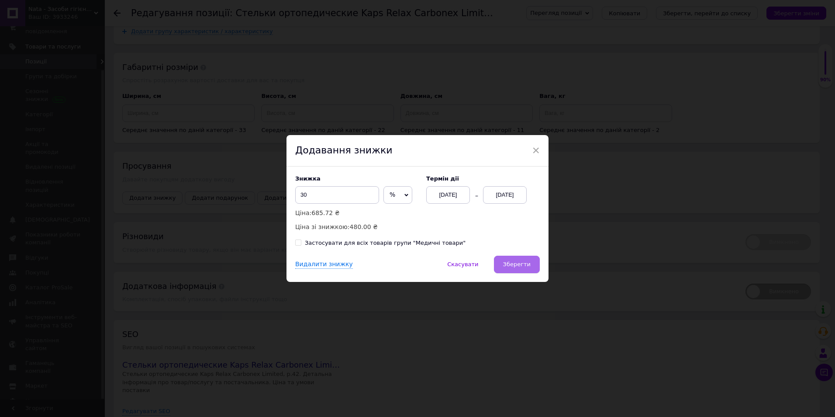
click at [511, 260] on button "Зберегти" at bounding box center [517, 264] width 46 height 17
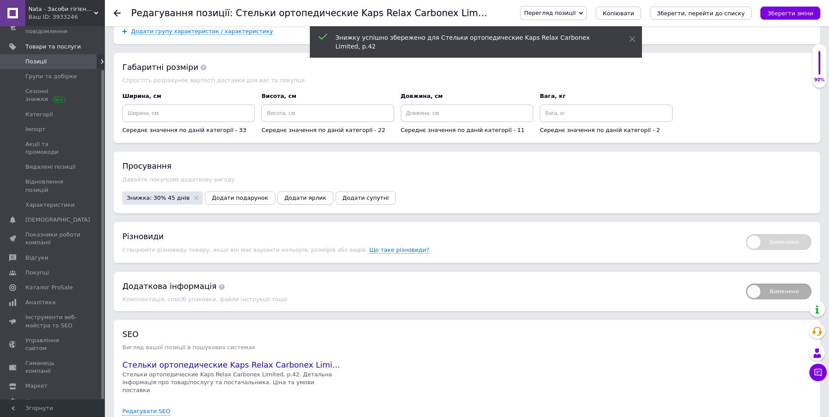
click at [287, 194] on span "Додати ярлик" at bounding box center [305, 197] width 42 height 7
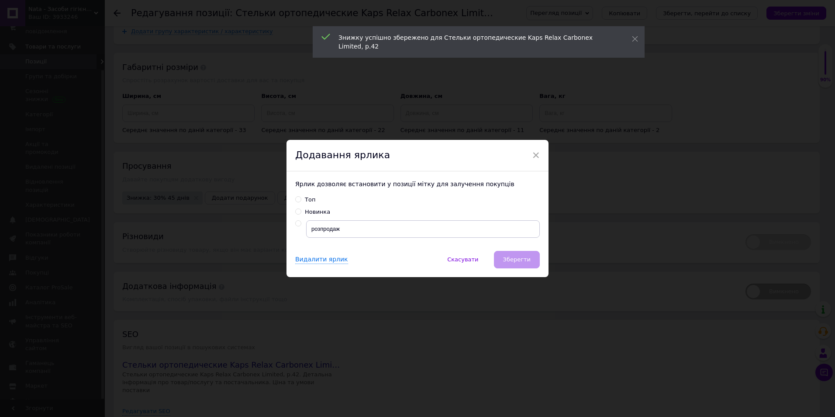
click at [297, 224] on input "radio" at bounding box center [298, 224] width 6 height 6
radio input "true"
click at [522, 255] on button "Зберегти" at bounding box center [517, 259] width 46 height 17
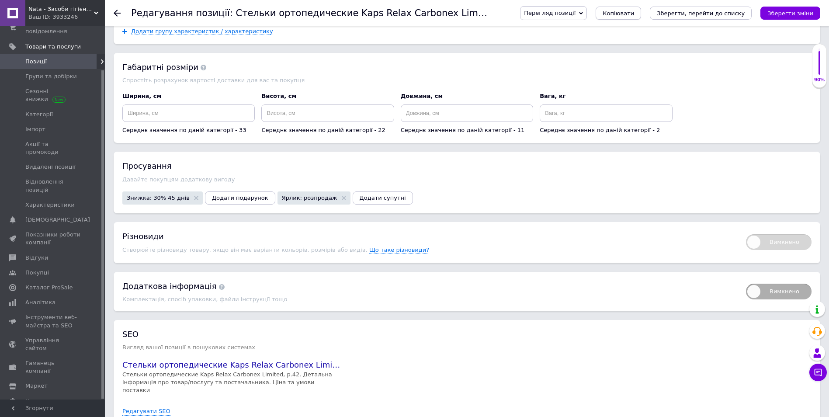
click at [641, 9] on button "Копіювати" at bounding box center [617, 13] width 45 height 13
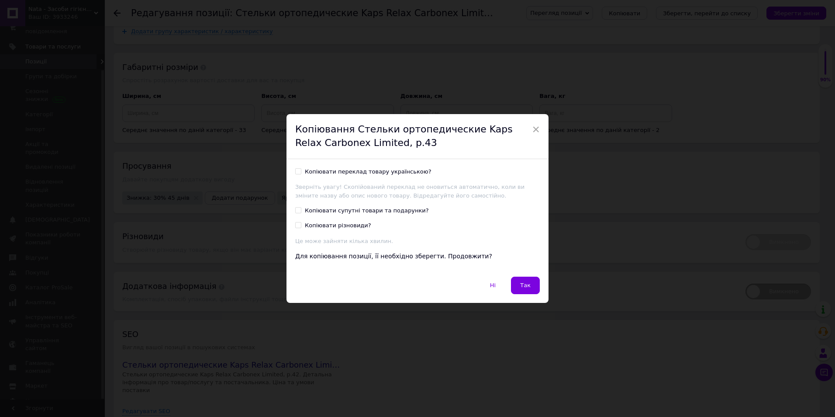
click at [295, 171] on input "Копіювати переклад товару українською?" at bounding box center [298, 171] width 6 height 6
checkbox input "true"
click at [531, 284] on button "Так" at bounding box center [525, 284] width 29 height 17
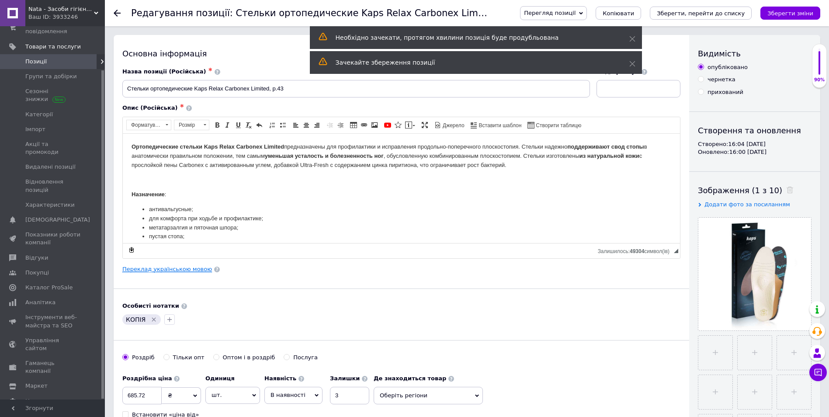
click at [183, 269] on link "Переклад українською мовою" at bounding box center [167, 269] width 90 height 7
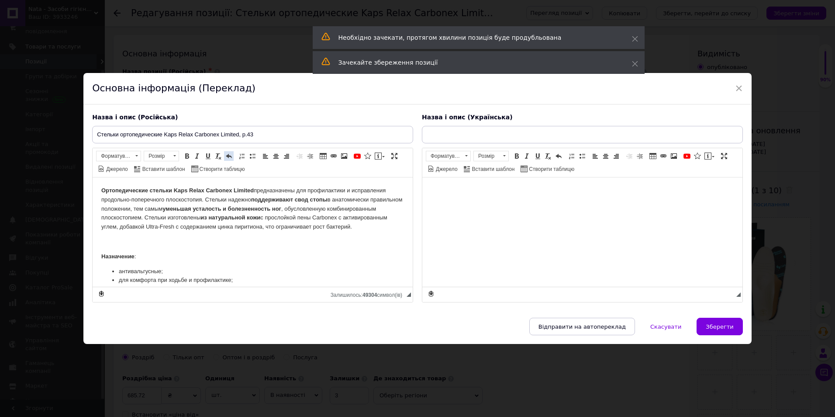
type input "Устілки ортопедичні Kaps Relax Carbonex Limited, р.43"
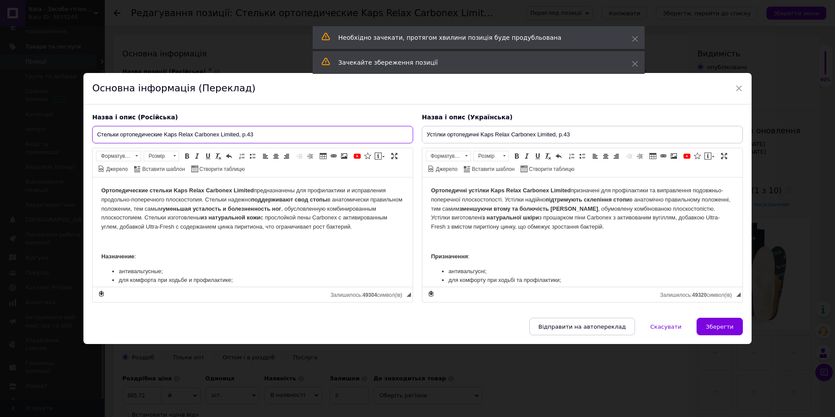
click at [256, 132] on input "Стельки ортопедические Kaps Relax Carbonex Limited, р.43" at bounding box center [252, 134] width 321 height 17
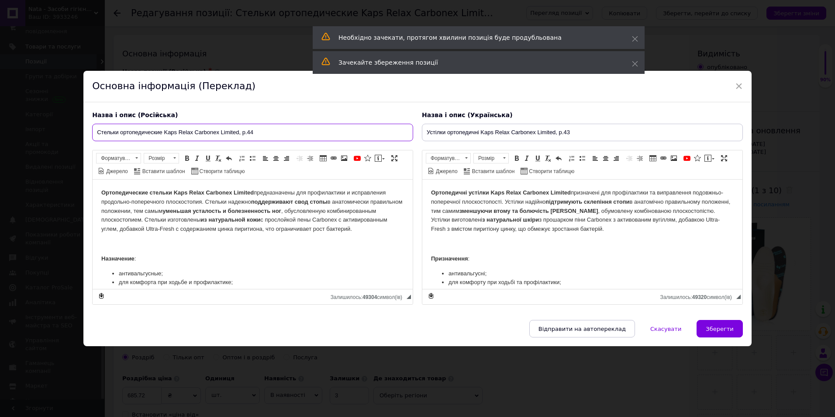
type input "Стельки ортопедические Kaps Relax Carbonex Limited, р.44"
click at [576, 132] on input "Устілки ортопедичні Kaps Relax Carbonex Limited, р.43" at bounding box center [582, 132] width 321 height 17
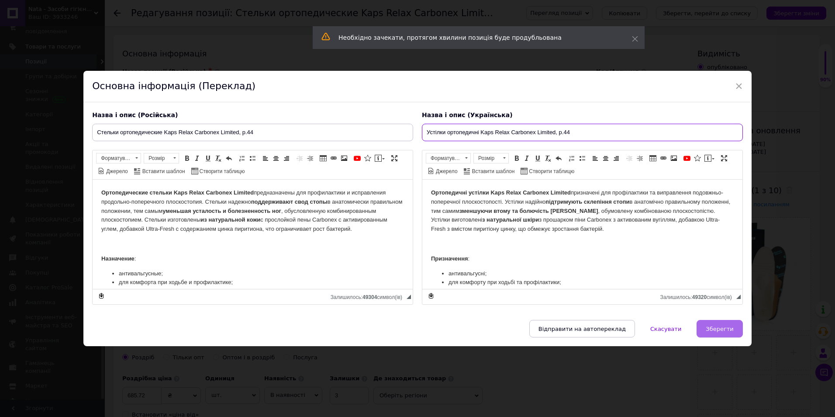
type input "Устілки ортопедичні Kaps Relax Carbonex Limited, р.44"
click at [719, 333] on button "Зберегти" at bounding box center [720, 328] width 46 height 17
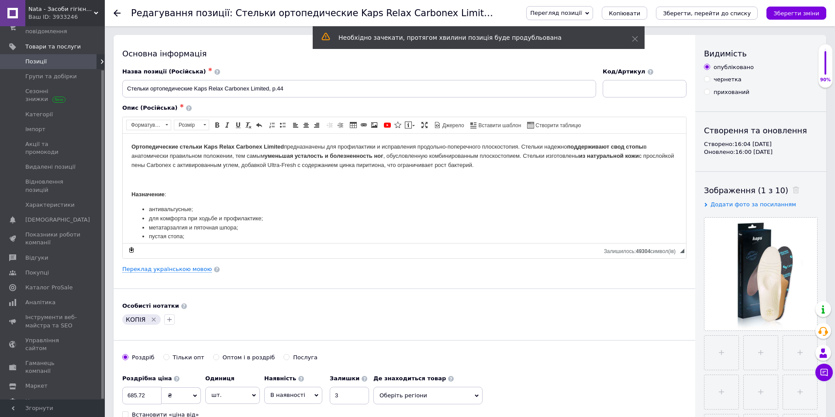
type input "Стельки ортопедические Kaps Relax Carbonex Limited, р.44"
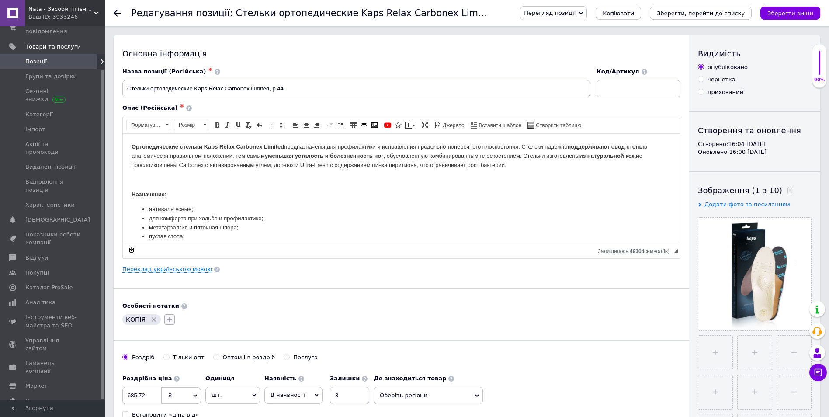
click at [167, 319] on icon "button" at bounding box center [169, 319] width 5 height 5
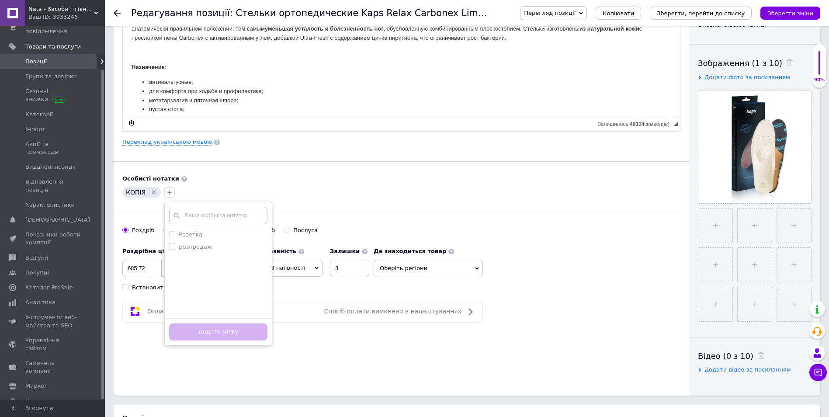
scroll to position [131, 0]
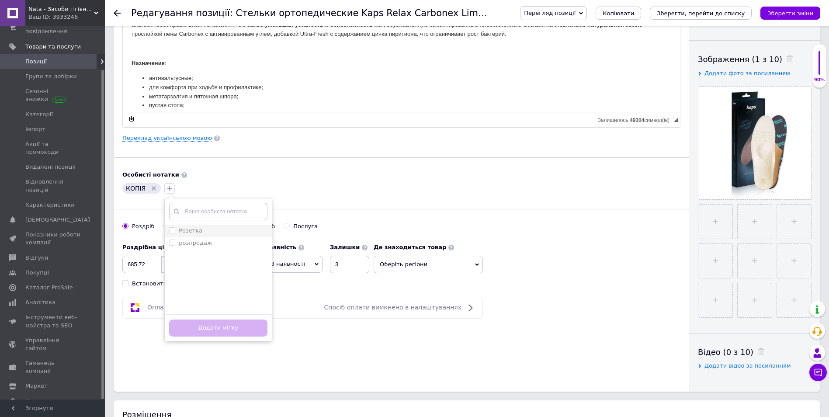
click at [170, 233] on span at bounding box center [172, 230] width 6 height 6
click at [170, 233] on input "Розетка" at bounding box center [172, 230] width 6 height 6
click at [169, 229] on input "Розетка" at bounding box center [172, 230] width 6 height 6
checkbox input "true"
click at [169, 240] on input "розпродаж" at bounding box center [172, 242] width 6 height 6
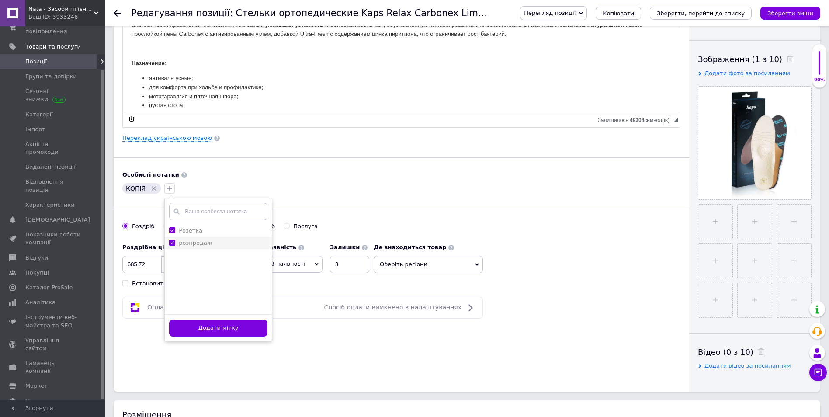
checkbox input "true"
drag, startPoint x: 215, startPoint y: 328, endPoint x: 198, endPoint y: 296, distance: 36.9
click at [216, 331] on button "Додати мітку" at bounding box center [218, 327] width 98 height 17
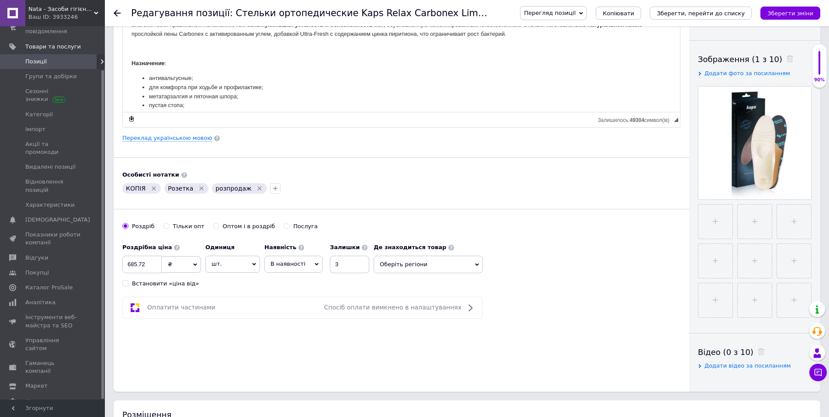
click at [152, 186] on icon "Видалити мітку" at bounding box center [153, 188] width 7 height 7
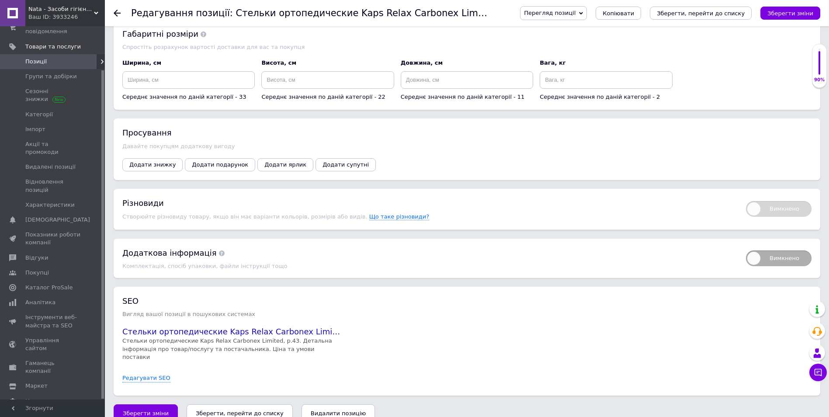
scroll to position [864, 0]
click at [149, 160] on span "Додати знижку" at bounding box center [152, 163] width 46 height 7
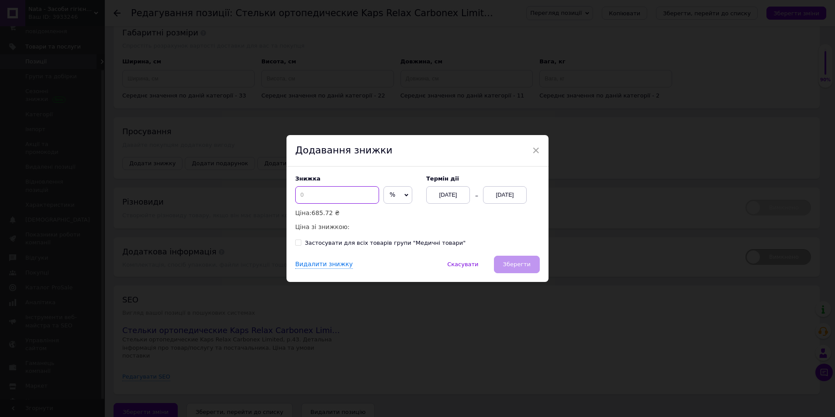
click at [308, 198] on input at bounding box center [337, 194] width 84 height 17
type input "30"
click at [515, 196] on div "[DATE]" at bounding box center [505, 194] width 44 height 17
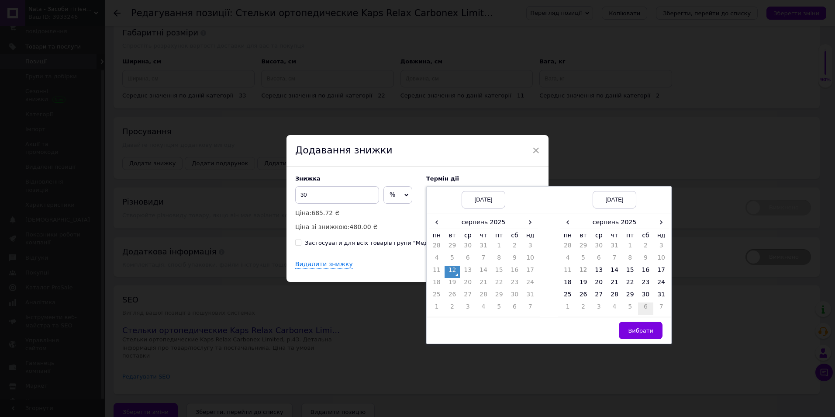
drag, startPoint x: 661, startPoint y: 221, endPoint x: 637, endPoint y: 263, distance: 48.5
click at [661, 222] on span "›" at bounding box center [661, 222] width 16 height 13
click at [632, 292] on td "26" at bounding box center [630, 296] width 16 height 12
drag, startPoint x: 649, startPoint y: 332, endPoint x: 622, endPoint y: 332, distance: 26.6
click at [650, 332] on span "Вибрати" at bounding box center [640, 330] width 25 height 7
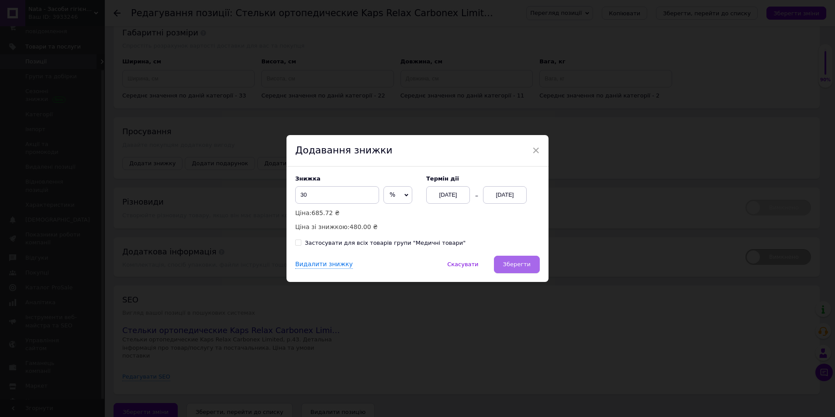
click at [514, 262] on span "Зберегти" at bounding box center [517, 264] width 28 height 7
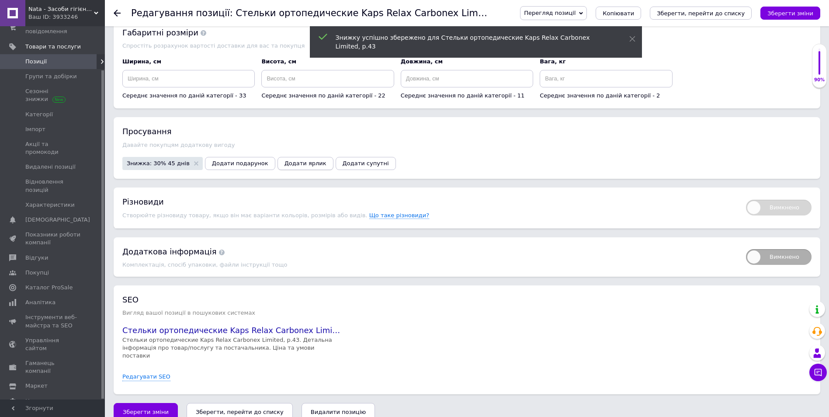
click at [292, 160] on span "Додати ярлик" at bounding box center [305, 163] width 42 height 7
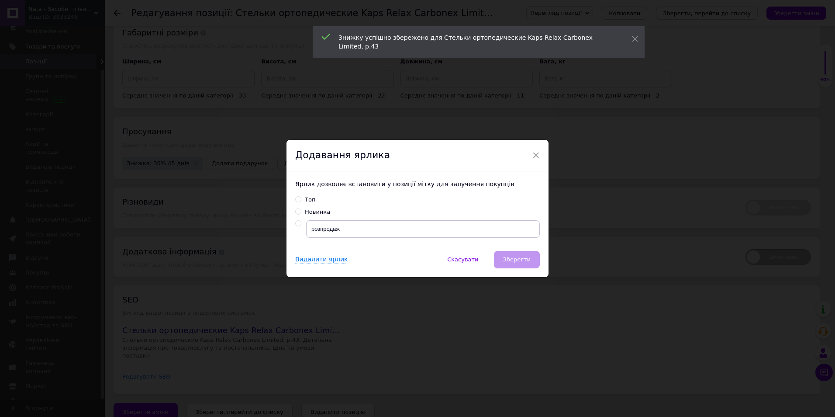
drag, startPoint x: 295, startPoint y: 224, endPoint x: 303, endPoint y: 231, distance: 10.2
click at [295, 224] on input "radio" at bounding box center [298, 224] width 6 height 6
radio input "true"
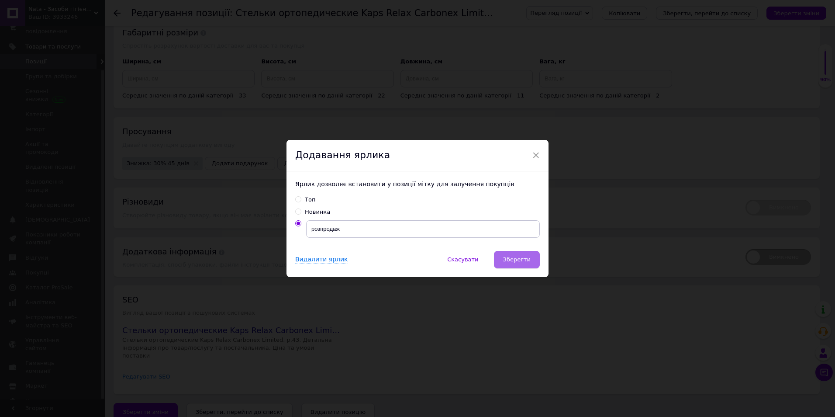
click at [511, 253] on button "Зберегти" at bounding box center [517, 259] width 46 height 17
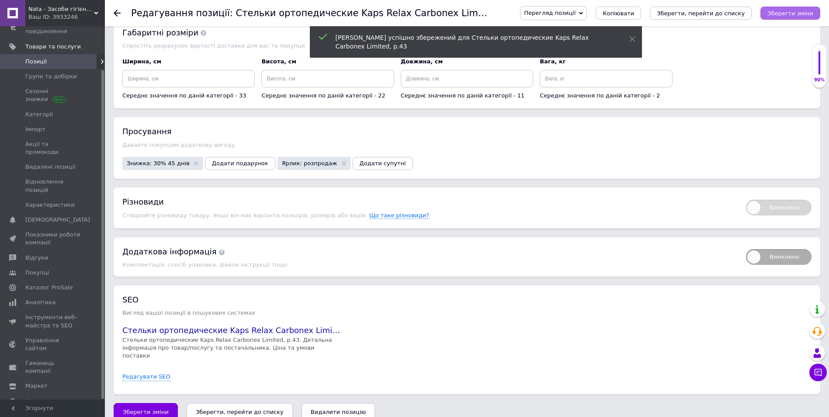
click at [815, 9] on button "Зберегти зміни" at bounding box center [790, 13] width 60 height 13
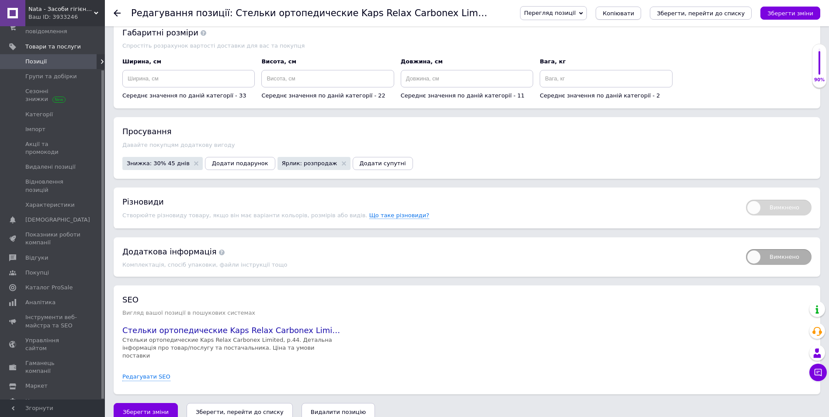
click at [634, 11] on span "Копіювати" at bounding box center [617, 13] width 31 height 7
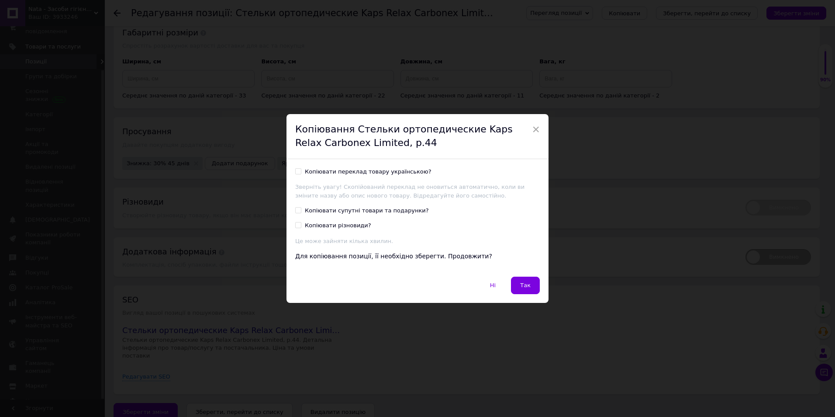
click at [295, 173] on input "Копіювати переклад товару українською?" at bounding box center [298, 171] width 6 height 6
checkbox input "true"
click at [524, 284] on span "Так" at bounding box center [525, 285] width 10 height 7
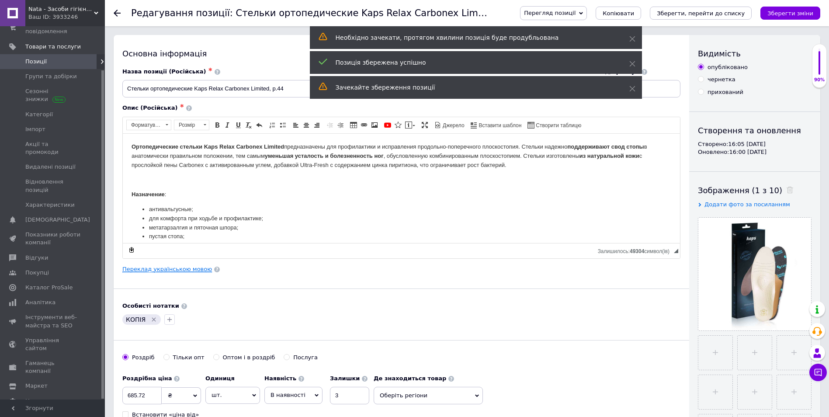
click at [174, 268] on link "Переклад українською мовою" at bounding box center [167, 269] width 90 height 7
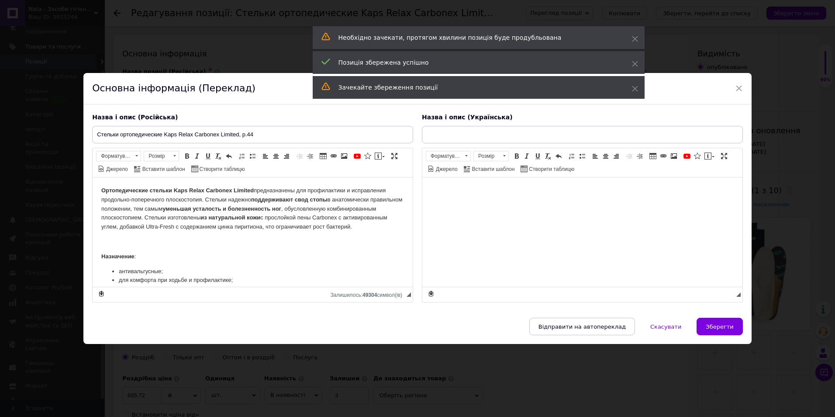
type input "Устілки ортопедичні Kaps Relax Carbonex Limited, р.44"
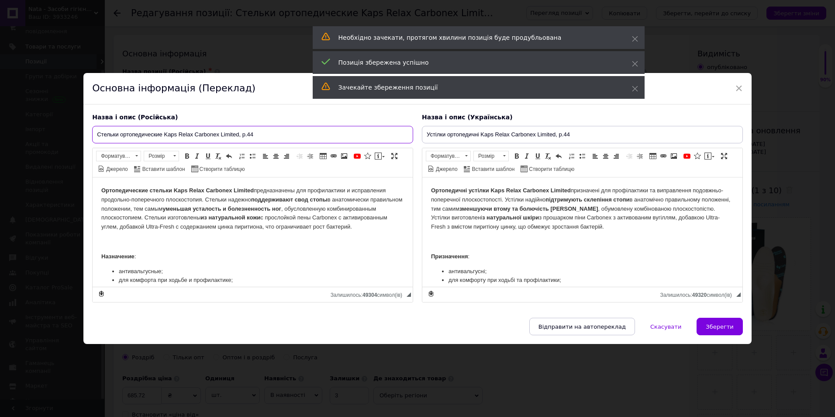
click at [255, 133] on input "Стельки ортопедические Kaps Relax Carbonex Limited, р.44" at bounding box center [252, 134] width 321 height 17
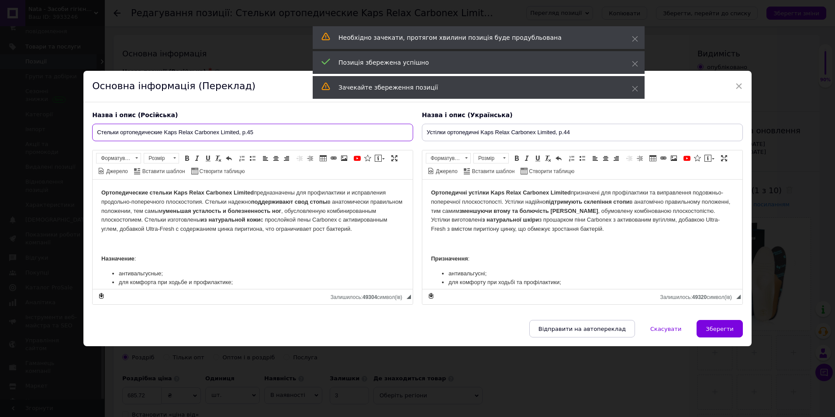
type input "Стельки ортопедические Kaps Relax Carbonex Limited, р.45"
click at [574, 128] on input "Устілки ортопедичні Kaps Relax Carbonex Limited, р.44" at bounding box center [582, 132] width 321 height 17
type input "Устілки ортопедичні Kaps Relax Carbonex Limited, р.45"
click at [716, 323] on button "Зберегти" at bounding box center [720, 328] width 46 height 17
type input "Стельки ортопедические Kaps Relax Carbonex Limited, р.45"
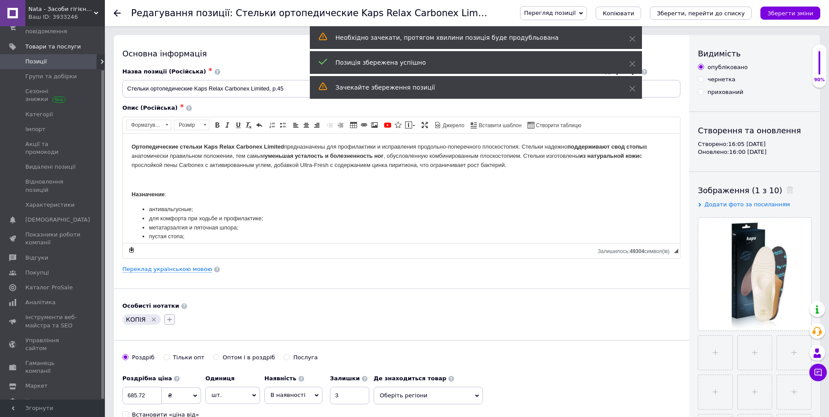
click at [164, 323] on button "button" at bounding box center [169, 319] width 10 height 10
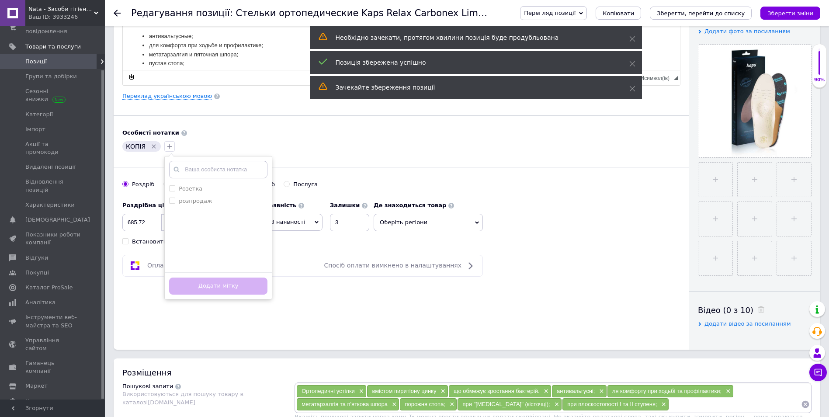
scroll to position [175, 0]
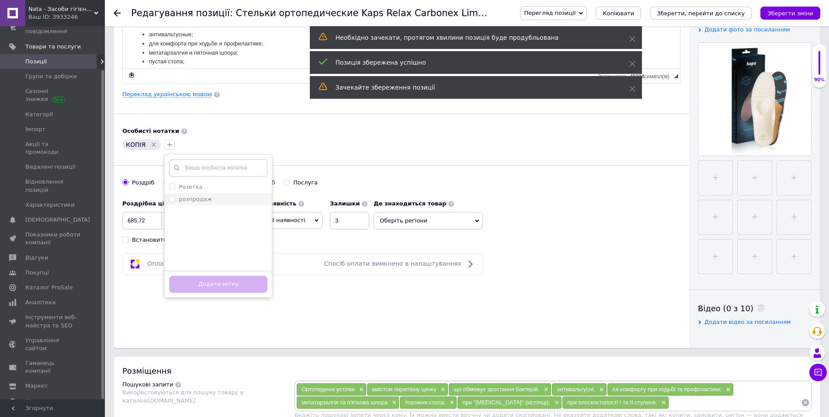
click at [169, 199] on input "розпродаж" at bounding box center [172, 199] width 6 height 6
checkbox input "true"
click at [171, 185] on input "Розетка" at bounding box center [172, 186] width 6 height 6
checkbox input "true"
drag, startPoint x: 205, startPoint y: 282, endPoint x: 191, endPoint y: 258, distance: 28.0
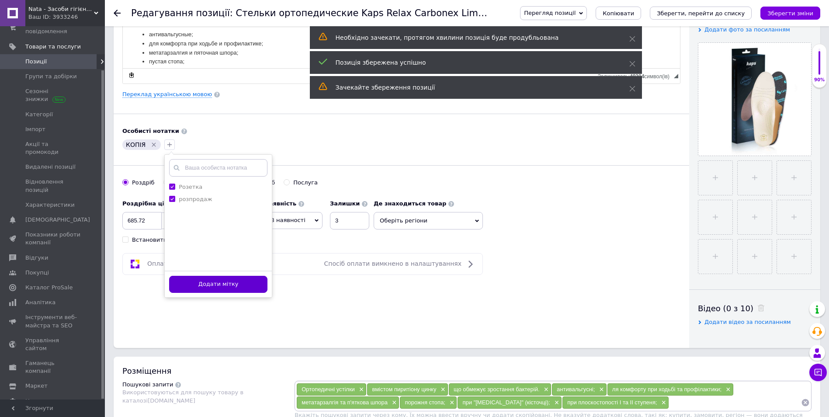
click at [205, 281] on button "Додати мітку" at bounding box center [218, 284] width 98 height 17
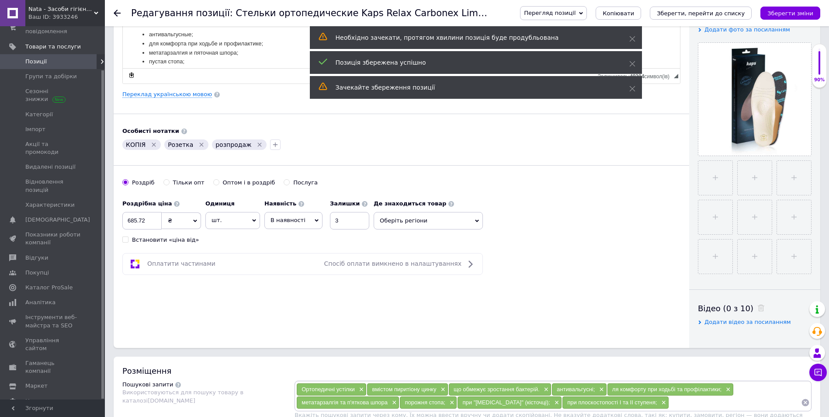
click at [152, 143] on icon "Видалити мітку" at bounding box center [153, 144] width 7 height 7
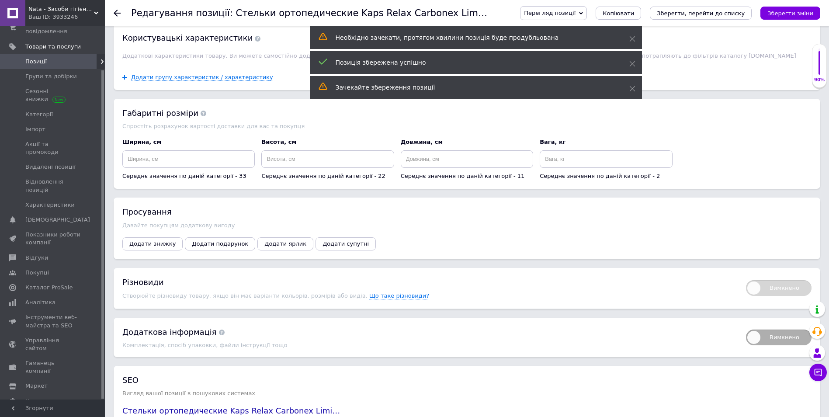
scroll to position [786, 0]
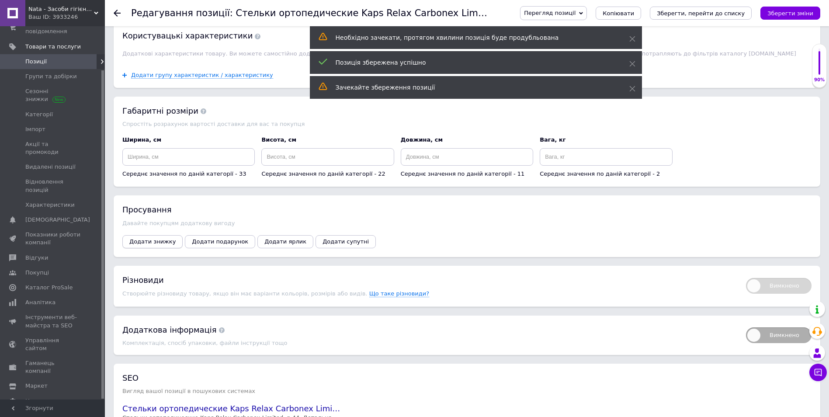
click at [153, 238] on span "Додати знижку" at bounding box center [152, 241] width 46 height 7
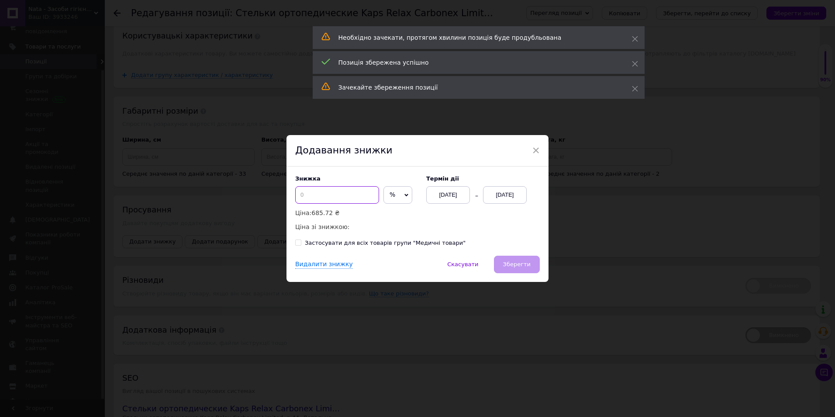
click at [315, 194] on input at bounding box center [337, 194] width 84 height 17
type input "30"
click at [517, 194] on div "[DATE]" at bounding box center [505, 194] width 44 height 17
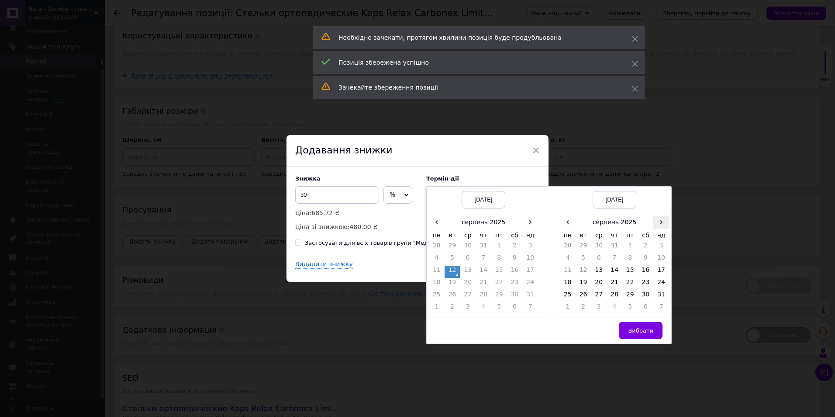
click at [655, 224] on span "›" at bounding box center [661, 222] width 16 height 13
click at [632, 291] on td "26" at bounding box center [630, 296] width 16 height 12
drag, startPoint x: 646, startPoint y: 326, endPoint x: 625, endPoint y: 309, distance: 27.0
click at [646, 326] on button "Вибрати" at bounding box center [641, 329] width 44 height 17
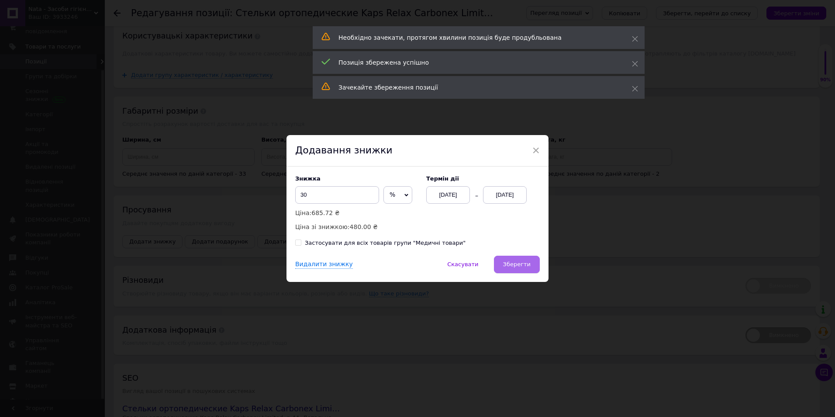
click at [523, 257] on button "Зберегти" at bounding box center [517, 264] width 46 height 17
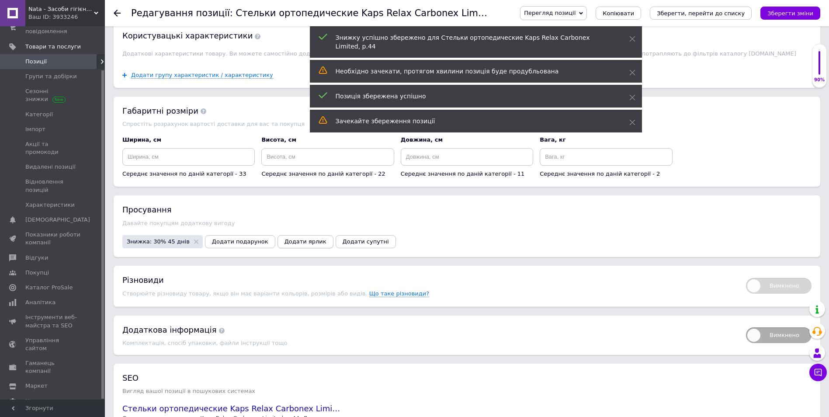
click at [304, 235] on button "Додати ярлик" at bounding box center [305, 241] width 56 height 13
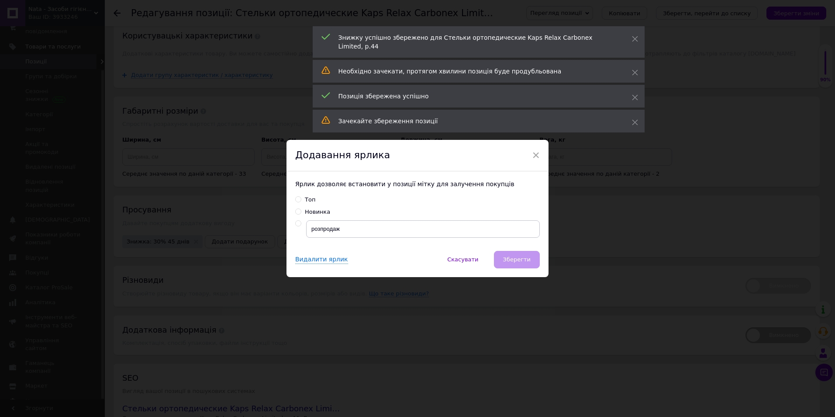
click at [298, 224] on input "radio" at bounding box center [298, 224] width 6 height 6
radio input "true"
drag, startPoint x: 527, startPoint y: 257, endPoint x: 494, endPoint y: 263, distance: 32.8
click at [526, 257] on span "Зберегти" at bounding box center [517, 259] width 28 height 7
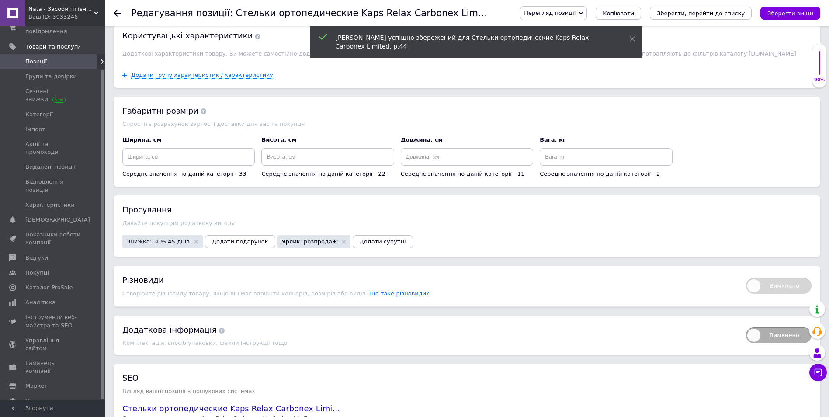
click at [633, 10] on span "Копіювати" at bounding box center [617, 13] width 31 height 7
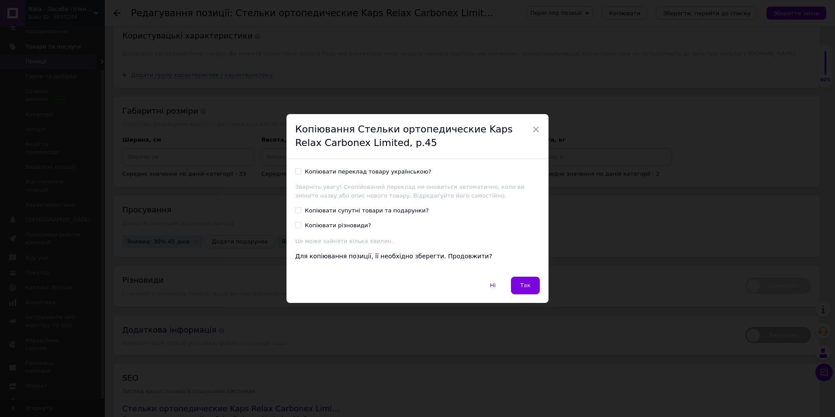
click at [296, 173] on input "Копіювати переклад товару українською?" at bounding box center [298, 171] width 6 height 6
checkbox input "true"
click at [523, 287] on span "Так" at bounding box center [525, 285] width 10 height 7
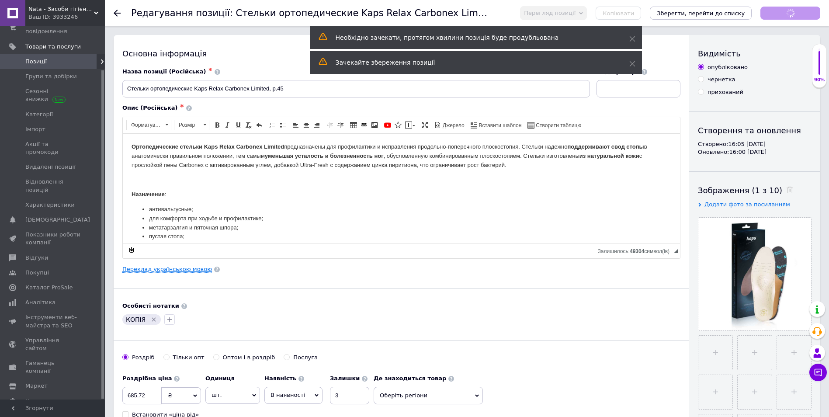
click at [190, 268] on link "Переклад українською мовою" at bounding box center [167, 269] width 90 height 7
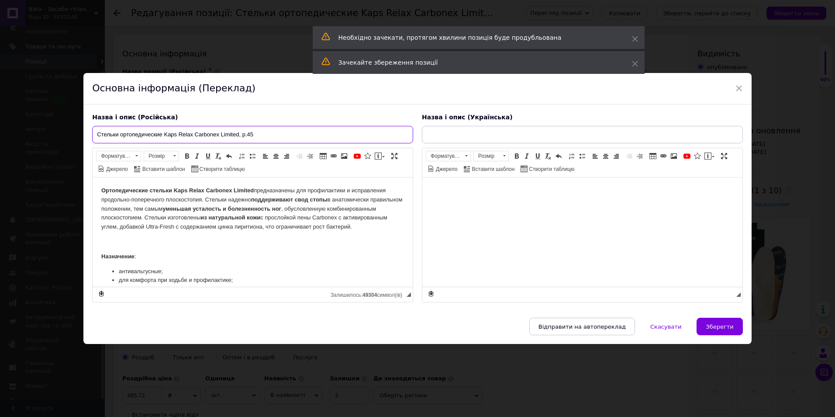
click at [257, 133] on input "Стельки ортопедические Kaps Relax Carbonex Limited, р.45" at bounding box center [252, 134] width 321 height 17
type input "Стельки ортопедические Kaps Relax Carbonex Limited, р.4"
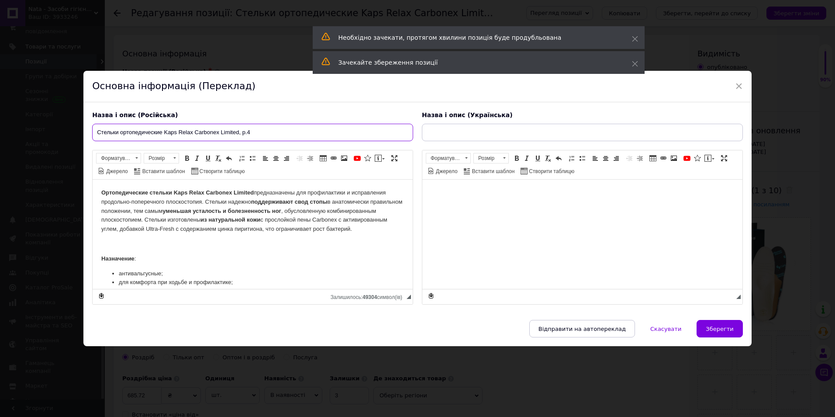
type input "Устілки ортопедичні Kaps Relax Carbonex Limited, р.45"
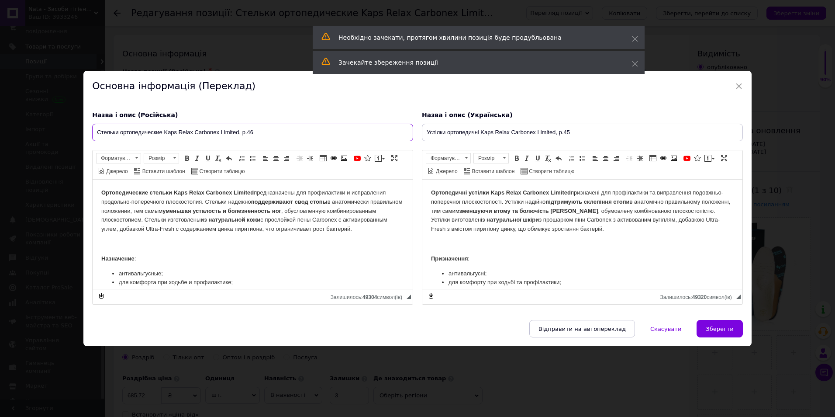
type input "Стельки ортопедические Kaps Relax Carbonex Limited, р.46"
click at [573, 131] on input "Устілки ортопедичні Kaps Relax Carbonex Limited, р.45" at bounding box center [582, 132] width 321 height 17
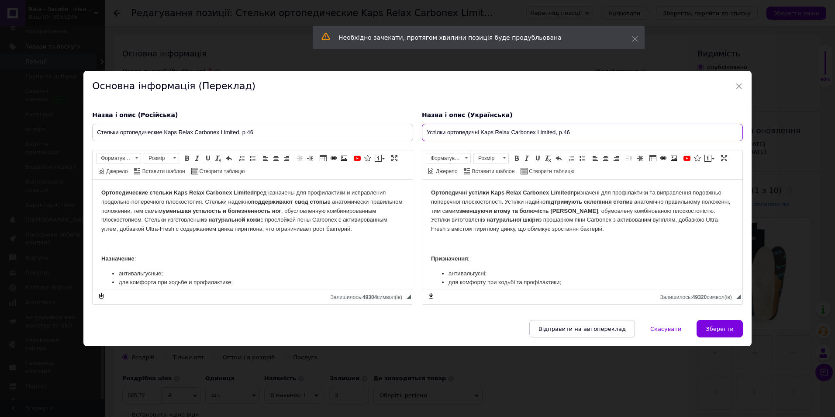
type input "Устілки ортопедичні Kaps Relax Carbonex Limited, р.46"
click at [721, 321] on div "× Основна інформація (Переклад) Назва і опис (Російська) Стельки ортопедические…" at bounding box center [417, 208] width 668 height 275
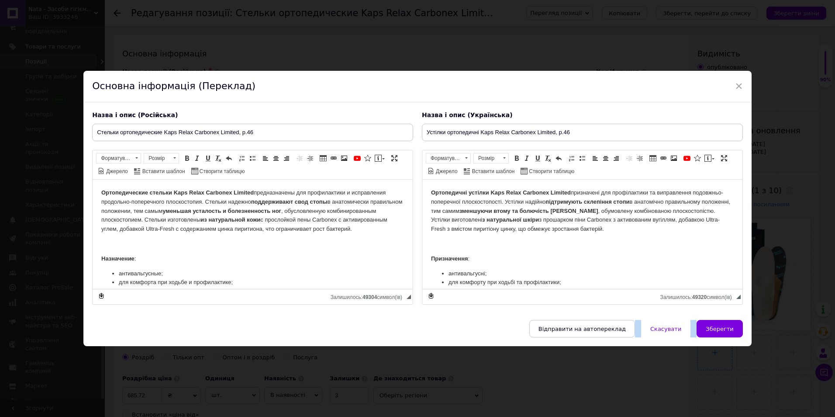
click at [722, 331] on span "Зберегти" at bounding box center [720, 328] width 28 height 7
type input "Стельки ортопедические Kaps Relax Carbonex Limited, р.46"
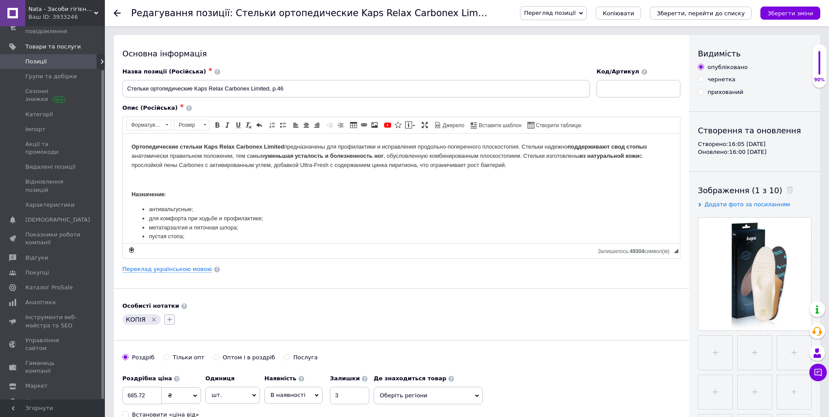
click at [169, 320] on icon "button" at bounding box center [169, 319] width 7 height 7
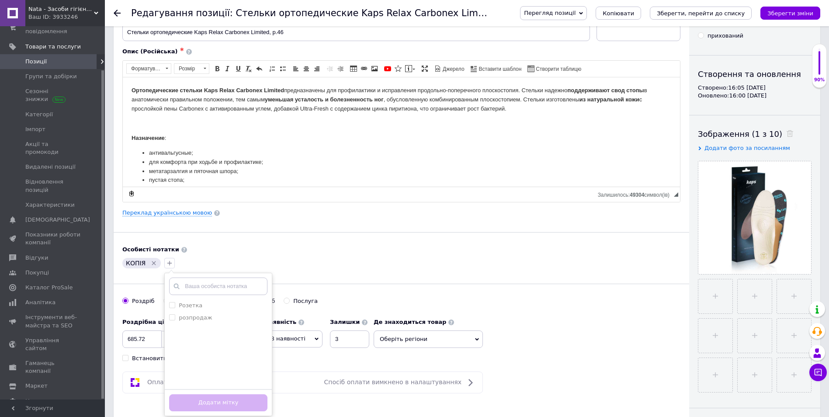
scroll to position [131, 0]
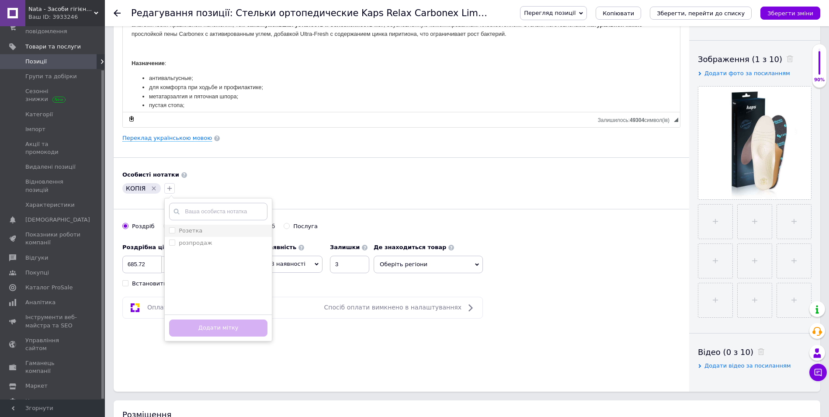
click at [168, 226] on li "Розетка" at bounding box center [218, 231] width 107 height 12
checkbox input "true"
click at [169, 239] on li "розпродаж" at bounding box center [218, 243] width 107 height 12
checkbox input "true"
drag, startPoint x: 214, startPoint y: 330, endPoint x: 173, endPoint y: 246, distance: 92.6
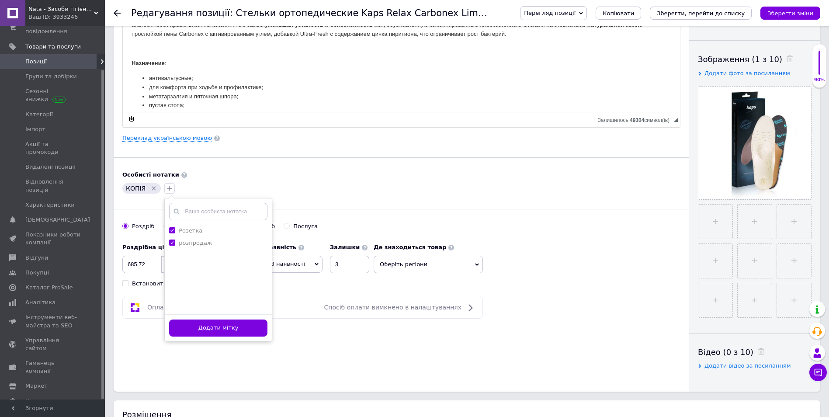
click at [209, 326] on button "Додати мітку" at bounding box center [218, 327] width 98 height 17
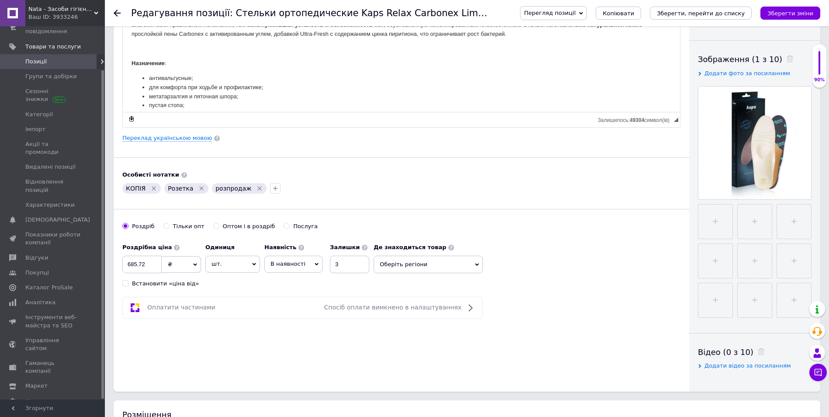
click at [152, 190] on icon "Видалити мітку" at bounding box center [153, 188] width 7 height 7
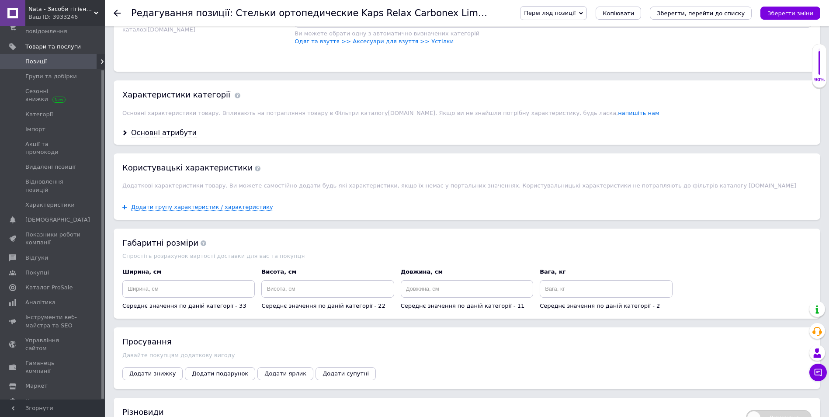
scroll to position [655, 0]
click at [163, 366] on button "Додати знижку" at bounding box center [152, 372] width 60 height 13
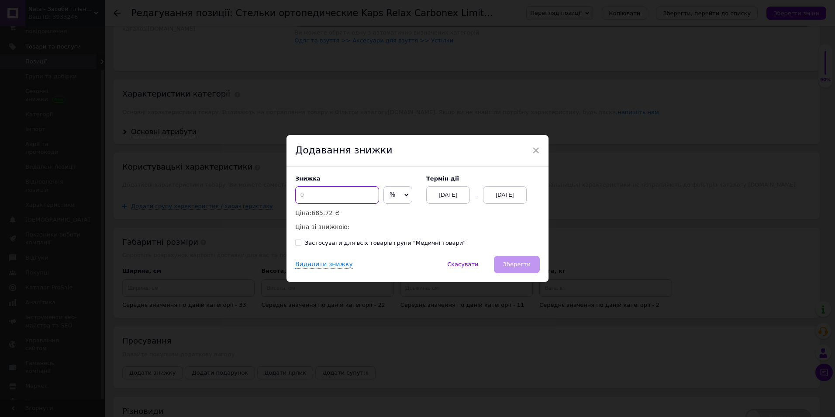
click at [306, 191] on input at bounding box center [337, 194] width 84 height 17
type input "30"
click at [519, 193] on div "[DATE]" at bounding box center [505, 194] width 44 height 17
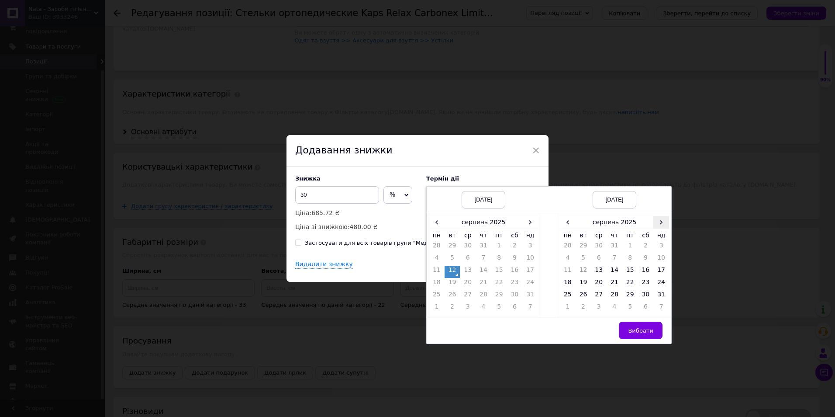
click at [662, 223] on span "›" at bounding box center [661, 222] width 16 height 13
click at [627, 293] on td "26" at bounding box center [630, 296] width 16 height 12
click at [640, 324] on button "Вибрати" at bounding box center [641, 329] width 44 height 17
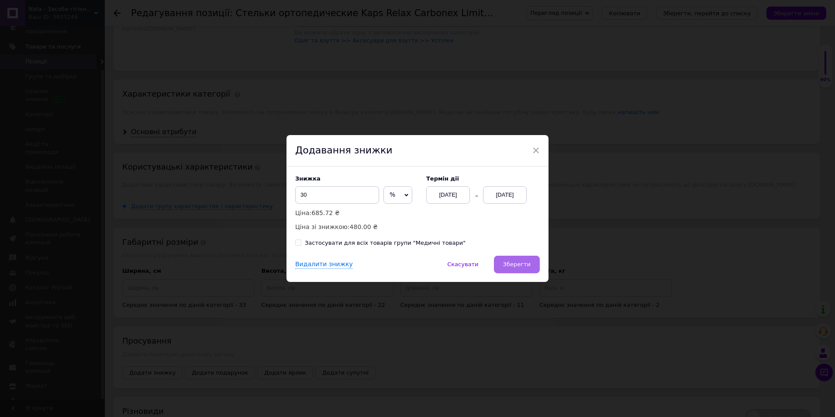
click at [525, 262] on span "Зберегти" at bounding box center [517, 264] width 28 height 7
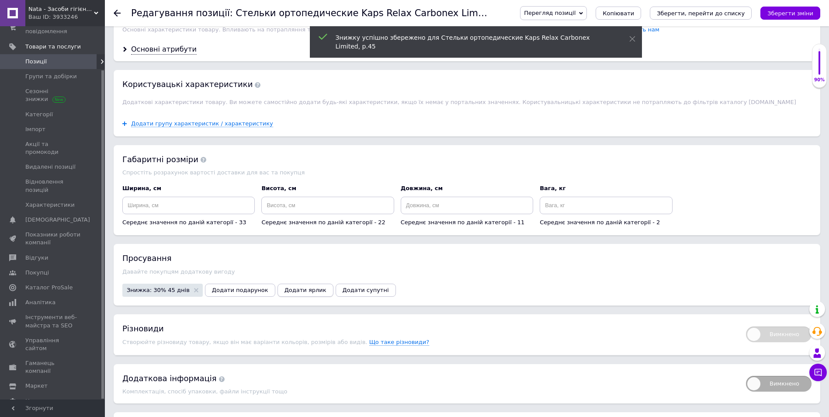
scroll to position [743, 0]
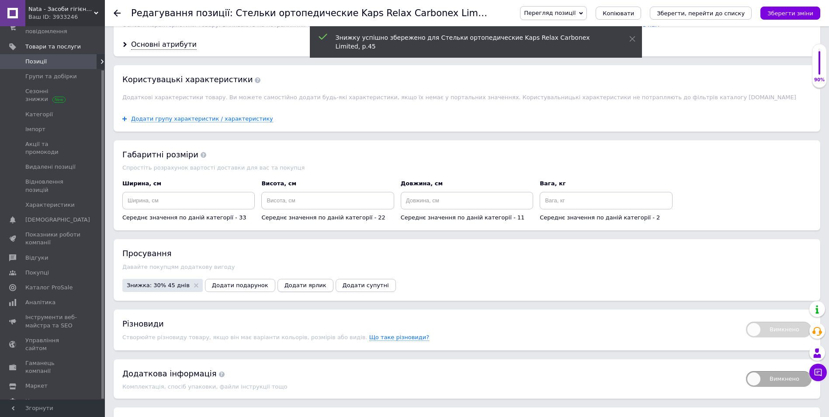
click at [289, 282] on span "Додати ярлик" at bounding box center [305, 285] width 42 height 7
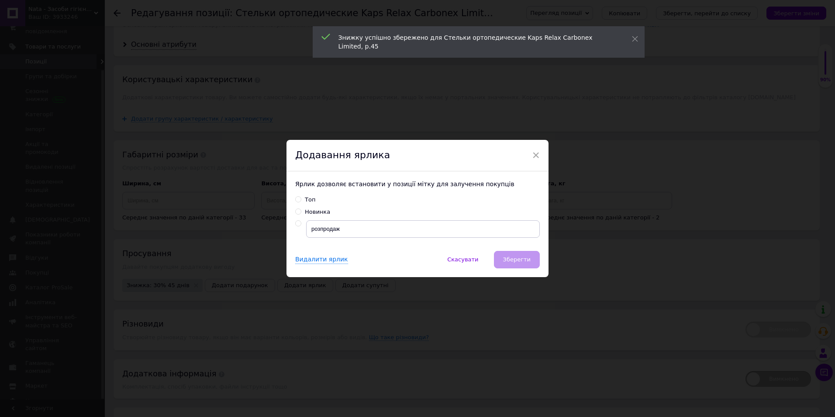
click at [296, 221] on div "Ярлик дозволяє встановити у позиції мітку для залучення покупців Топ Новинка ро…" at bounding box center [418, 210] width 262 height 79
click at [295, 223] on input "radio" at bounding box center [298, 224] width 6 height 6
radio input "true"
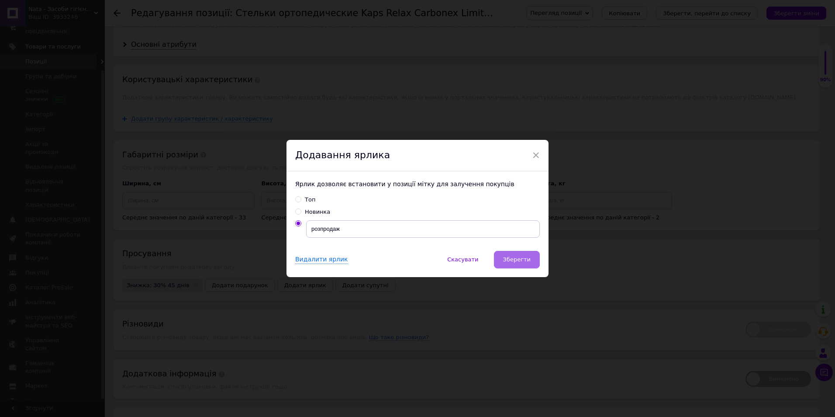
click at [520, 257] on span "Зберегти" at bounding box center [517, 259] width 28 height 7
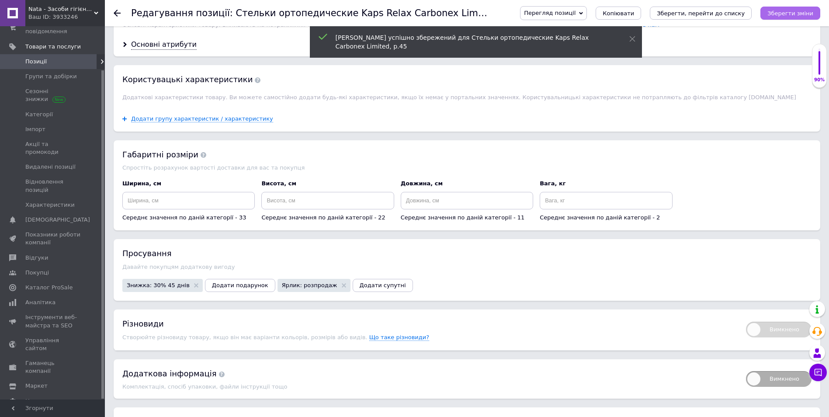
click at [789, 16] on icon "Зберегти зміни" at bounding box center [790, 13] width 46 height 7
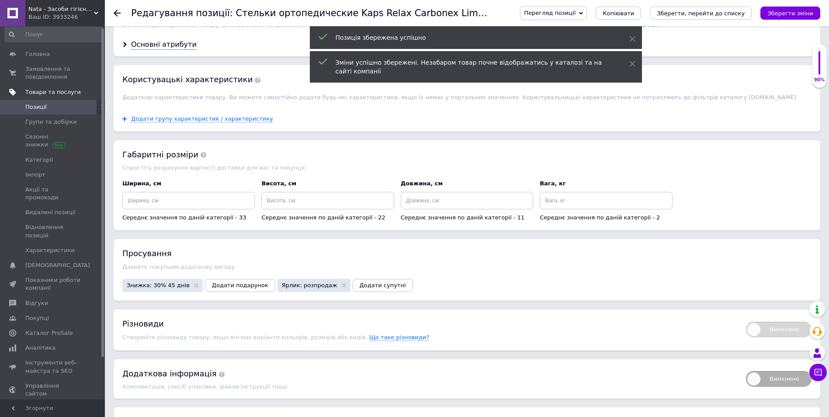
scroll to position [0, 0]
click at [47, 73] on span "Замовлення та повідомлення" at bounding box center [52, 77] width 55 height 16
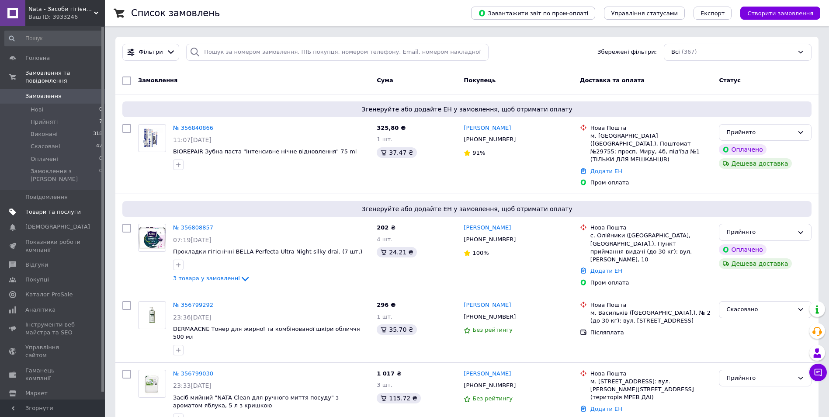
click at [52, 208] on span "Товари та послуги" at bounding box center [52, 212] width 55 height 8
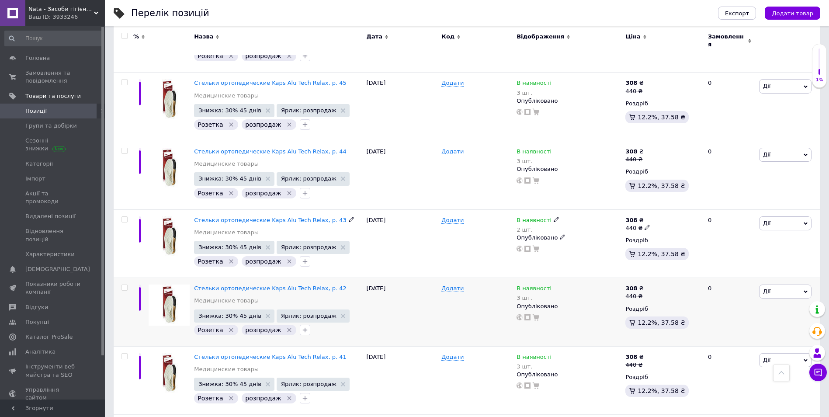
scroll to position [961, 0]
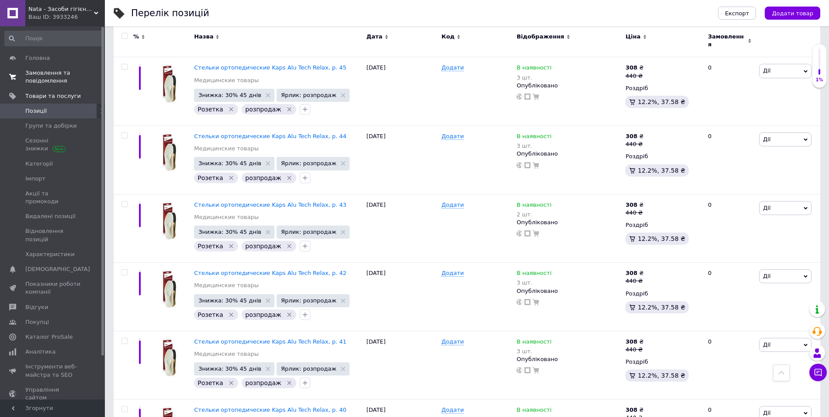
click at [48, 79] on span "Замовлення та повідомлення" at bounding box center [52, 77] width 55 height 16
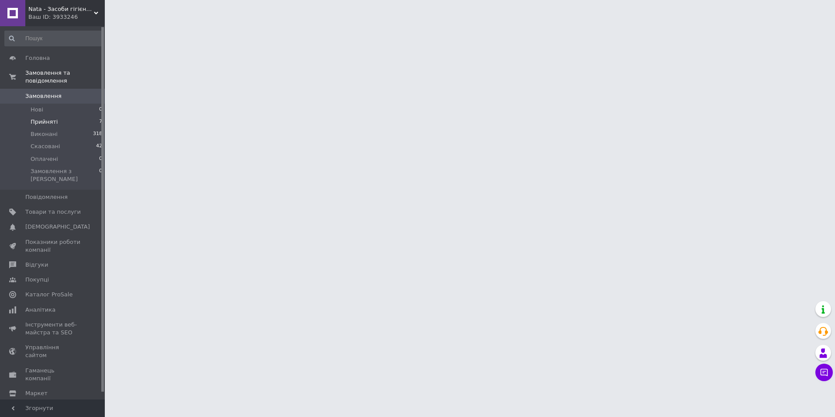
click at [50, 118] on span "Прийняті" at bounding box center [44, 122] width 27 height 8
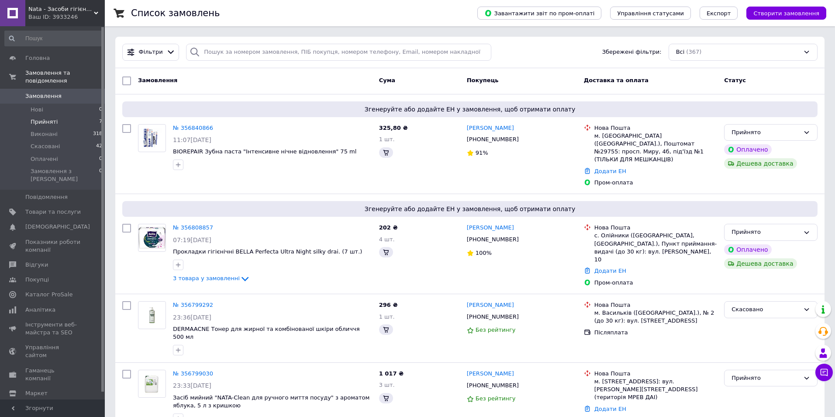
click at [49, 118] on span "Прийняті" at bounding box center [44, 122] width 27 height 8
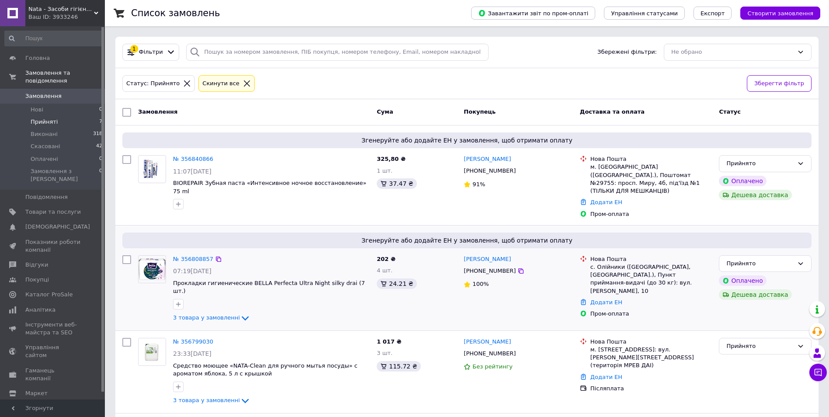
scroll to position [138, 0]
